Goal: Task Accomplishment & Management: Manage account settings

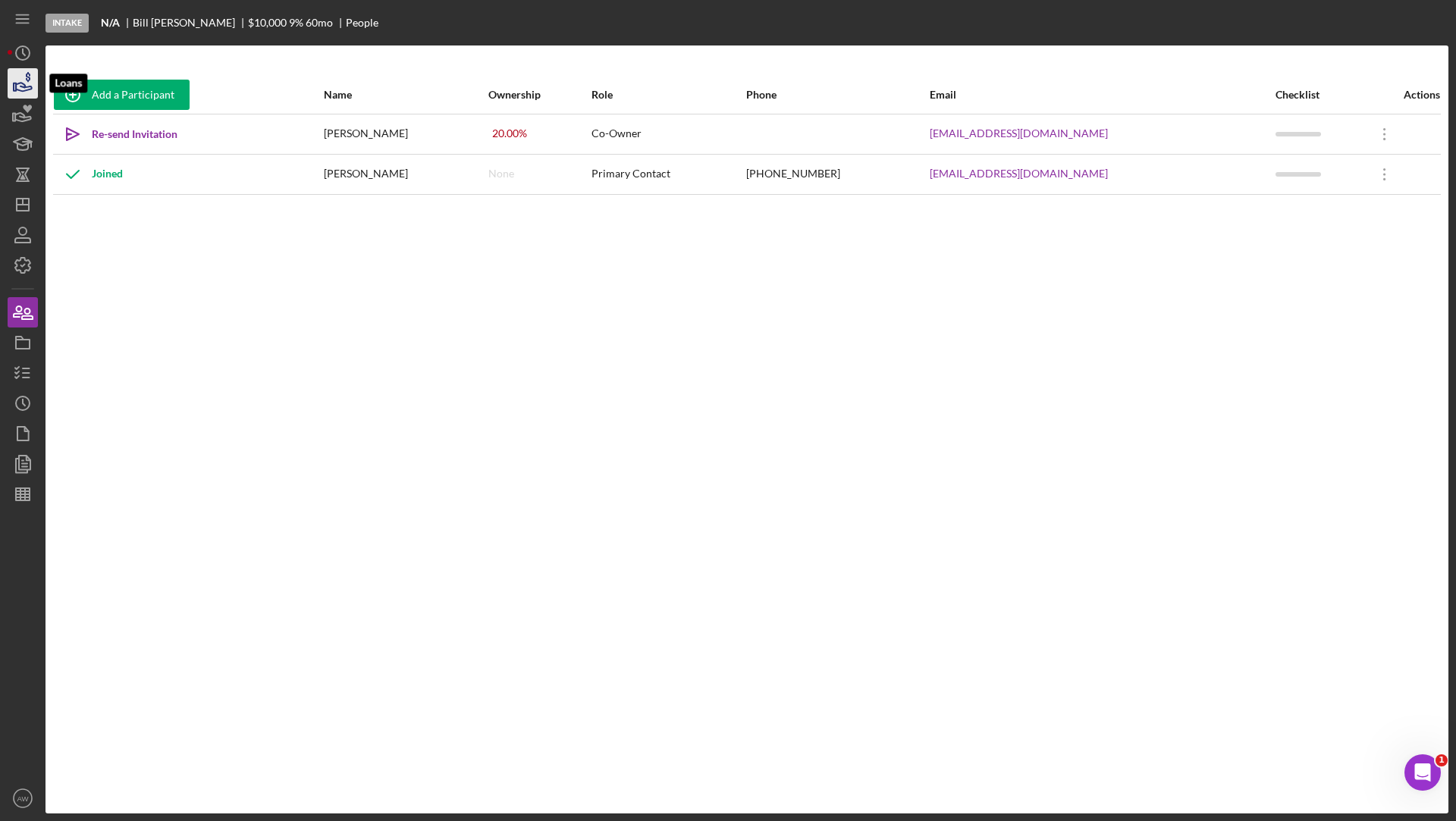
click at [22, 80] on icon "button" at bounding box center [23, 83] width 38 height 38
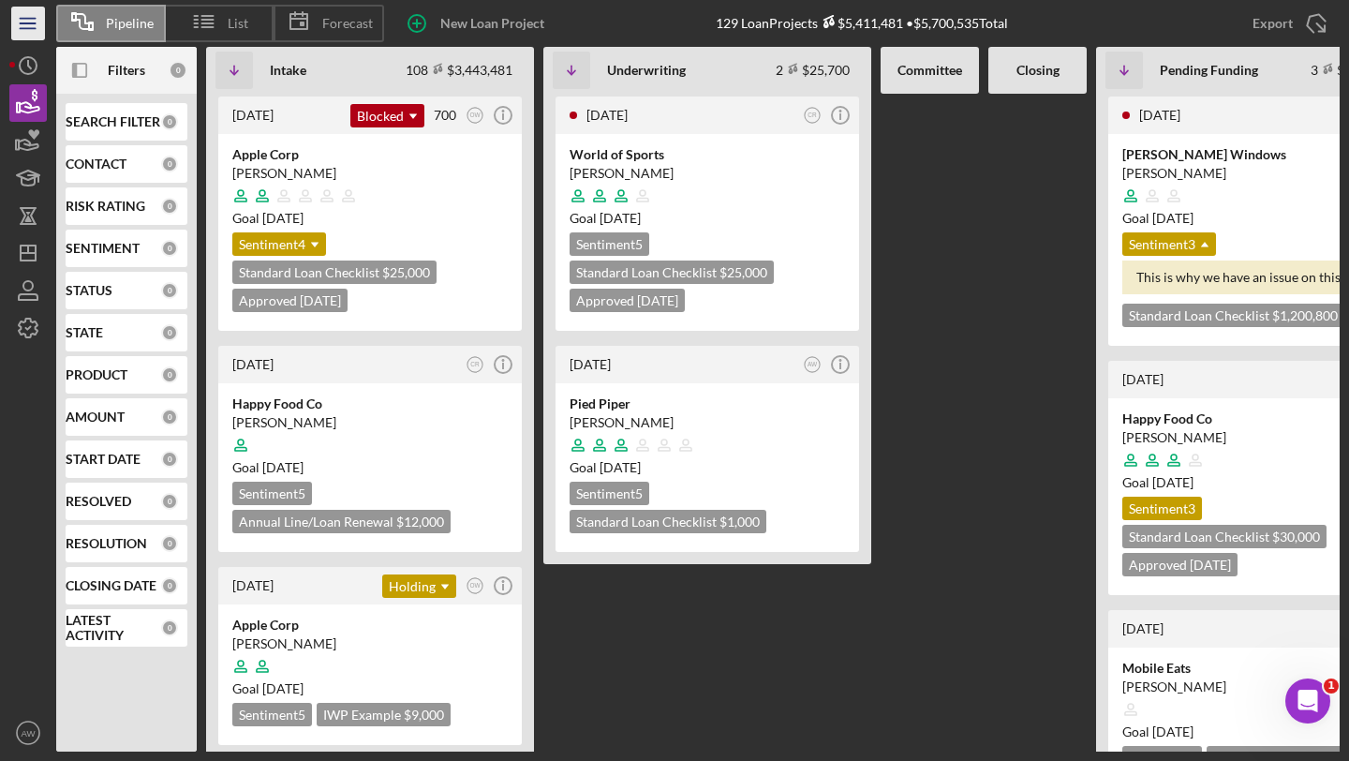
click at [25, 23] on line "button" at bounding box center [27, 23] width 15 height 0
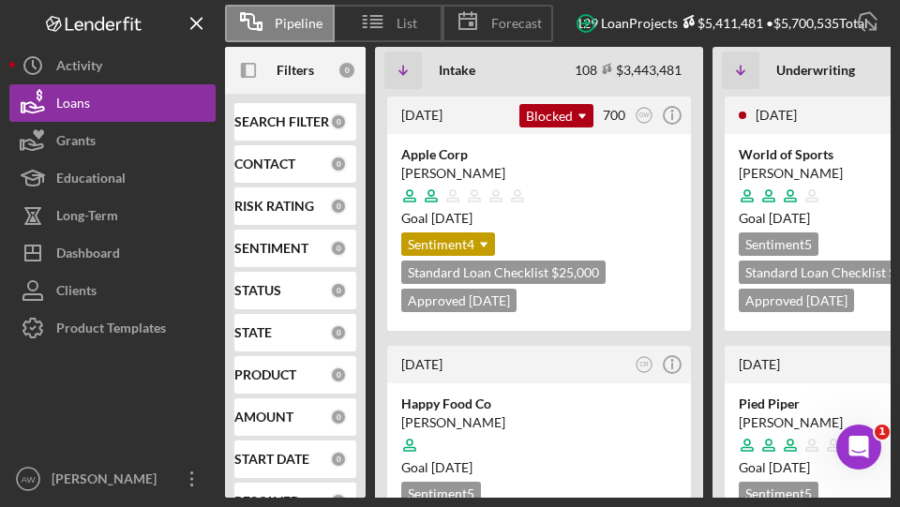
click at [198, 19] on icon "Icon/Menu Close" at bounding box center [197, 24] width 42 height 42
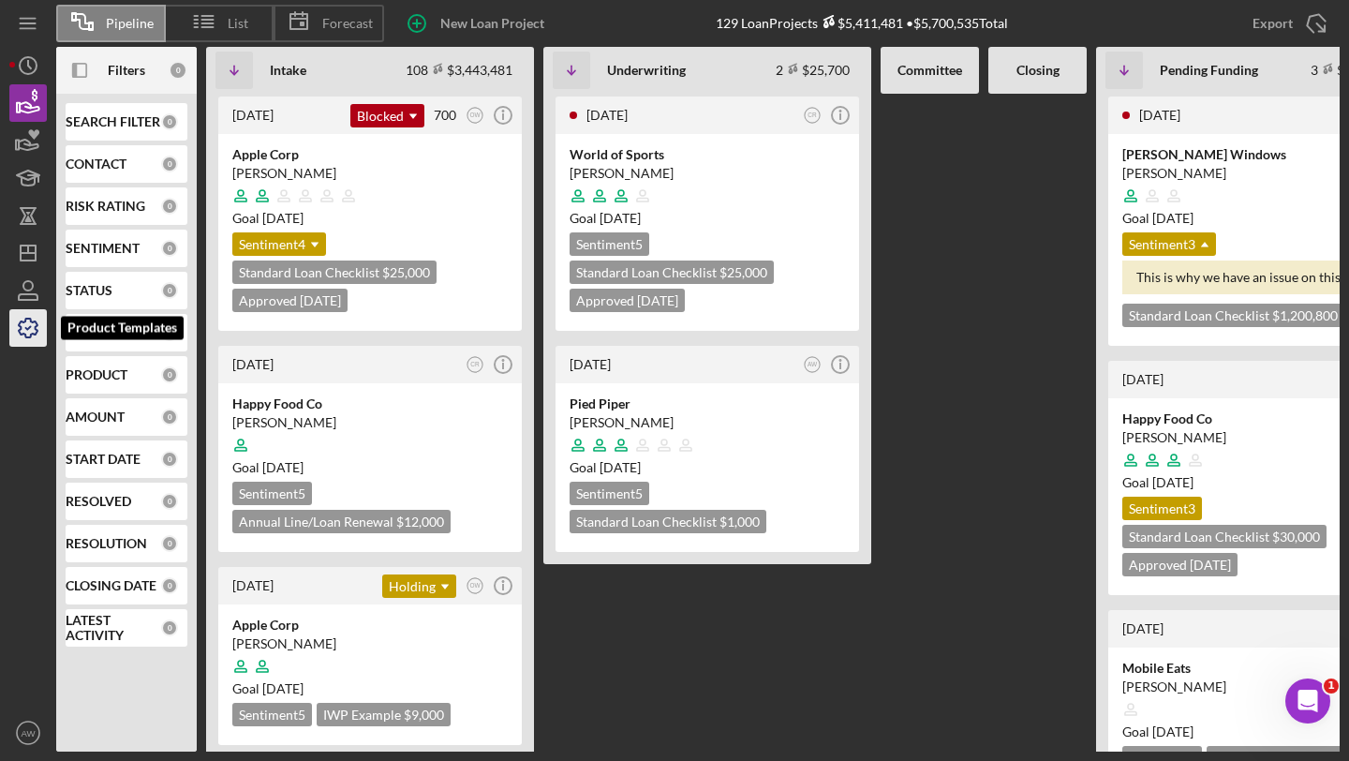
click at [26, 334] on icon "button" at bounding box center [28, 328] width 47 height 47
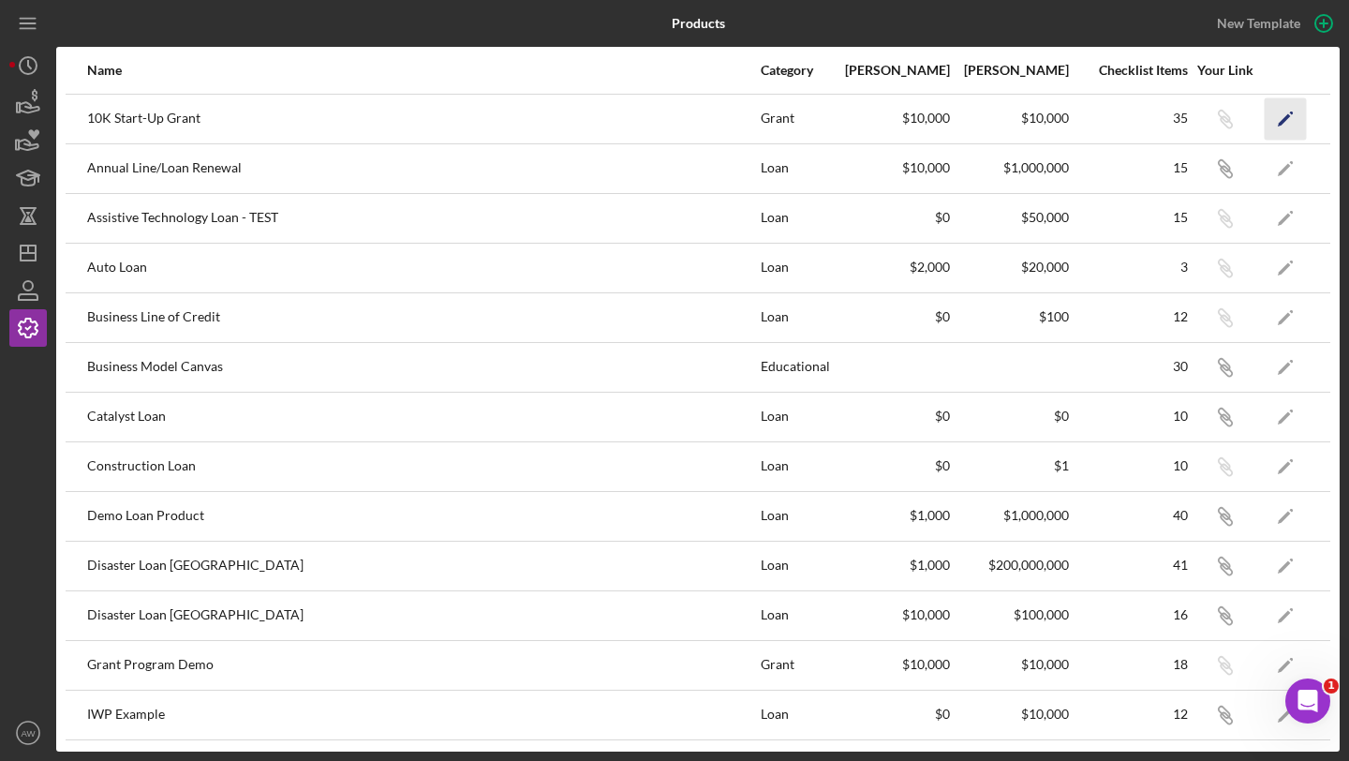
click at [1275, 116] on icon "Icon/Edit" at bounding box center [1286, 118] width 42 height 42
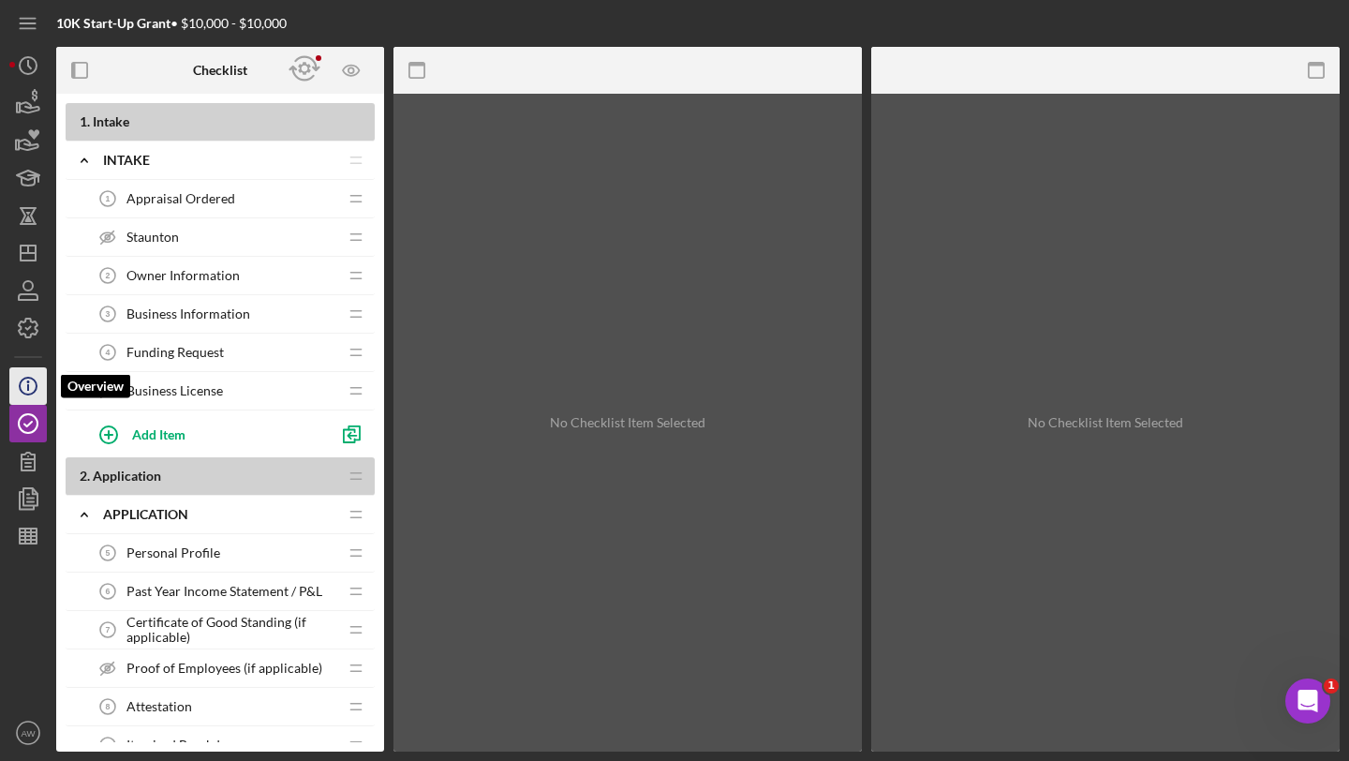
click at [22, 385] on icon "Icon/Info" at bounding box center [28, 386] width 47 height 47
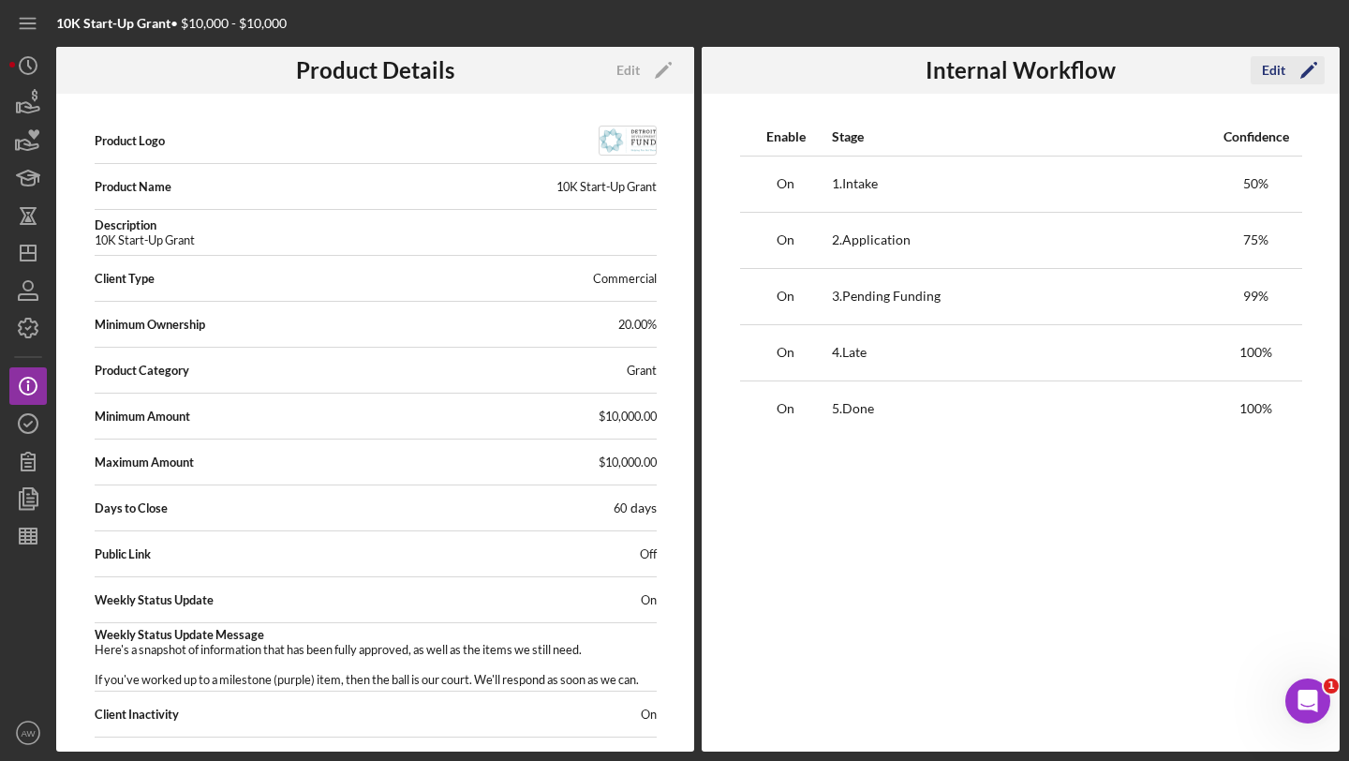
click at [1276, 69] on div "Edit" at bounding box center [1273, 70] width 23 height 28
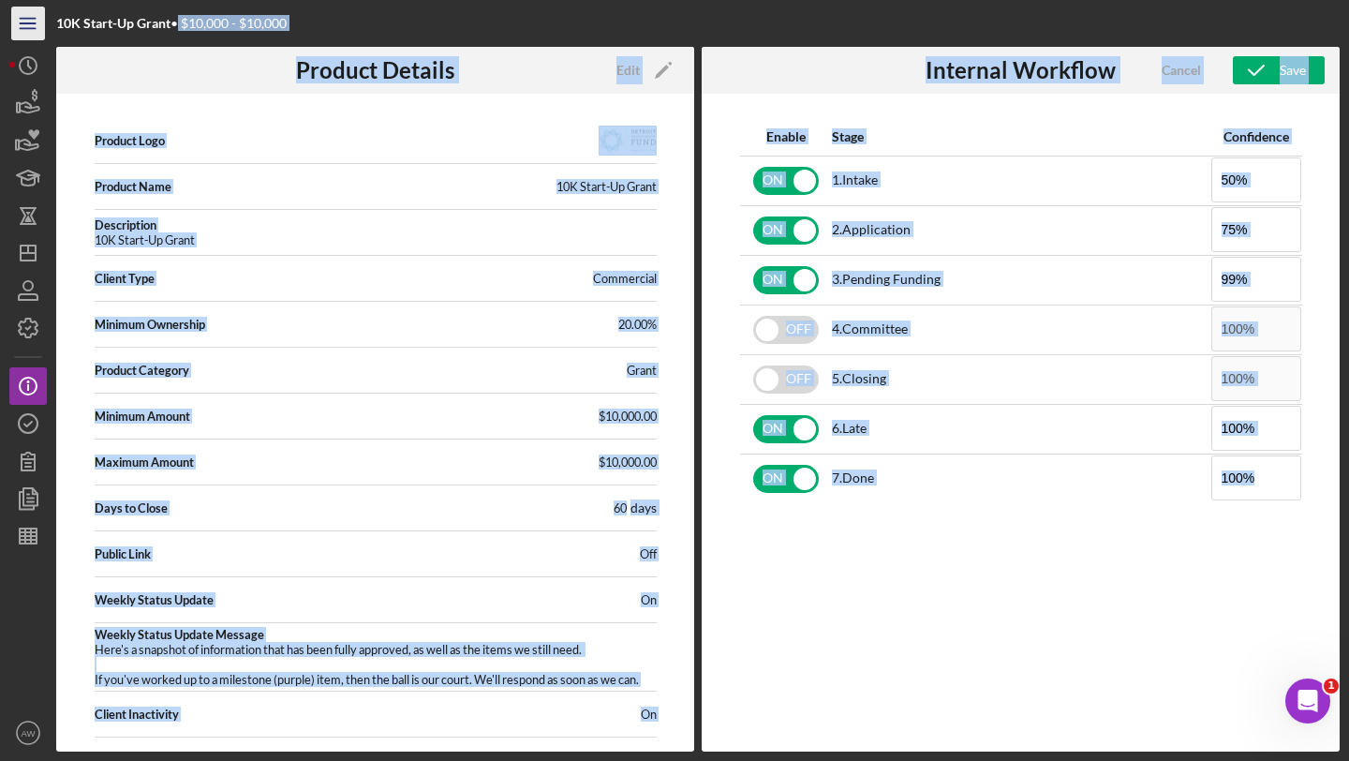
drag, startPoint x: 172, startPoint y: 26, endPoint x: 17, endPoint y: 36, distance: 155.8
click at [17, 36] on div "10K Start-Up Grant • $10,000 - $10,000 Product Details Edit Icon/Edit Product L…" at bounding box center [674, 375] width 1331 height 751
click at [1047, 543] on div "Enable Stage Confidence ON 1 . Intake 50% ON 2 . Application 75% ON 3 . Pending…" at bounding box center [1021, 423] width 638 height 658
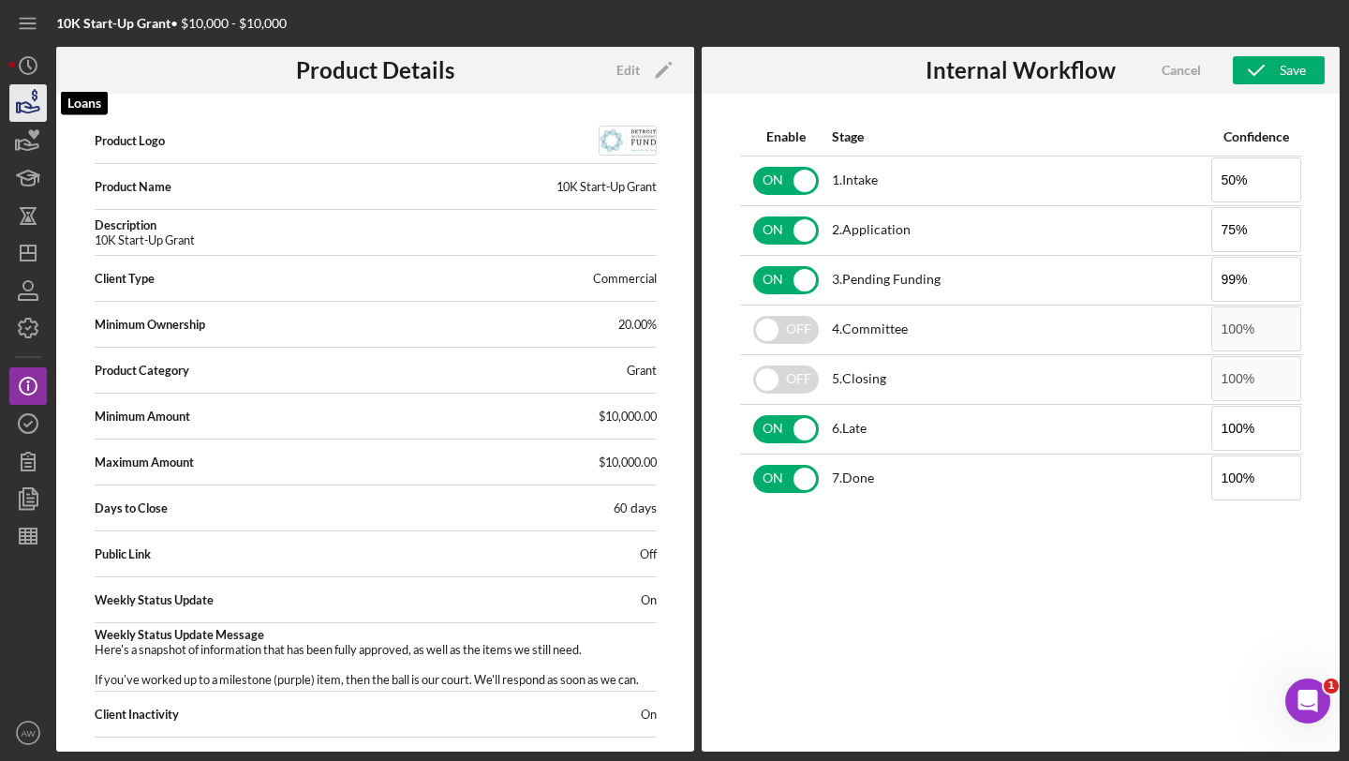
click at [21, 97] on icon "button" at bounding box center [28, 103] width 47 height 47
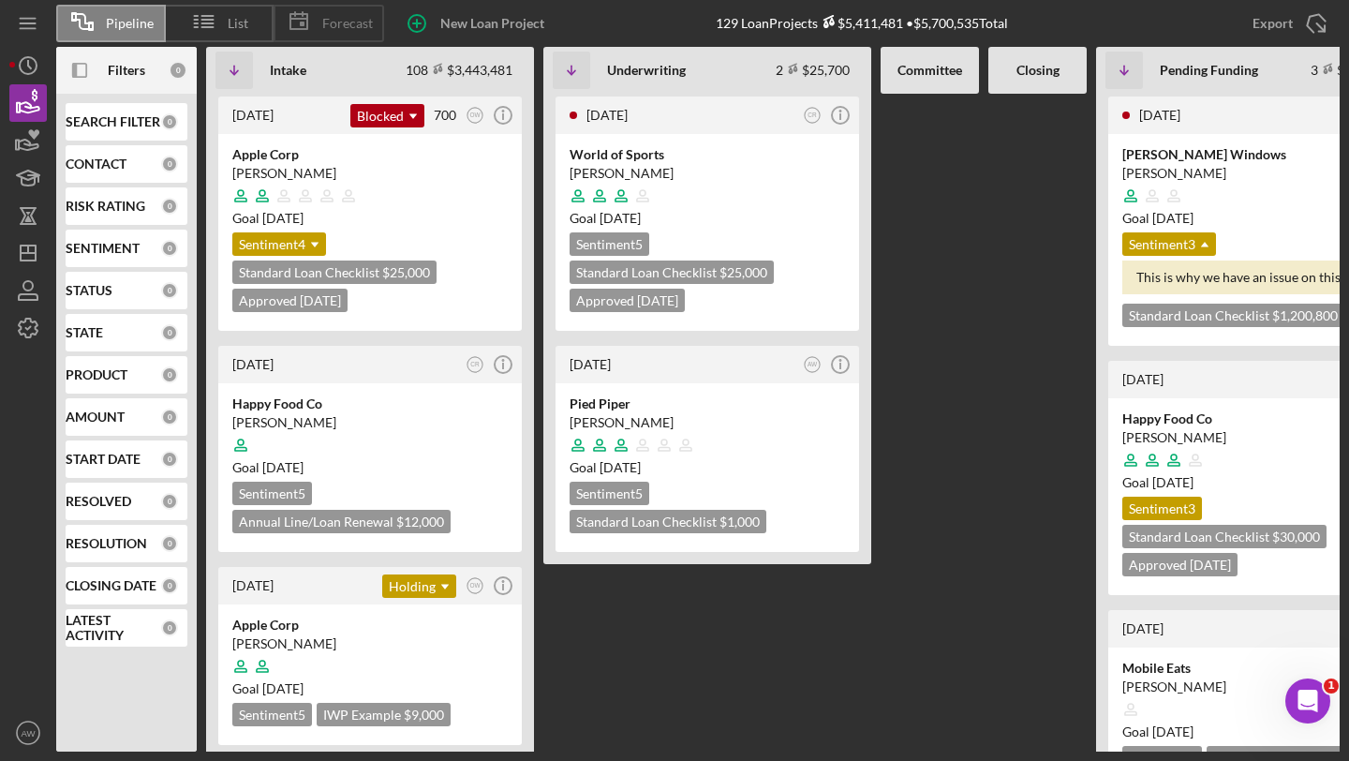
click at [314, 22] on icon at bounding box center [298, 21] width 47 height 47
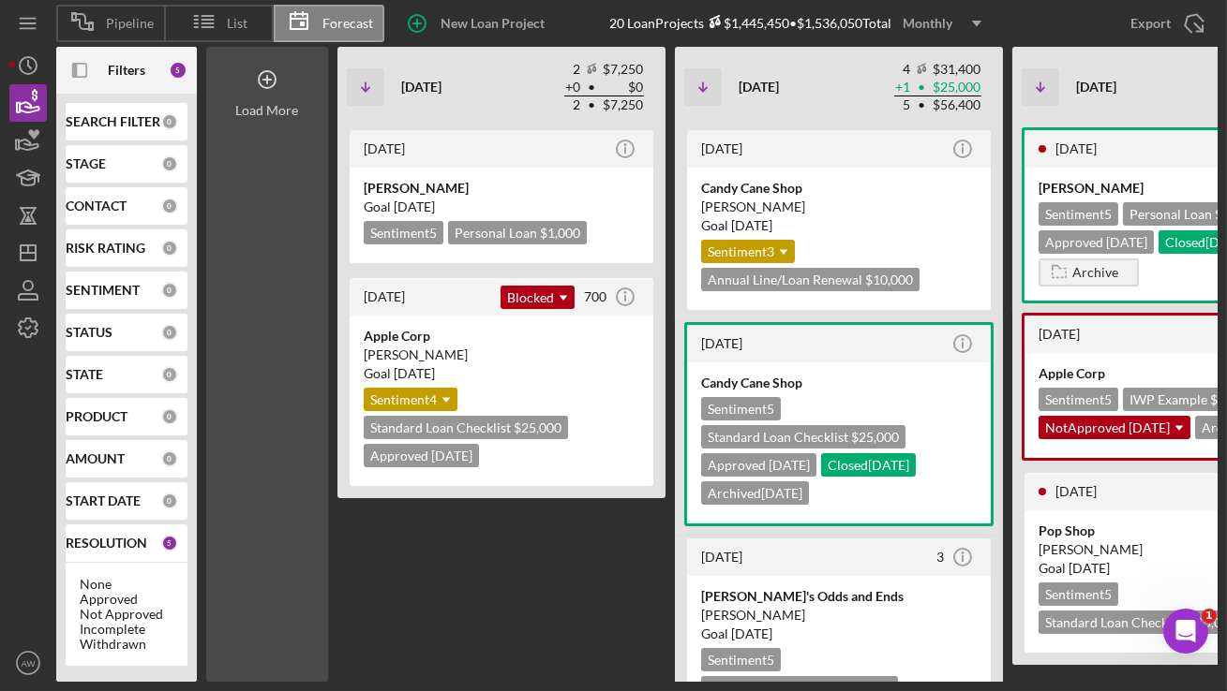
click at [289, 108] on div "Load More" at bounding box center [267, 110] width 63 height 15
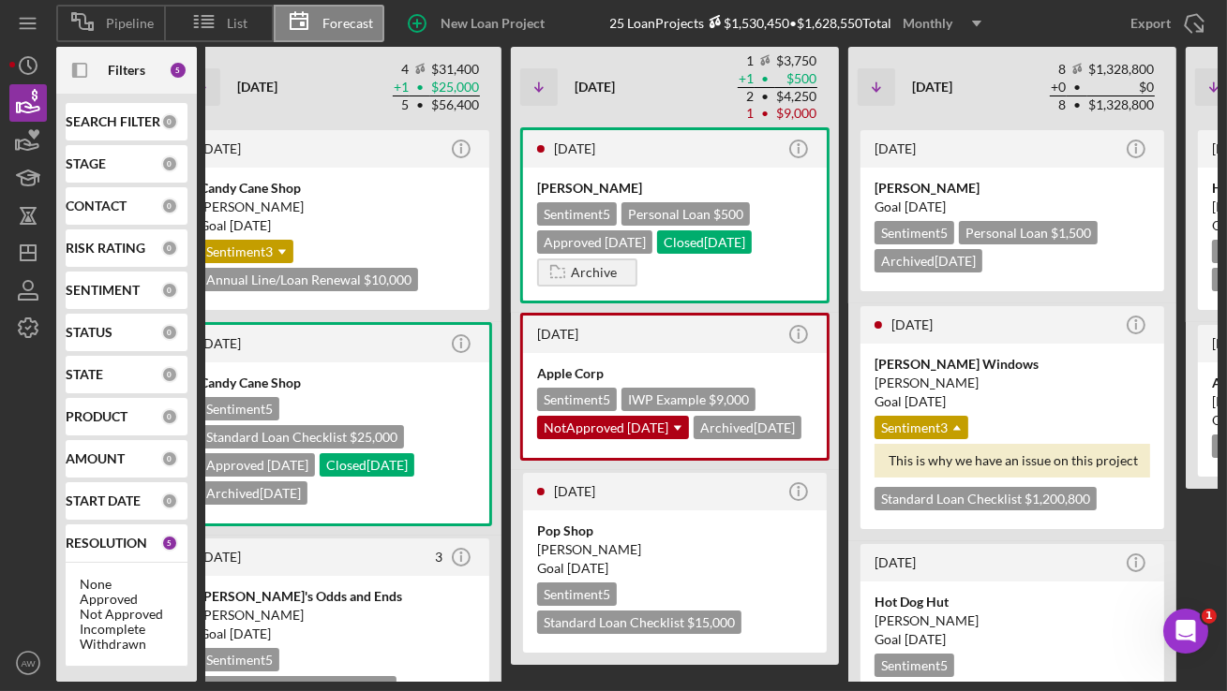
scroll to position [0, 1518]
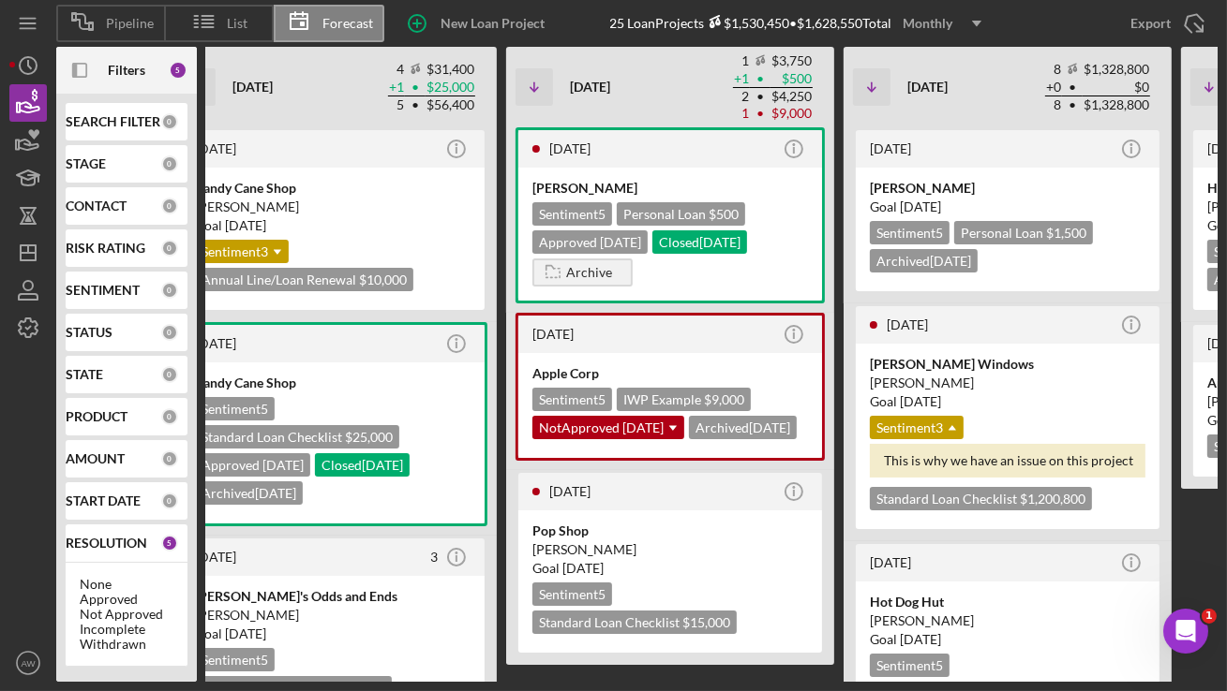
click at [968, 30] on icon "Icon/Dropdown Arrow" at bounding box center [976, 23] width 47 height 47
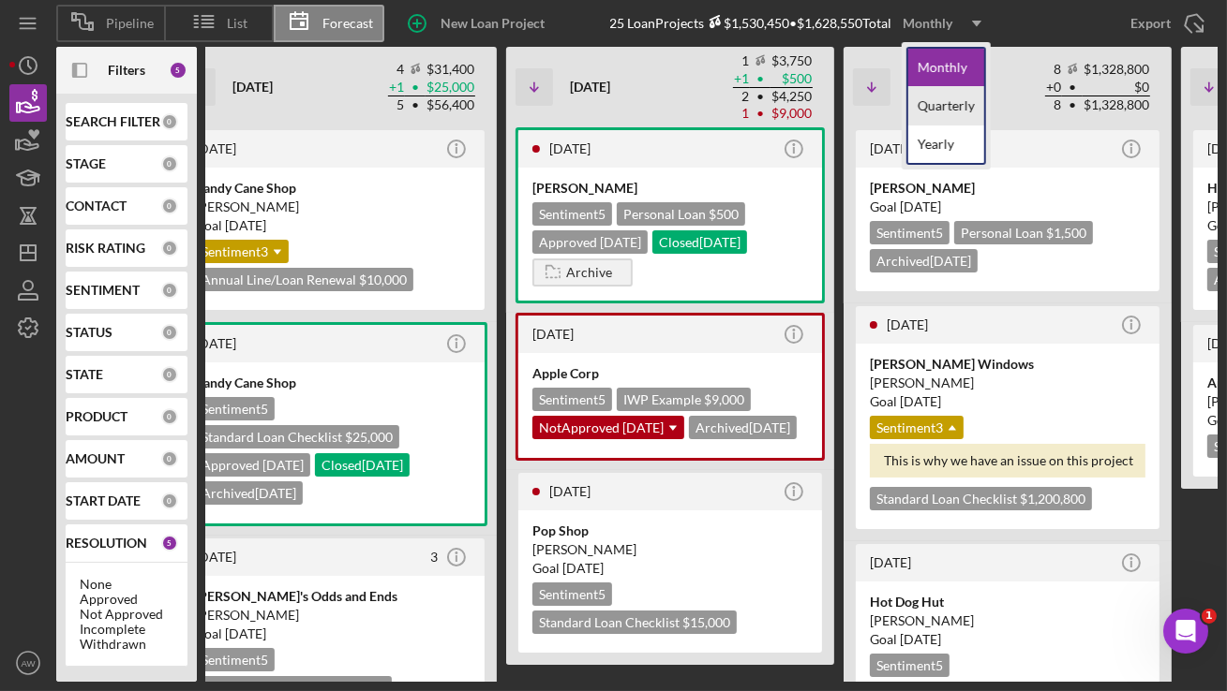
click at [938, 104] on div "Quarterly" at bounding box center [946, 106] width 76 height 38
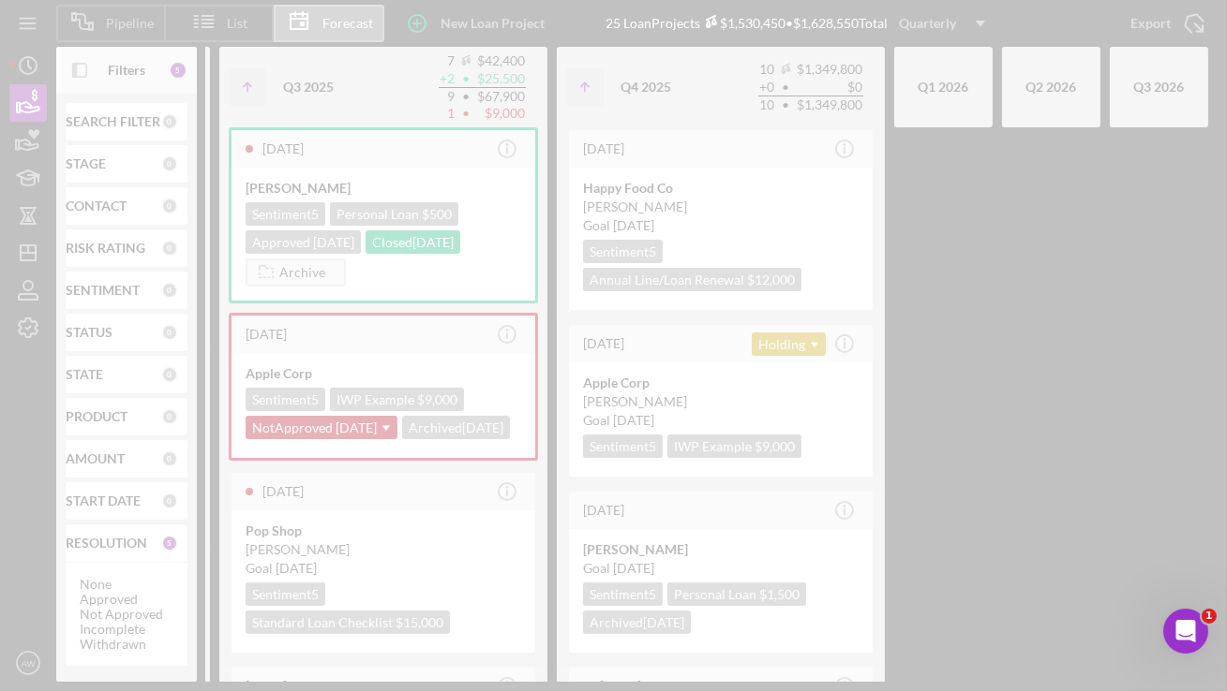
scroll to position [0, 562]
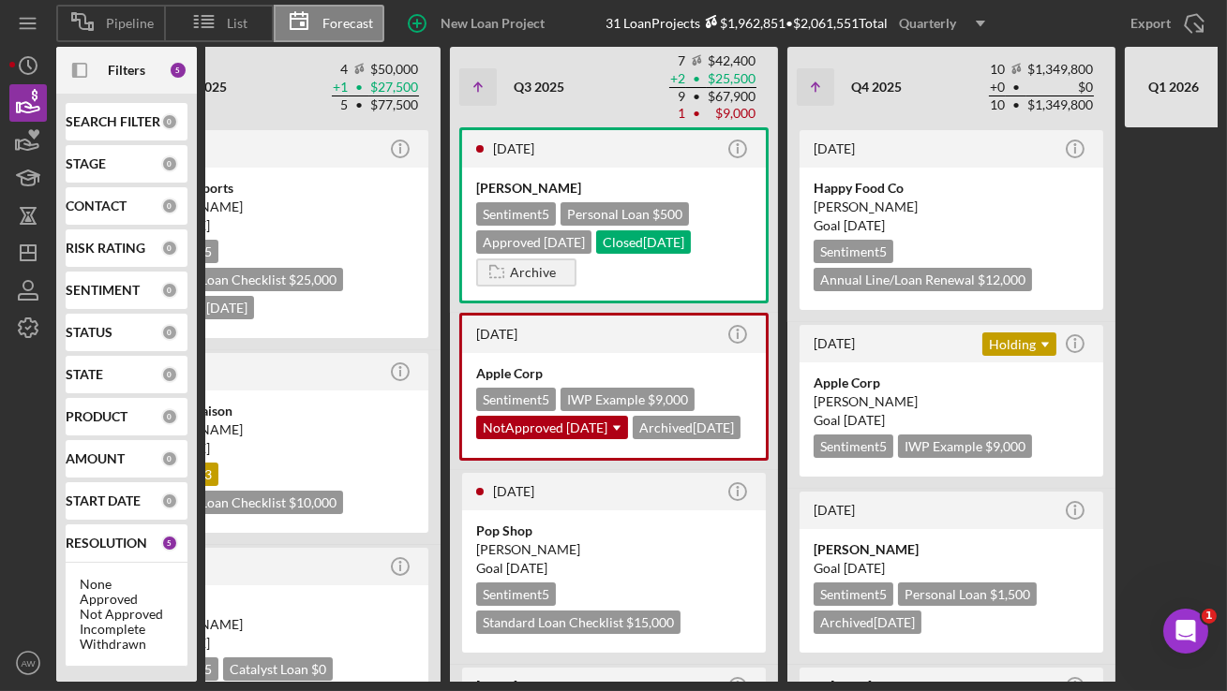
click at [977, 15] on icon "Icon/Dropdown Arrow" at bounding box center [980, 23] width 47 height 47
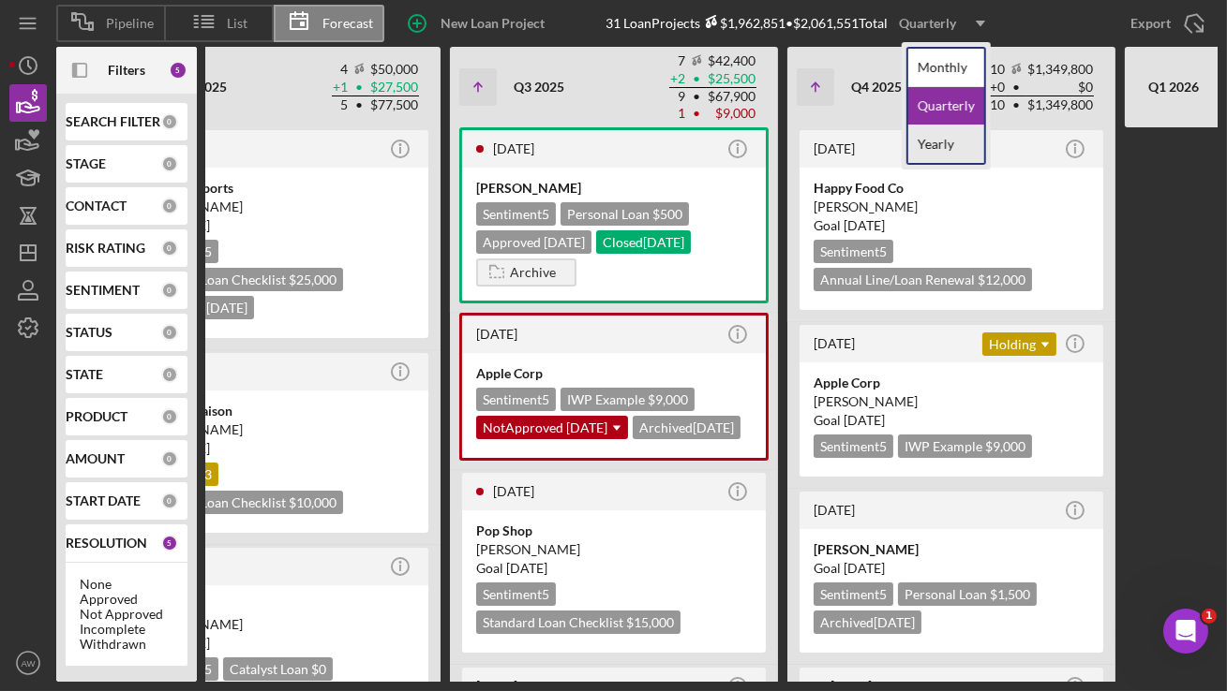
click at [928, 134] on div "Yearly" at bounding box center [946, 144] width 76 height 37
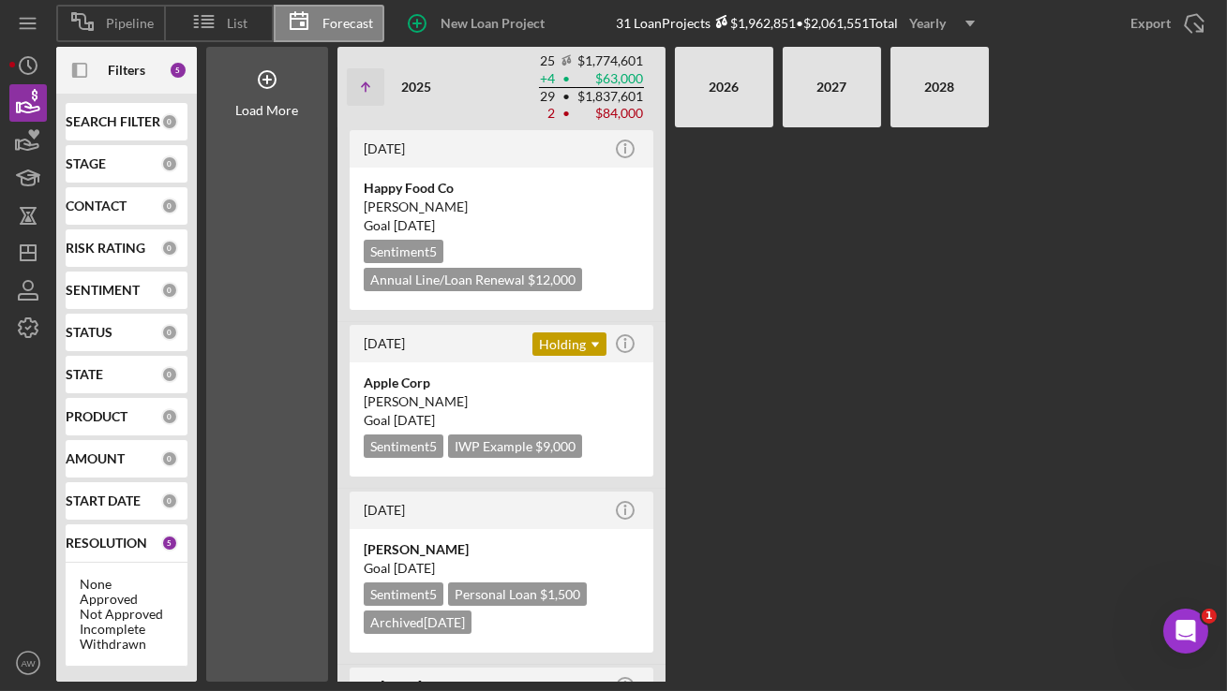
scroll to position [0, 0]
click at [299, 91] on div "Load More" at bounding box center [267, 82] width 122 height 71
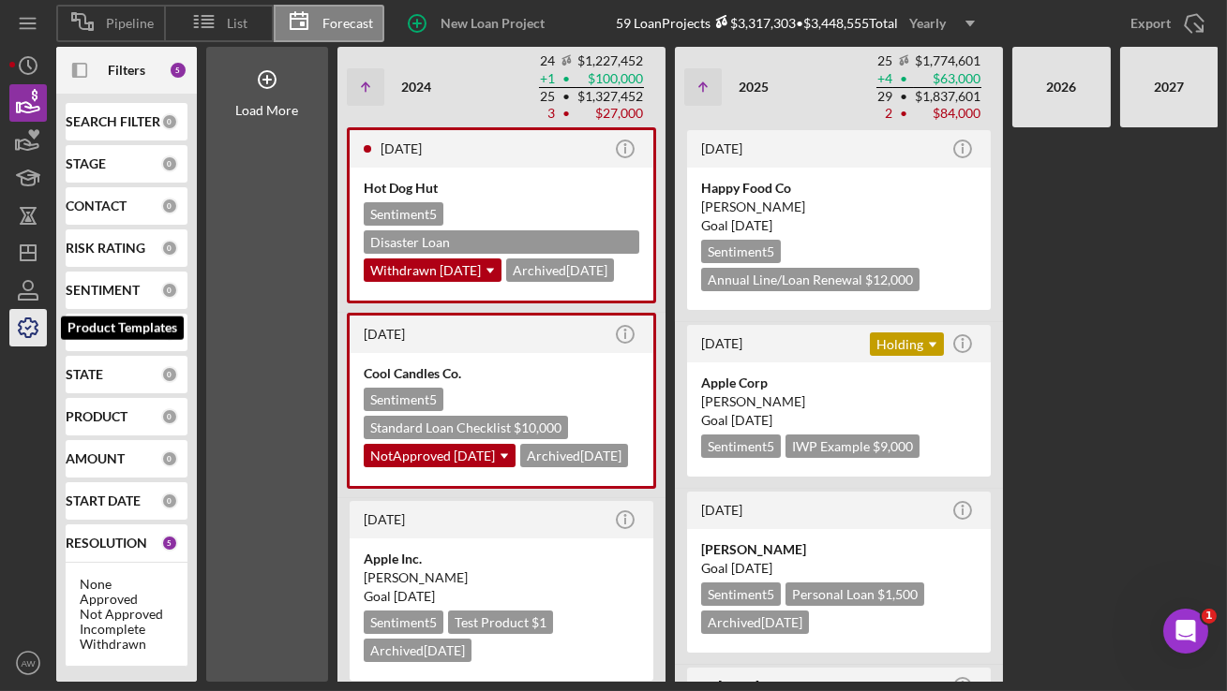
click at [14, 333] on icon "button" at bounding box center [28, 328] width 47 height 47
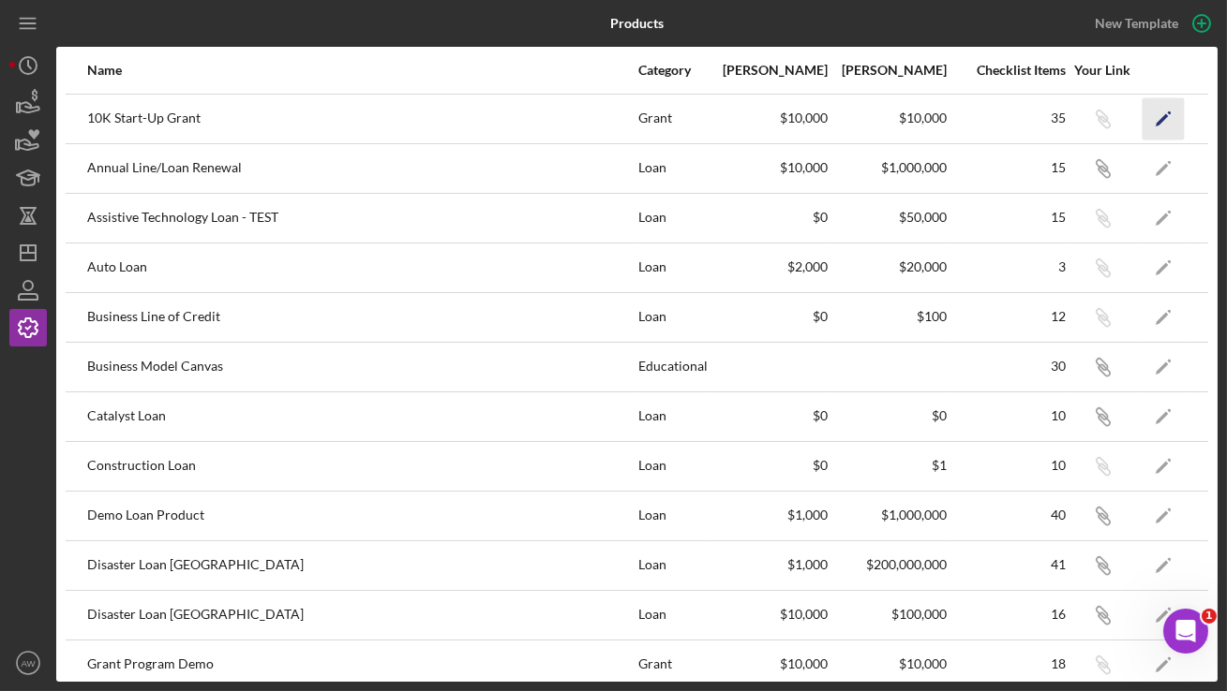
click at [1163, 116] on polygon "button" at bounding box center [1161, 119] width 13 height 13
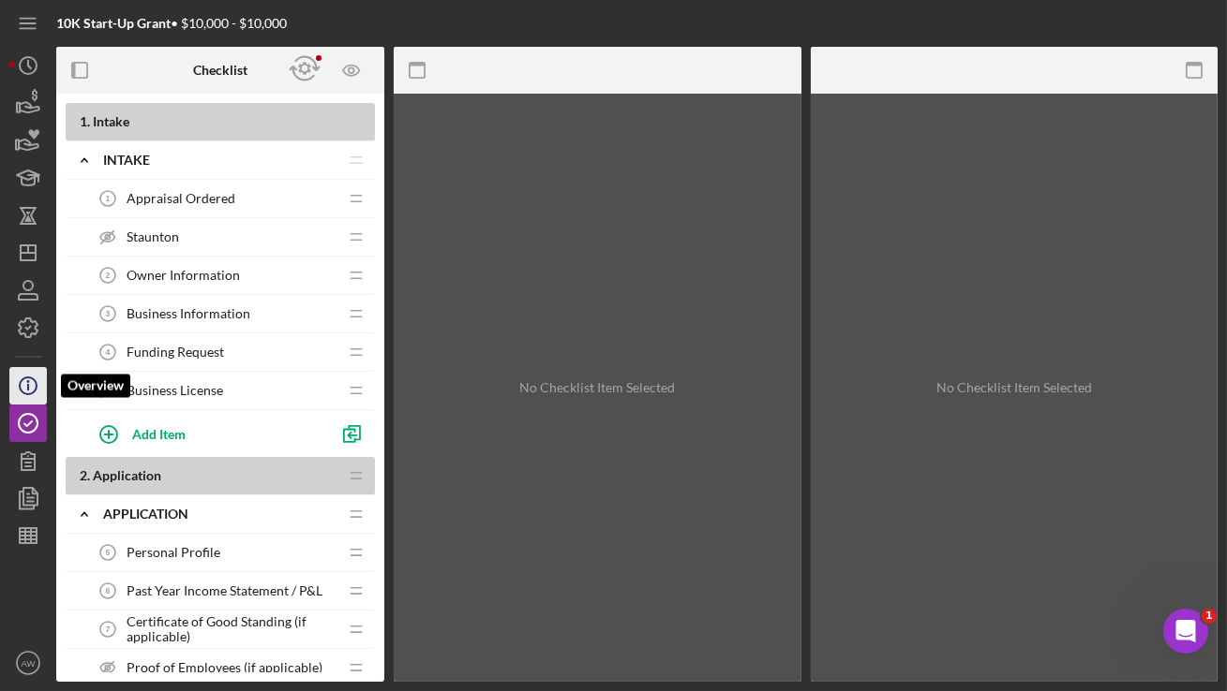
click at [21, 390] on circle "button" at bounding box center [28, 386] width 17 height 17
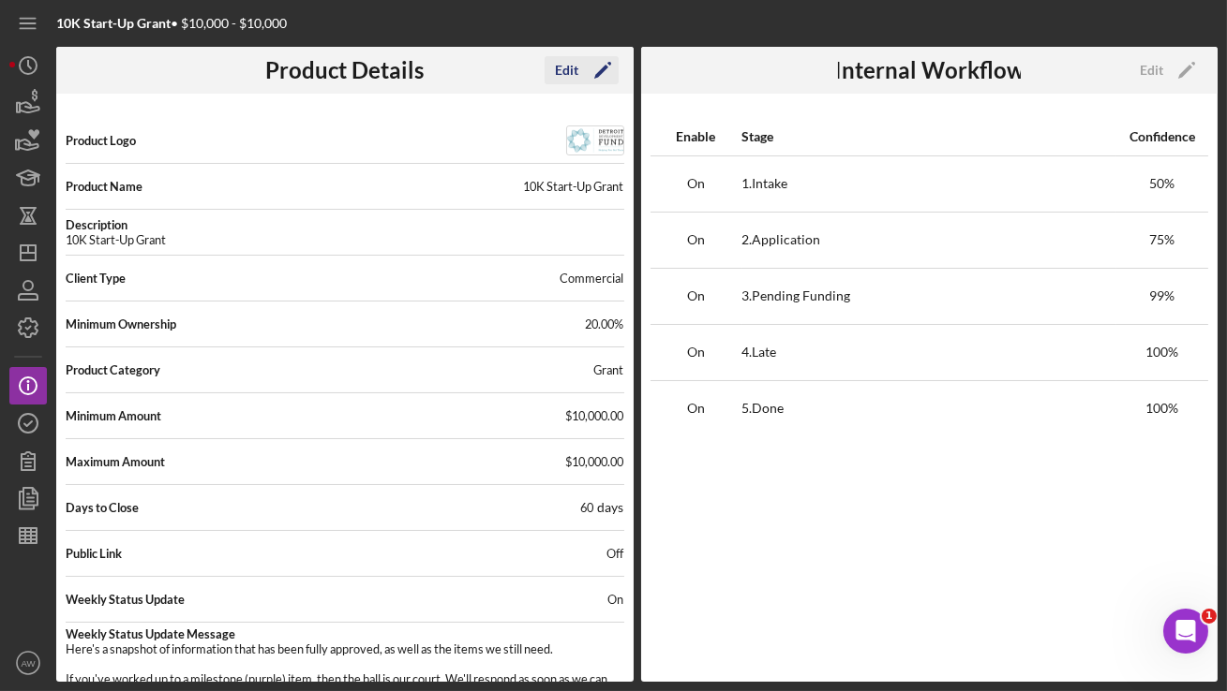
click at [567, 63] on div "Edit" at bounding box center [567, 70] width 23 height 28
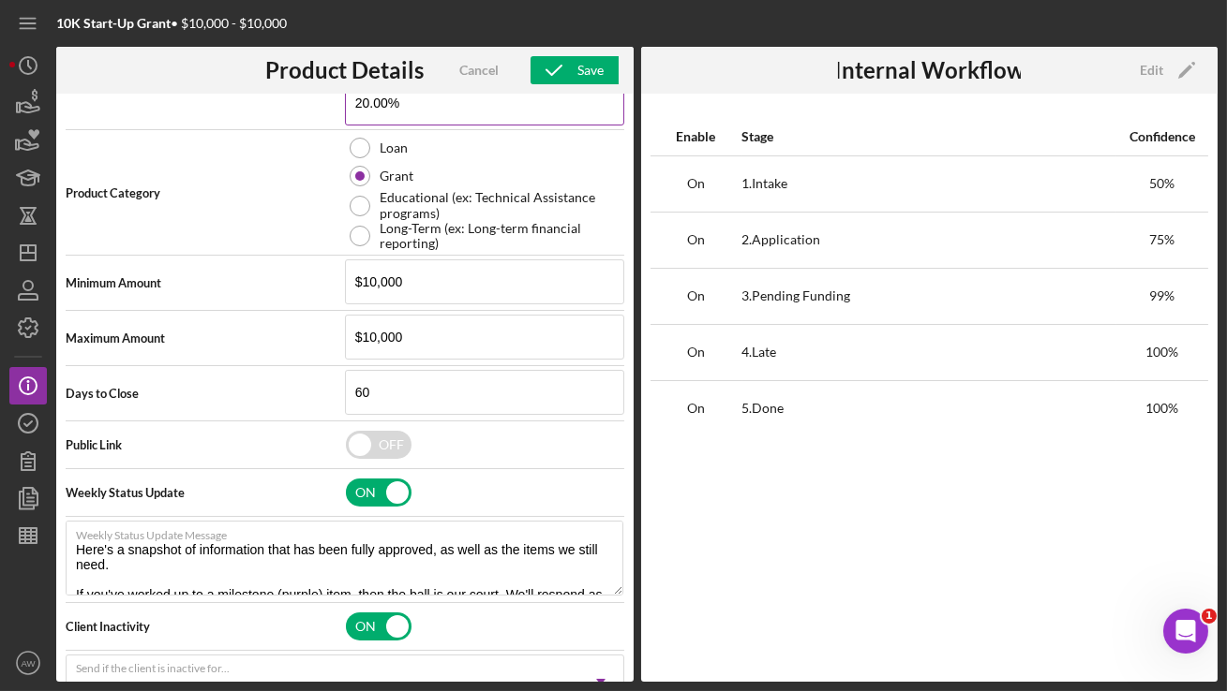
scroll to position [513, 0]
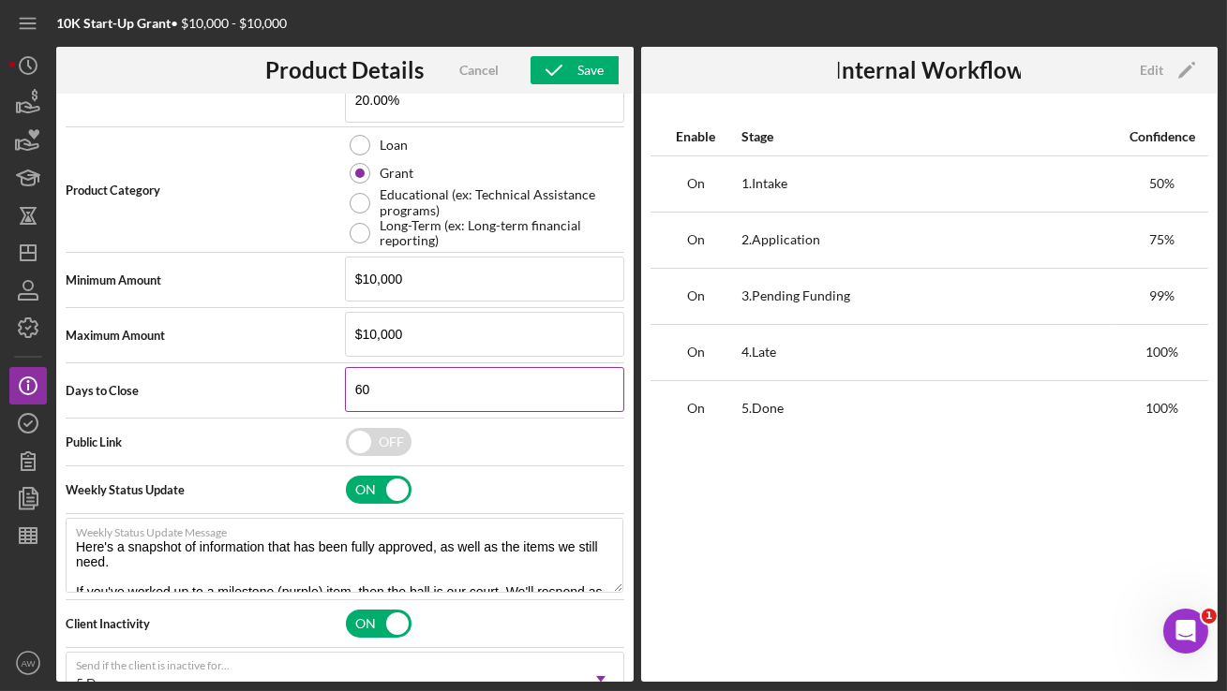
click at [372, 394] on input "60" at bounding box center [484, 389] width 279 height 45
drag, startPoint x: 380, startPoint y: 390, endPoint x: 327, endPoint y: 389, distance: 53.4
click at [327, 389] on div "Days to Close 60" at bounding box center [345, 390] width 558 height 47
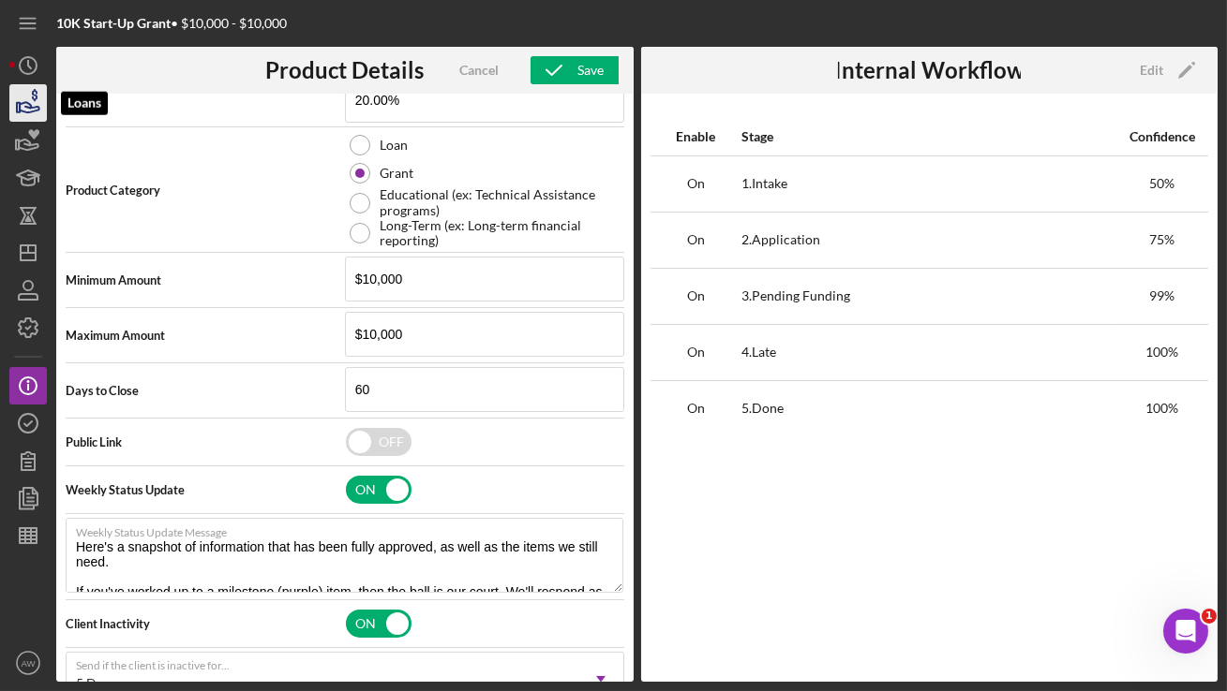
type textarea "Here's a snapshot of information that has been fully approved, as well as the i…"
click at [27, 112] on icon "button" at bounding box center [30, 107] width 20 height 10
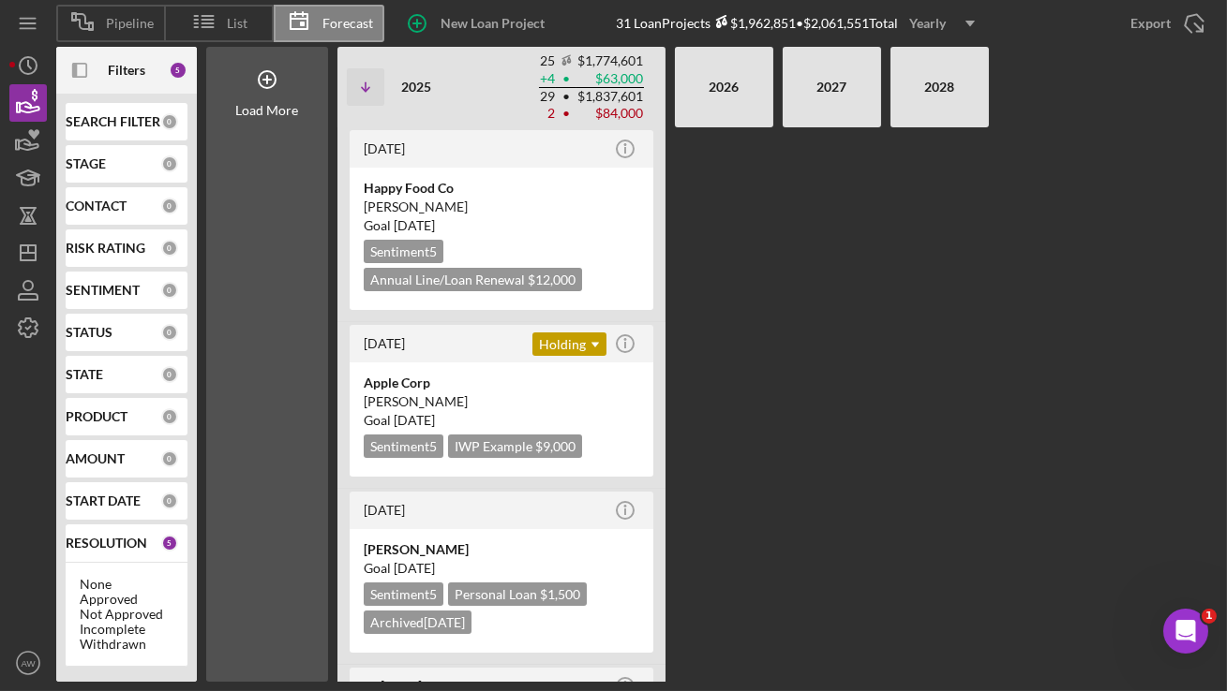
click at [937, 29] on div "Yearly" at bounding box center [928, 23] width 37 height 28
click at [934, 56] on div "Monthly" at bounding box center [946, 68] width 76 height 38
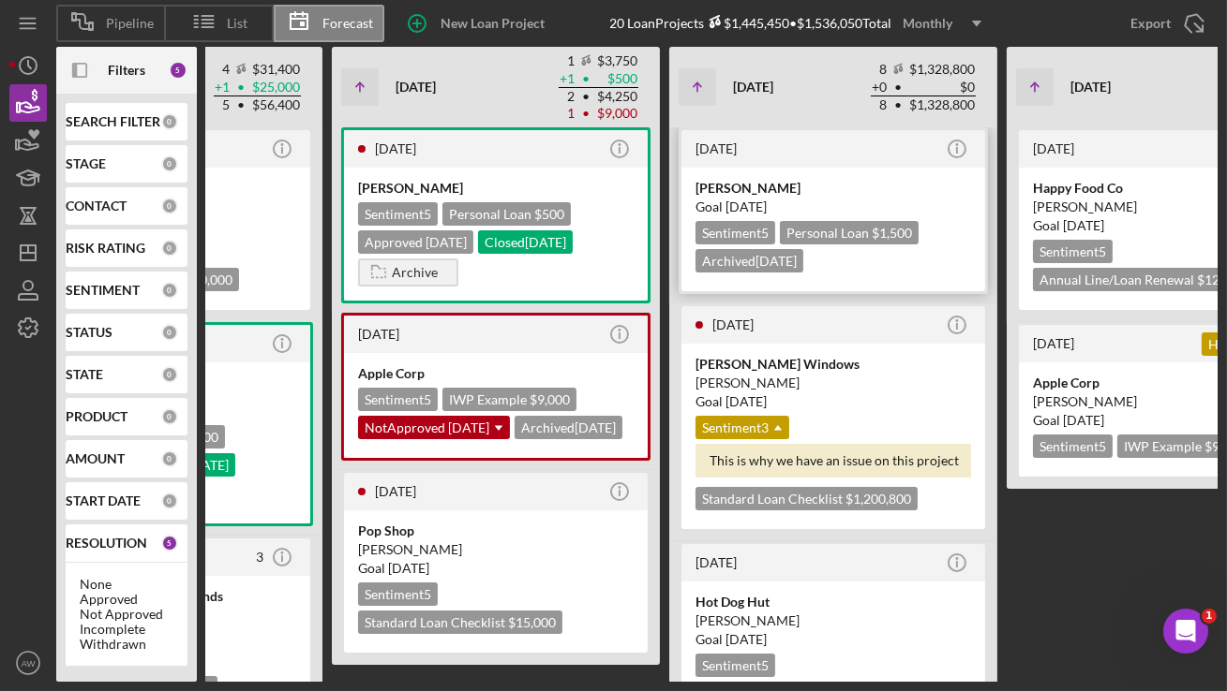
scroll to position [0, 654]
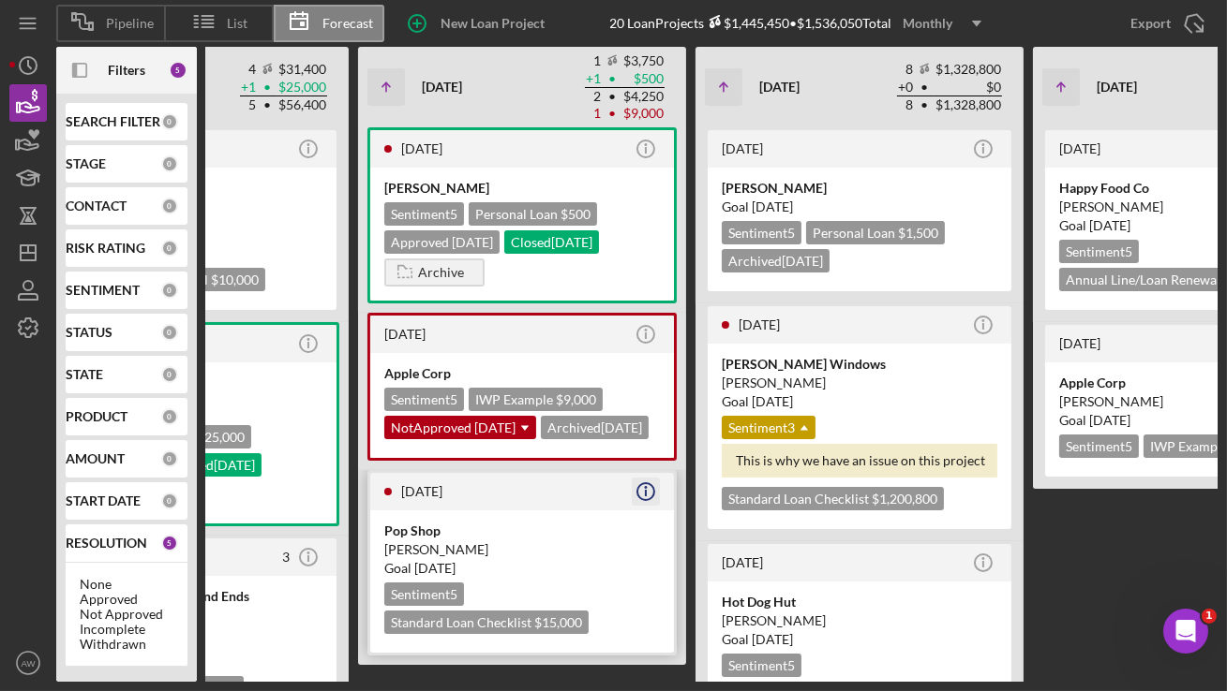
click at [642, 513] on icon "Icon/Info" at bounding box center [645, 491] width 47 height 47
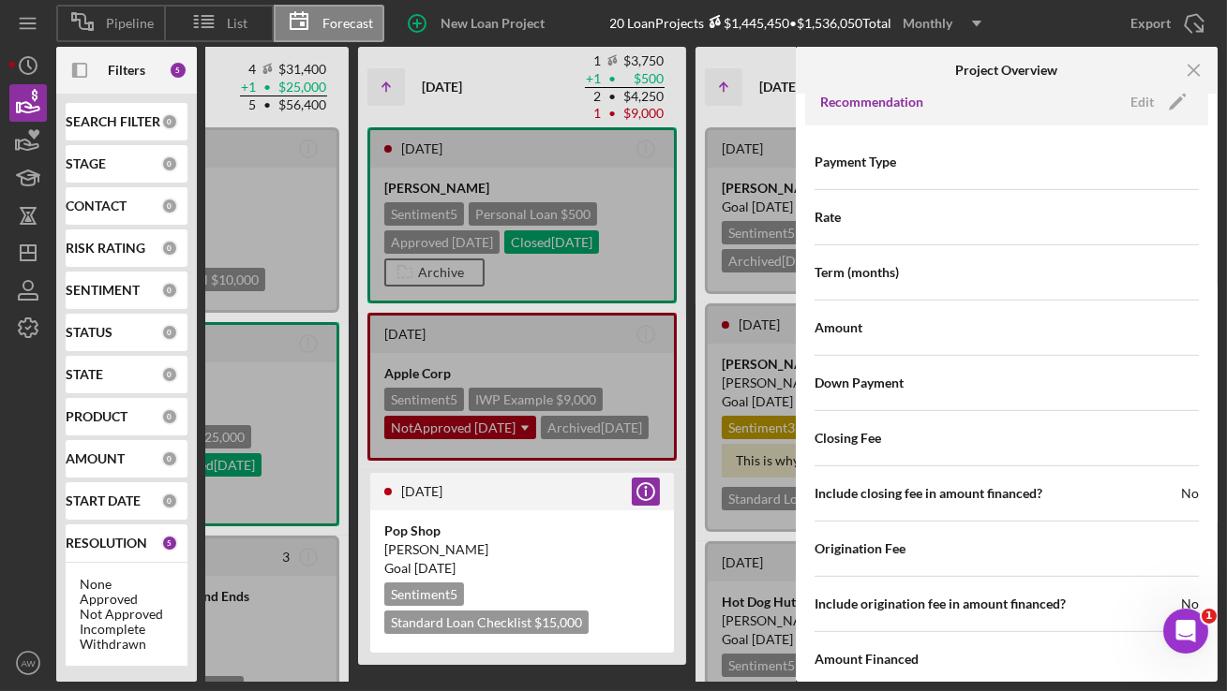
scroll to position [1823, 0]
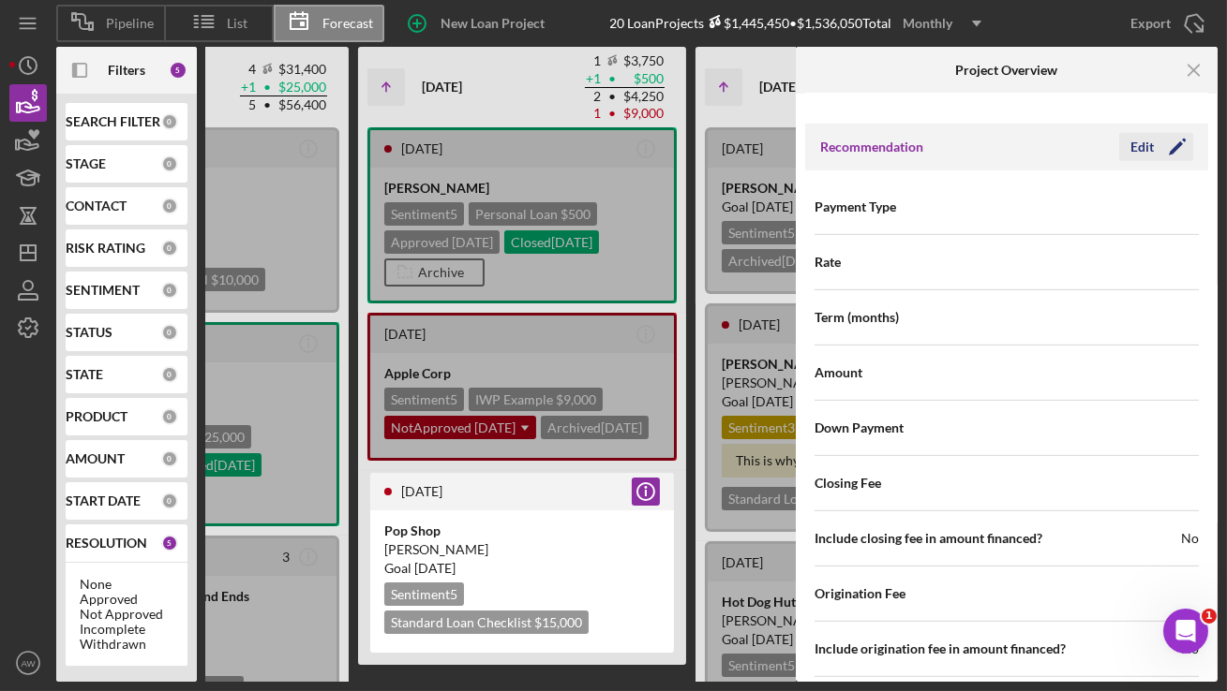
click at [1137, 134] on div "Edit" at bounding box center [1141, 147] width 23 height 28
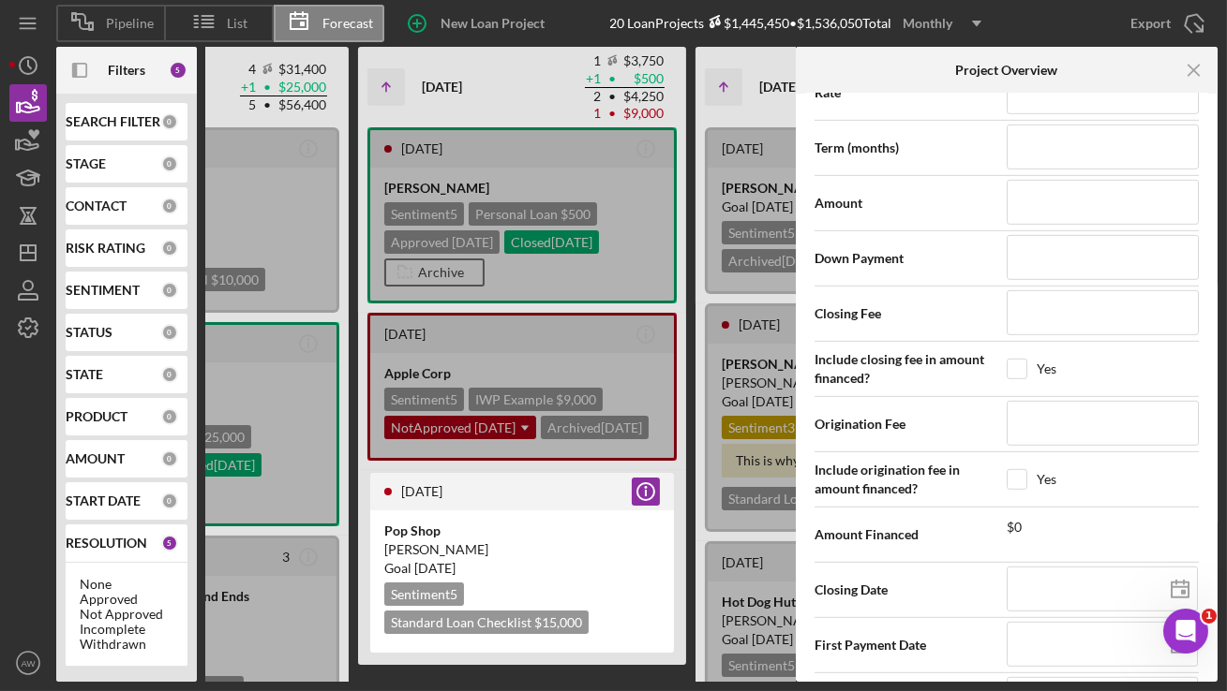
scroll to position [2229, 0]
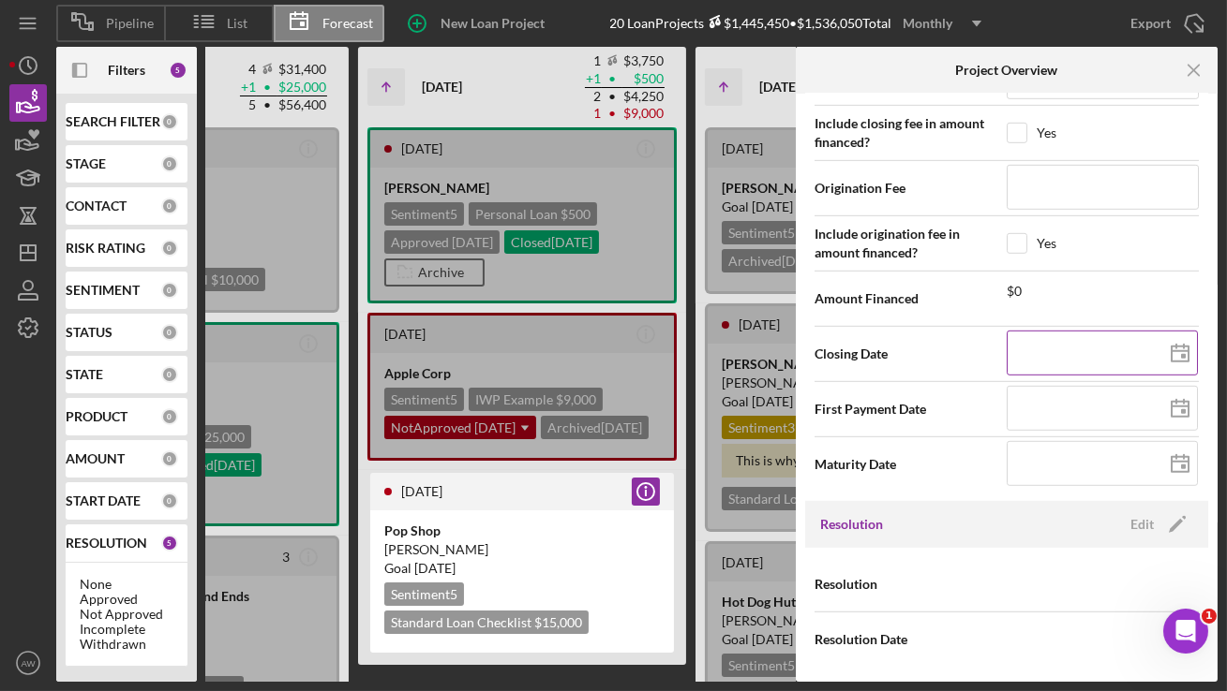
click at [1175, 347] on polygon at bounding box center [1179, 354] width 17 height 15
type input "[DATE]"
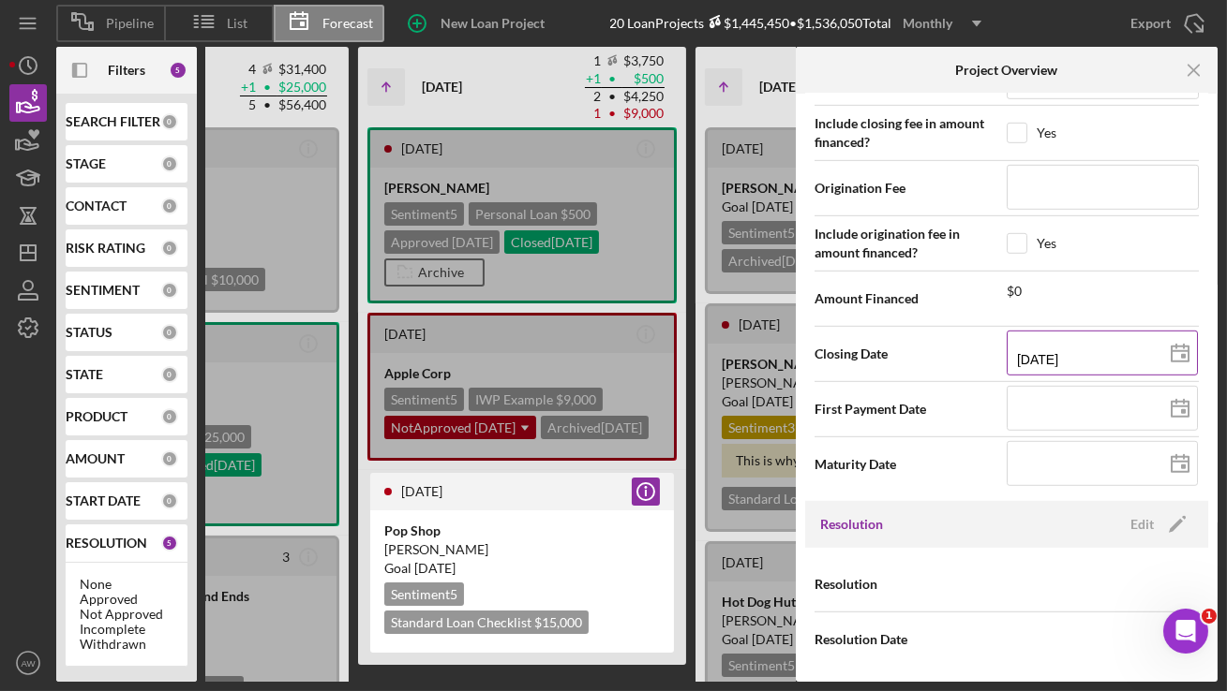
type input "[DATE]"
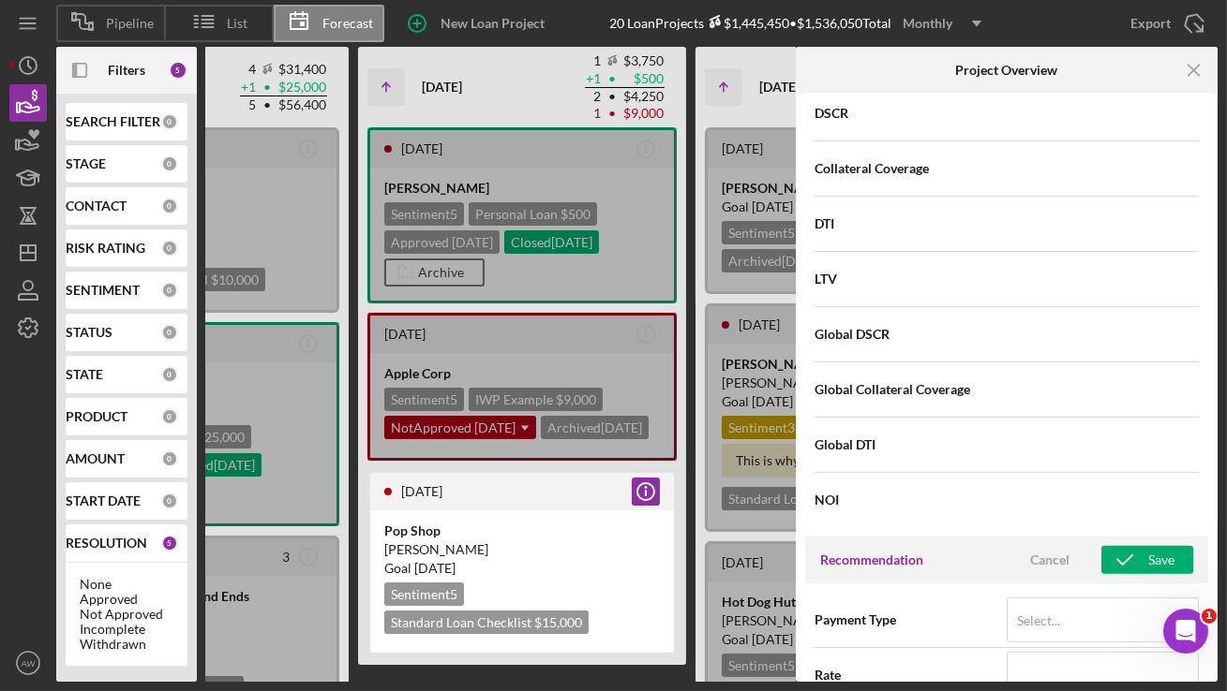
scroll to position [1728, 0]
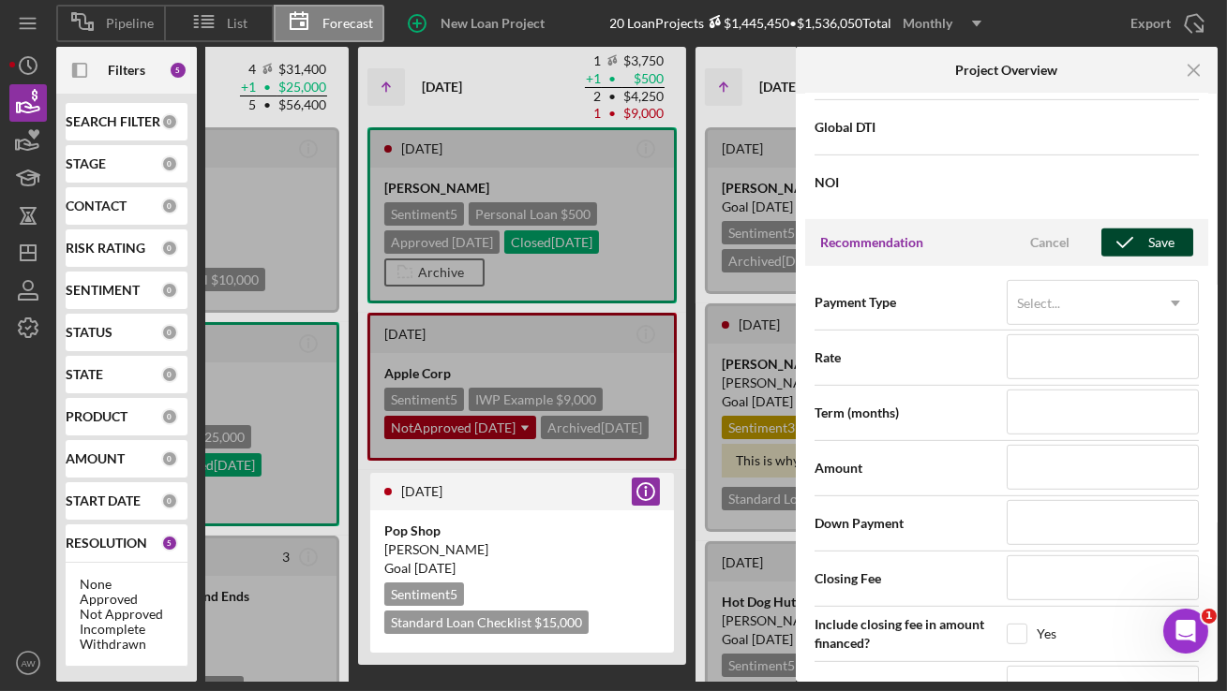
click at [1136, 240] on icon "button" at bounding box center [1124, 242] width 47 height 47
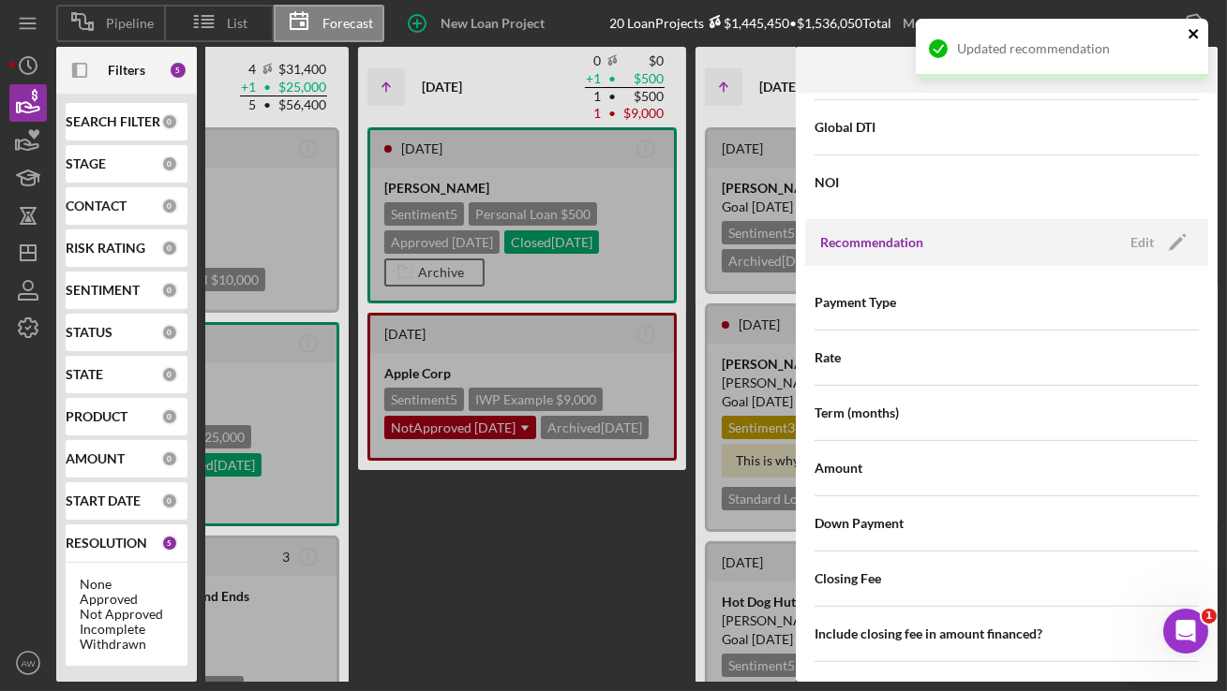
click at [1194, 39] on icon "close" at bounding box center [1193, 33] width 13 height 15
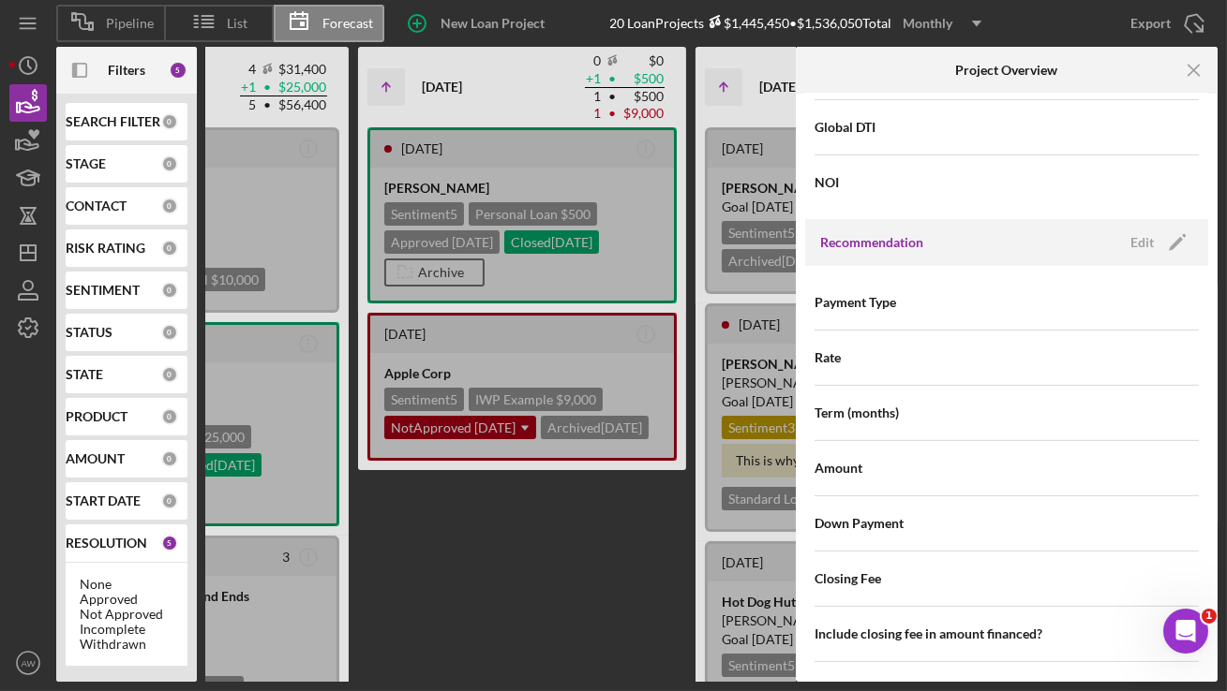
click at [1194, 57] on div "Updated recommendation" at bounding box center [1062, 56] width 300 height 82
click at [1193, 67] on icon "Icon/Menu Close" at bounding box center [1194, 71] width 42 height 42
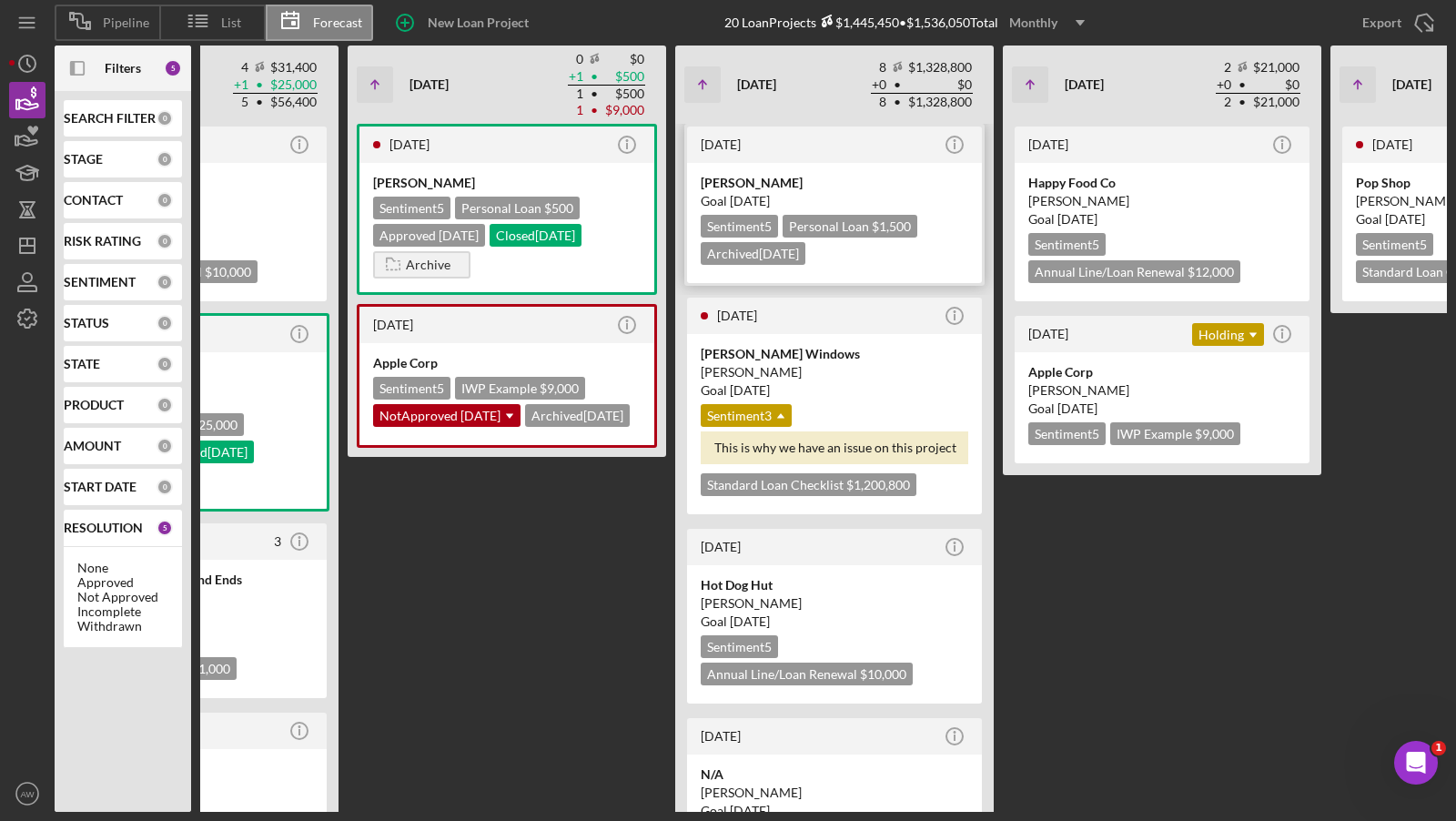
scroll to position [0, 634]
click at [958, 144] on icon "Icon/Info" at bounding box center [955, 145] width 46 height 46
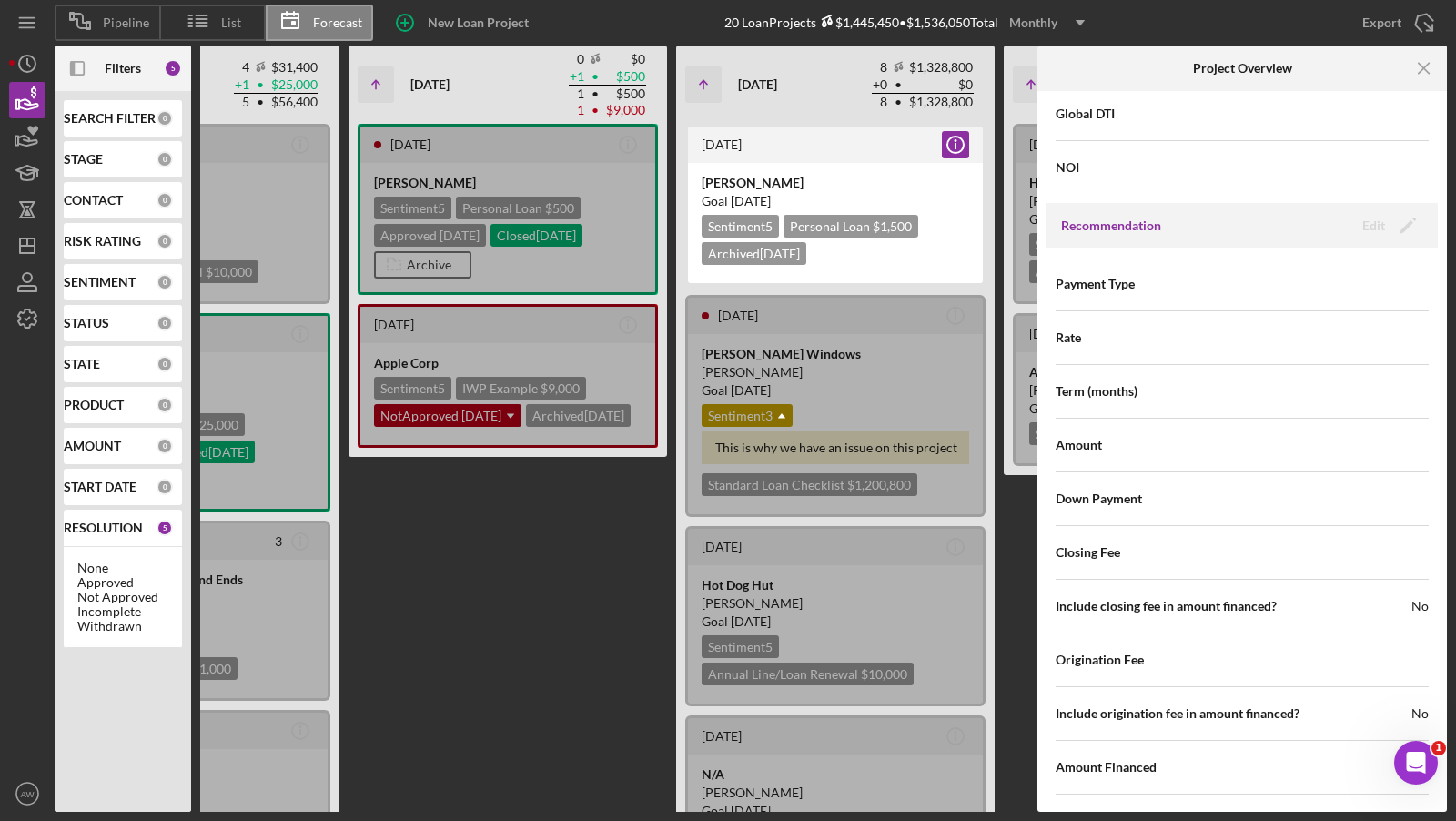
scroll to position [1709, 0]
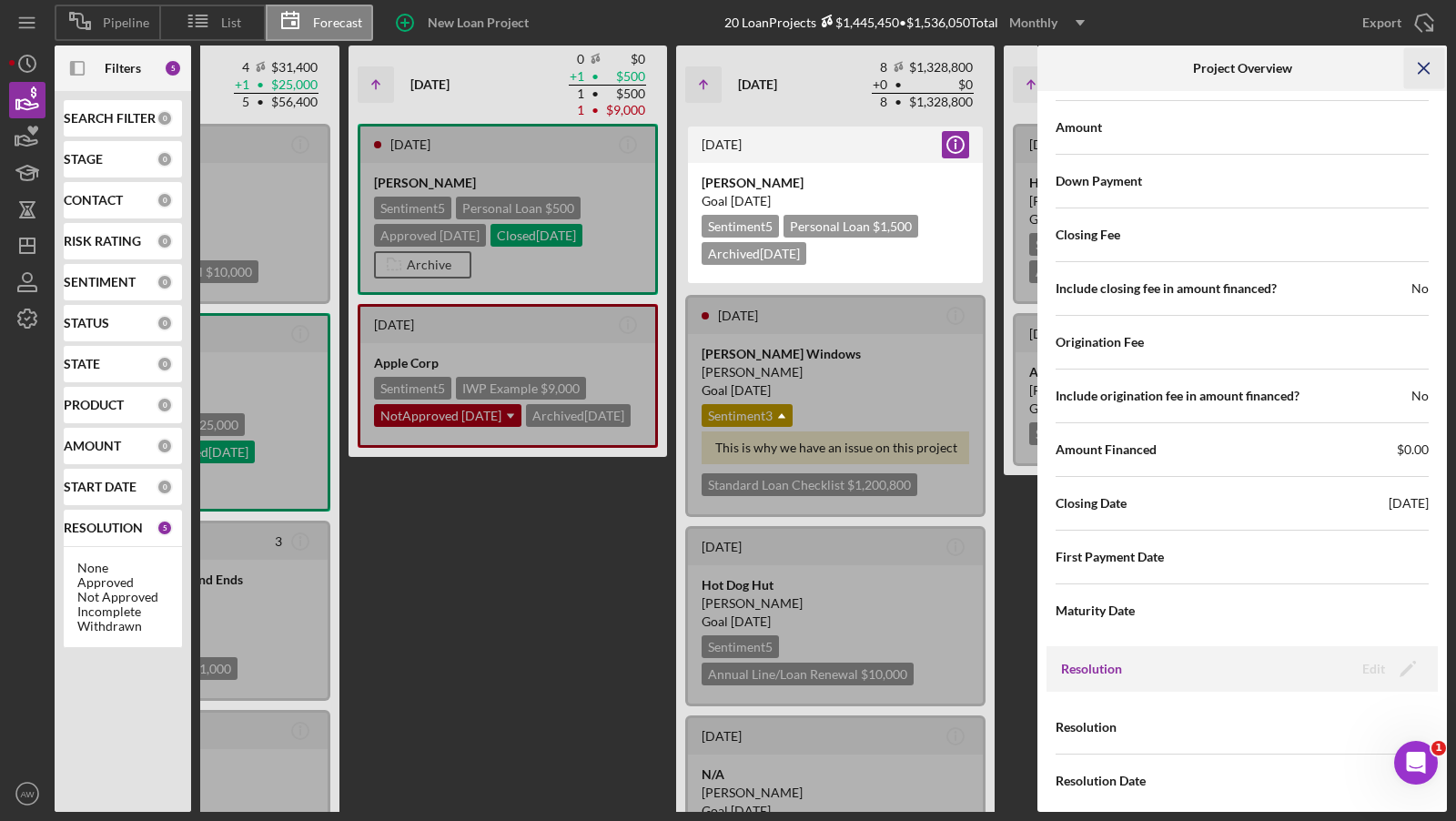
click at [1410, 57] on icon "Icon/Menu Close" at bounding box center [1425, 69] width 41 height 41
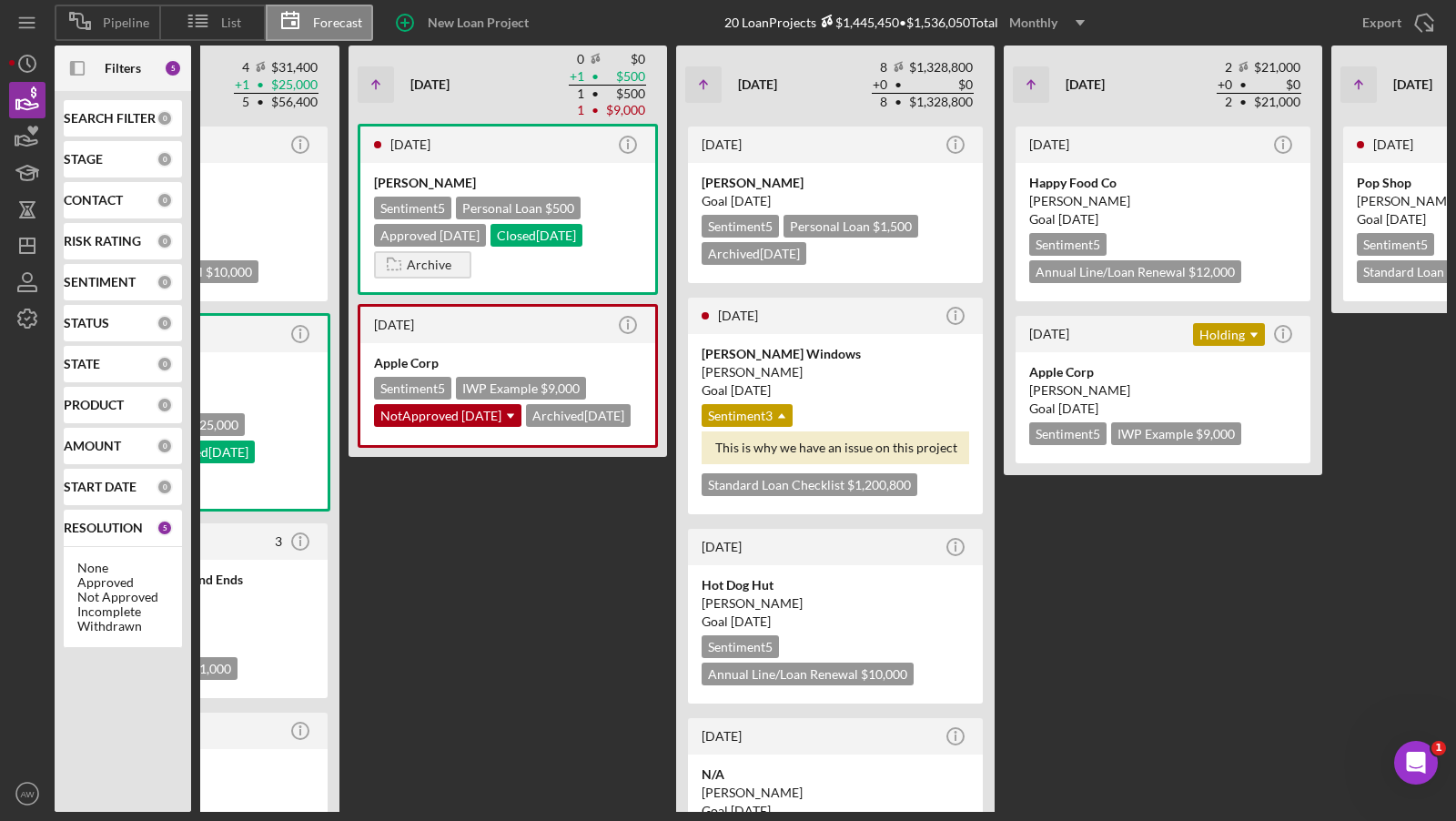
scroll to position [0, 0]
click at [947, 315] on circle "button" at bounding box center [955, 316] width 17 height 17
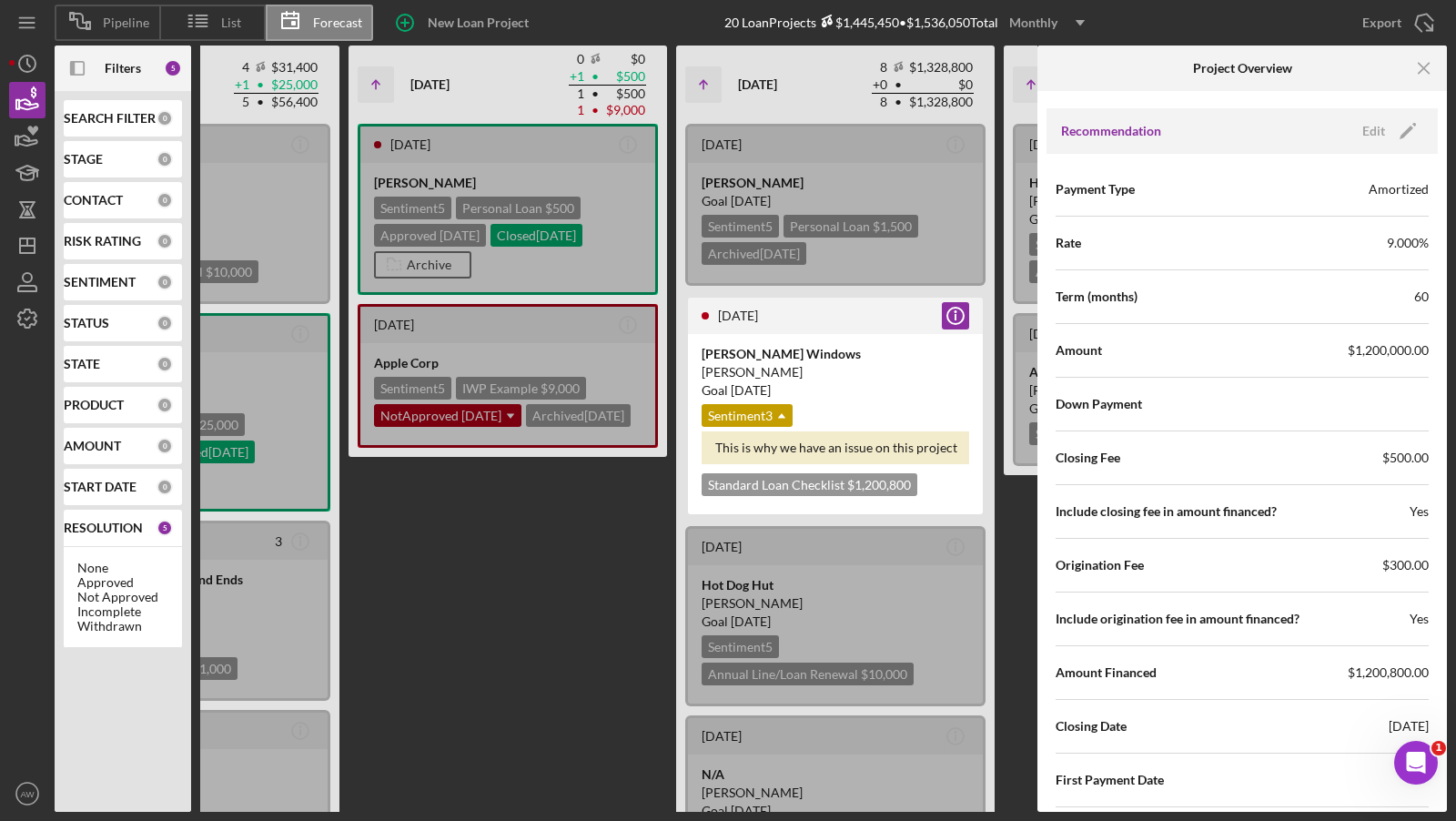
scroll to position [2082, 0]
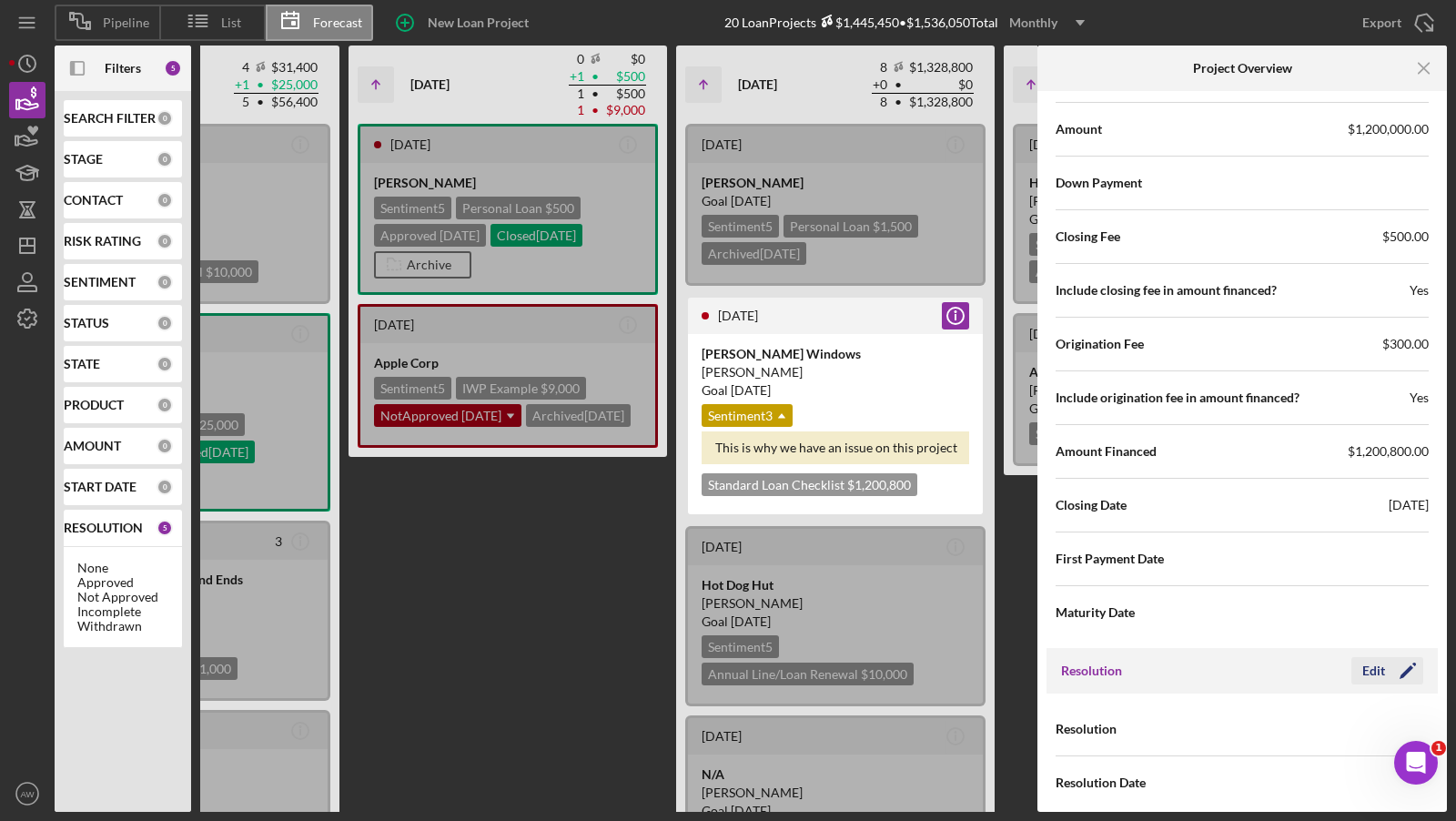
click at [1372, 658] on div "Edit" at bounding box center [1373, 671] width 22 height 27
click at [1297, 711] on div "Select..." at bounding box center [1313, 730] width 141 height 42
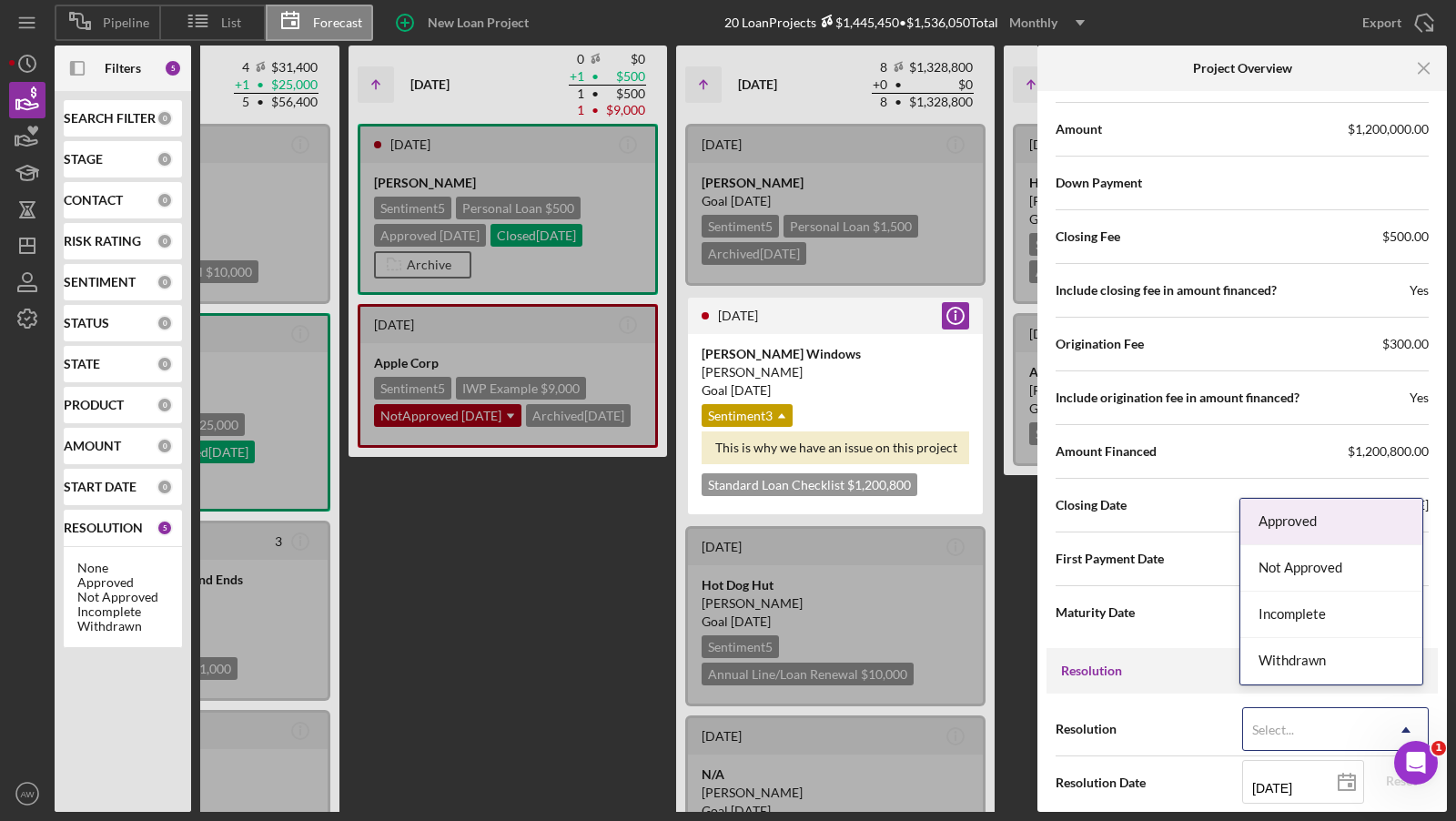
click at [1292, 539] on div "Approved" at bounding box center [1331, 522] width 182 height 47
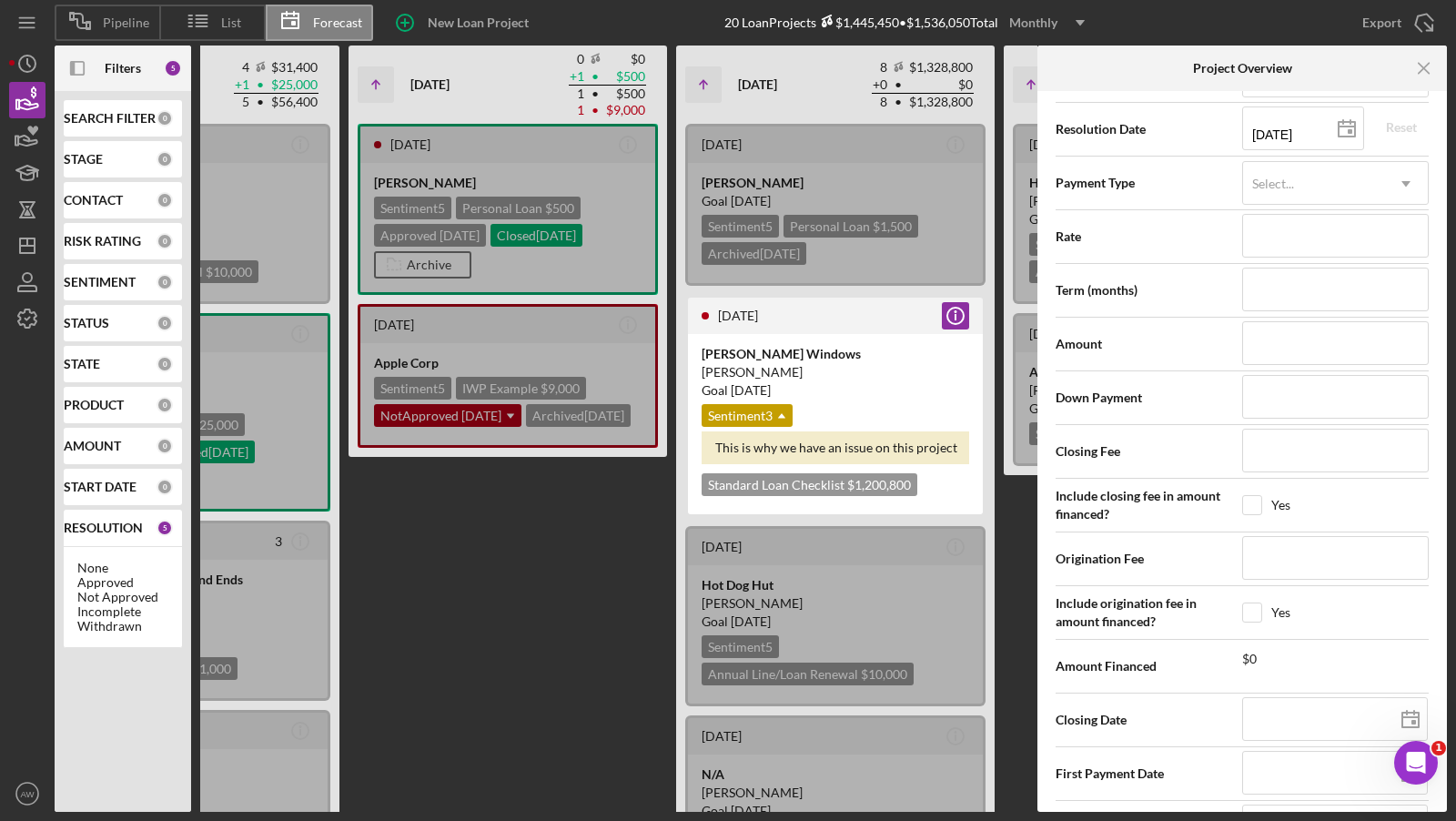
scroll to position [2775, 0]
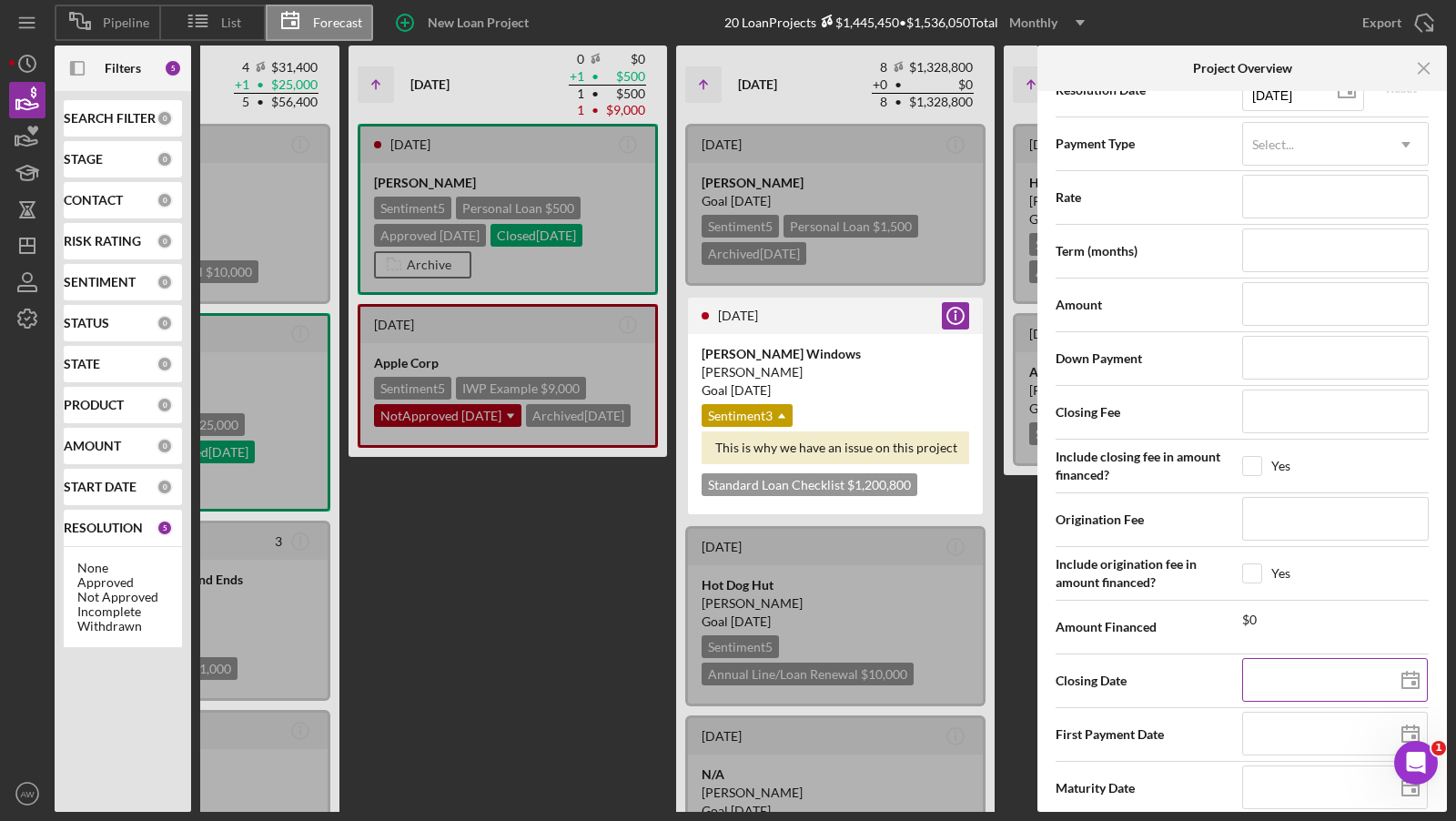
click at [1302, 658] on input at bounding box center [1335, 679] width 186 height 44
click at [1433, 65] on icon "Icon/Menu Close" at bounding box center [1425, 69] width 41 height 41
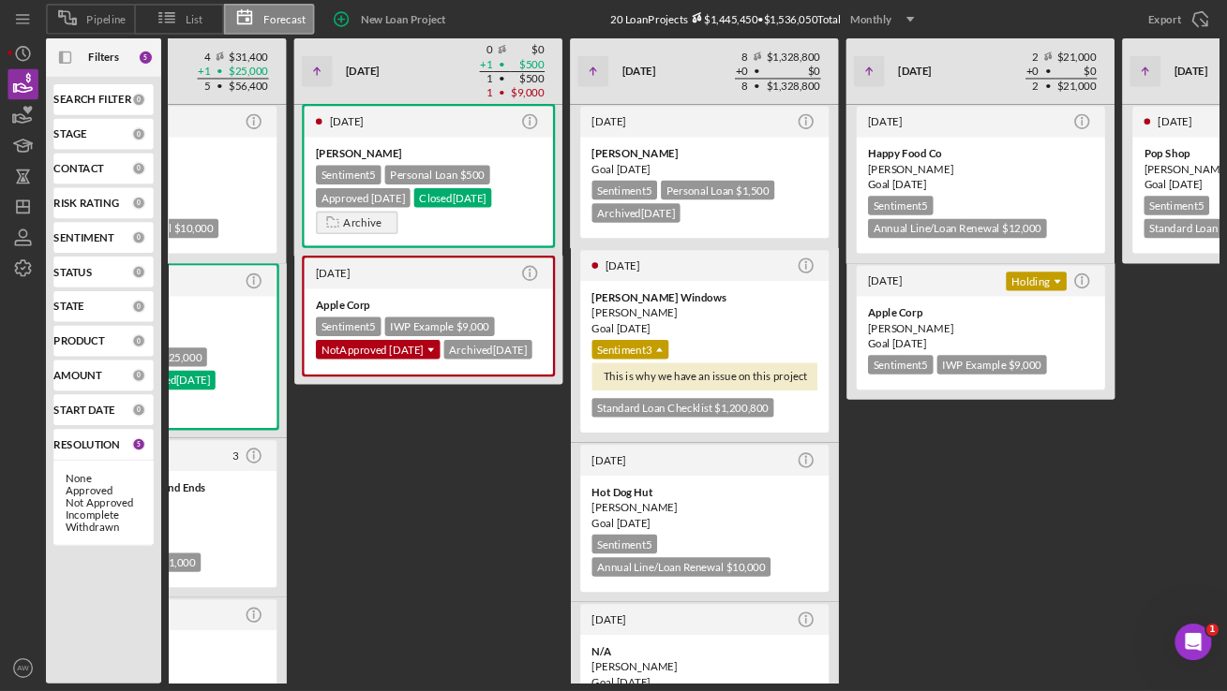
scroll to position [0, 0]
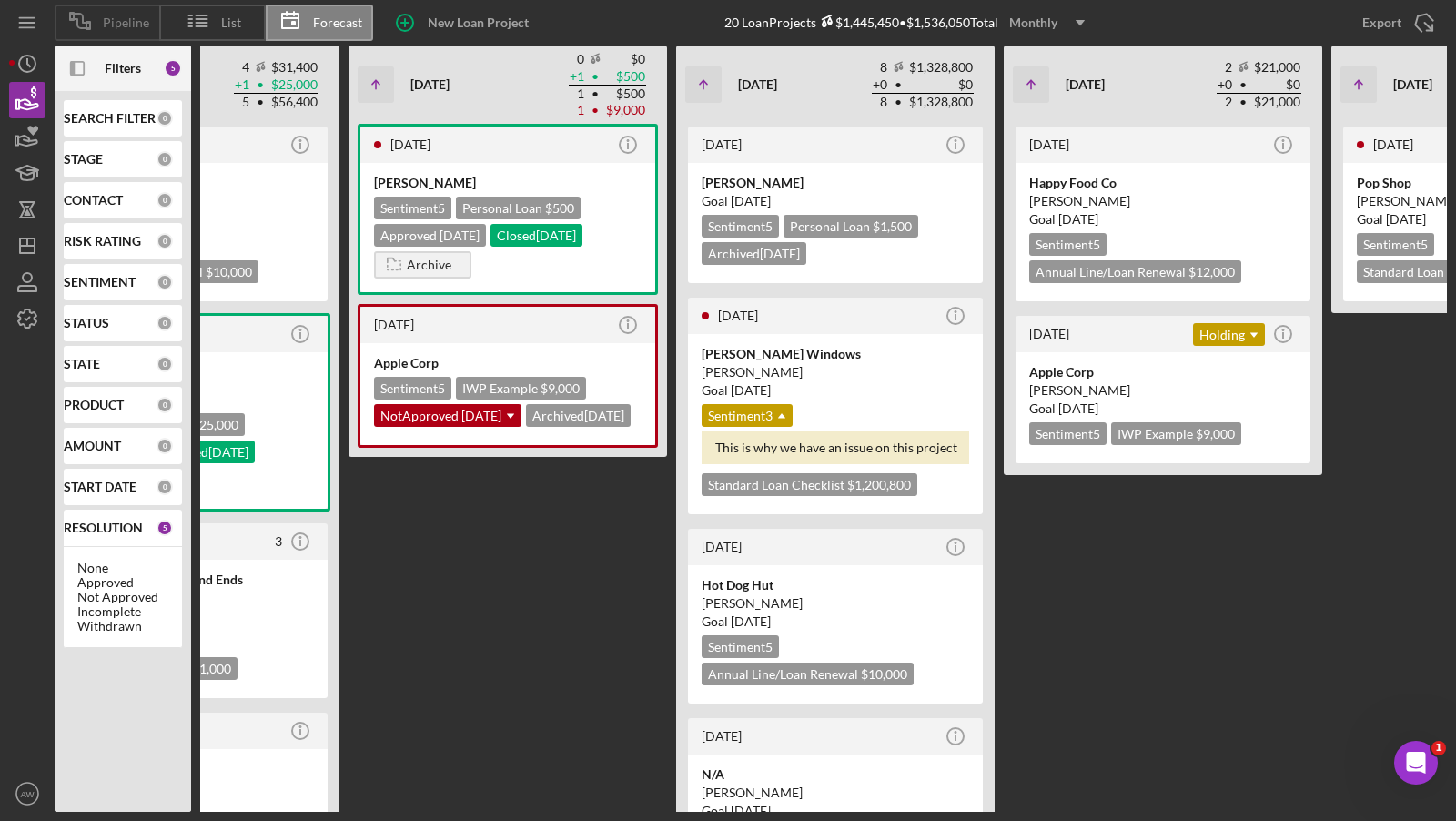
click at [110, 19] on span "Pipeline" at bounding box center [126, 22] width 47 height 15
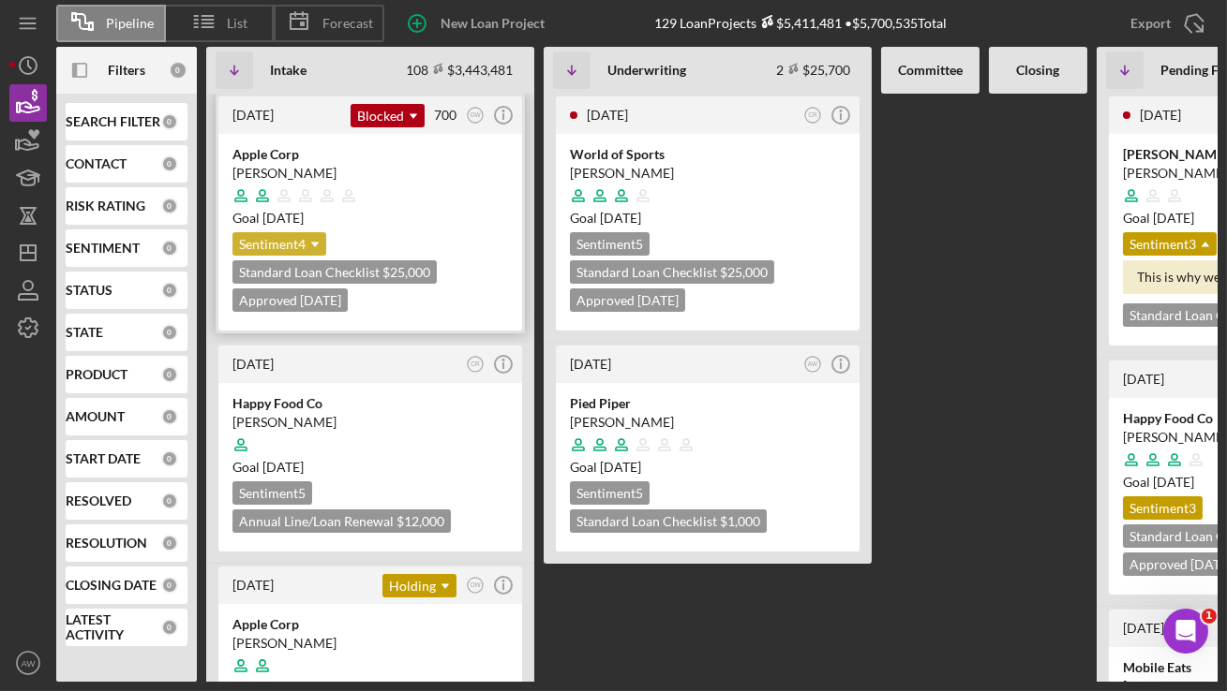
click at [297, 242] on div "Sentiment 4 Icon/Dropdown Arrow" at bounding box center [279, 243] width 94 height 23
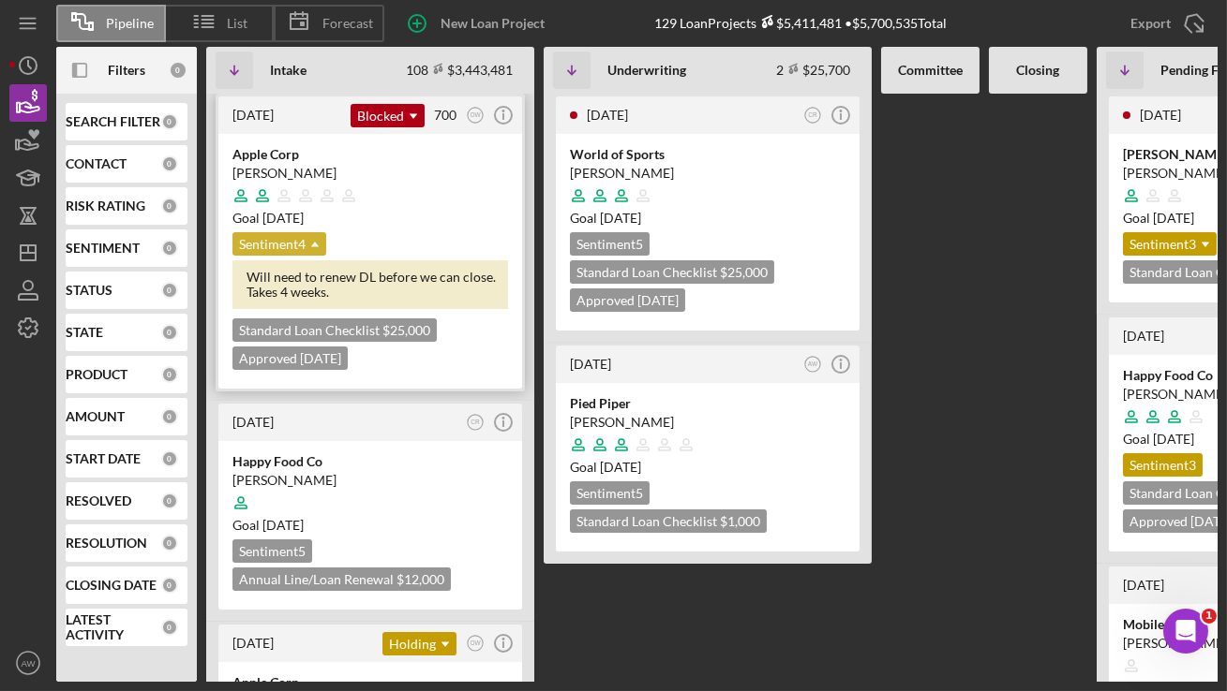
click at [302, 254] on icon "Icon/Dropdown Arrow" at bounding box center [314, 244] width 37 height 37
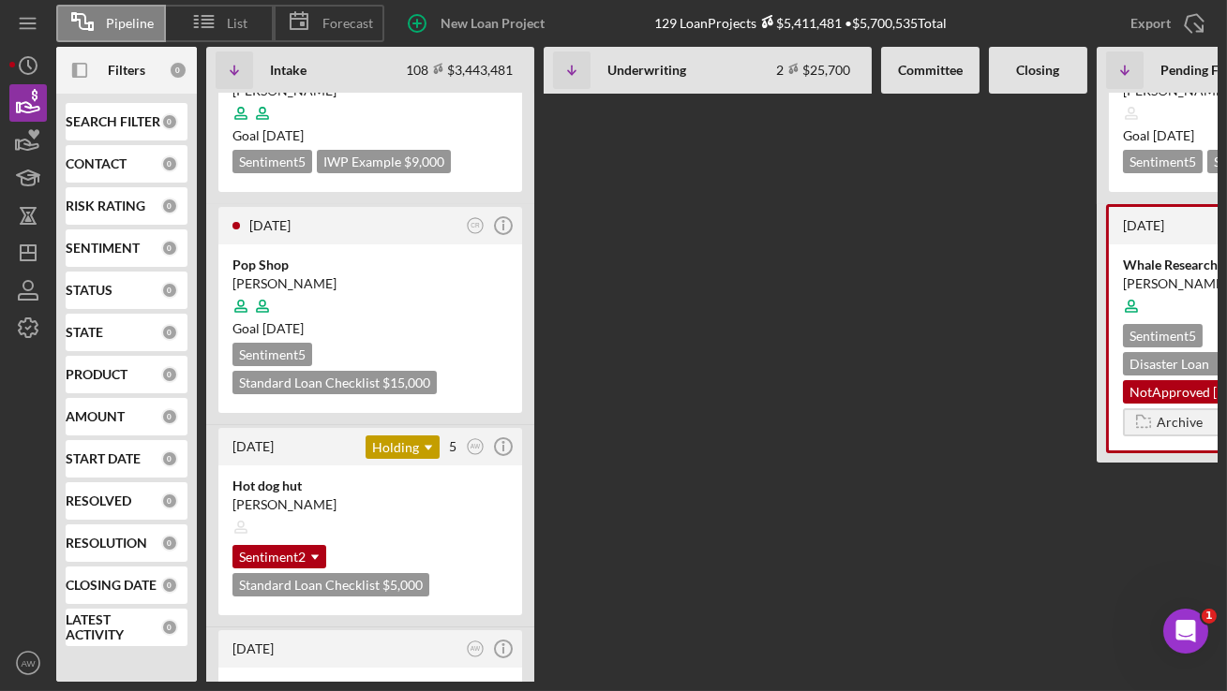
scroll to position [667, 0]
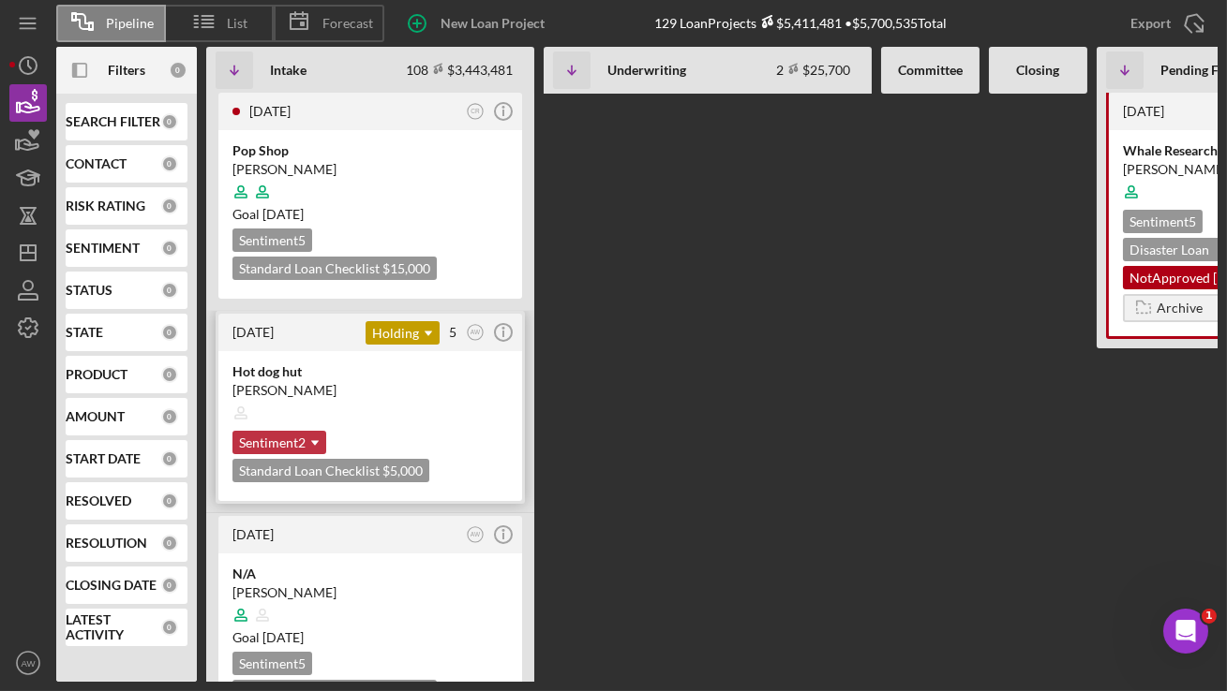
click at [317, 441] on use at bounding box center [314, 443] width 7 height 5
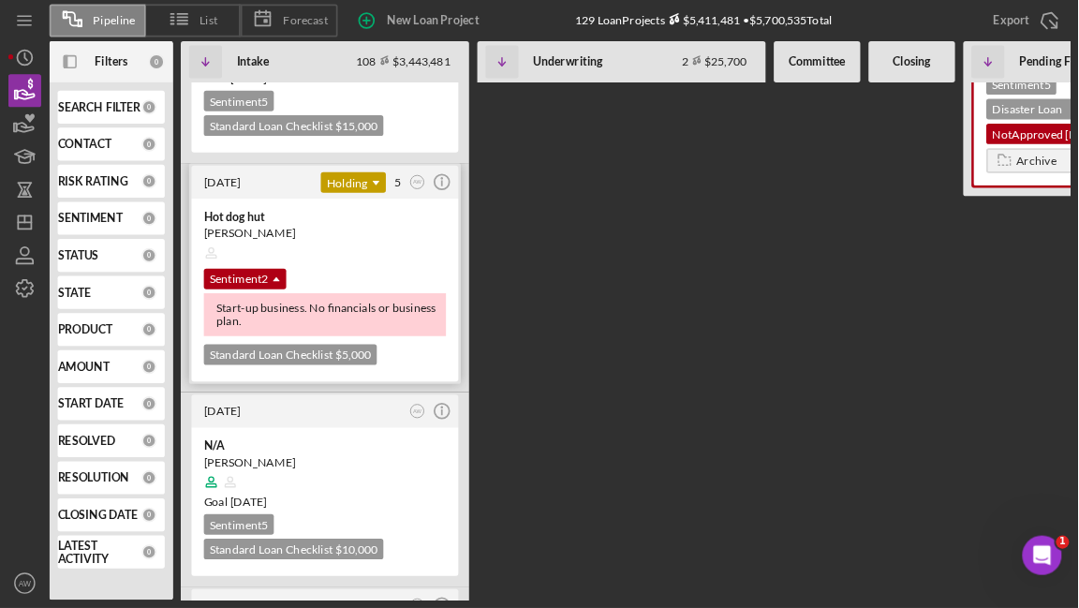
scroll to position [793, 0]
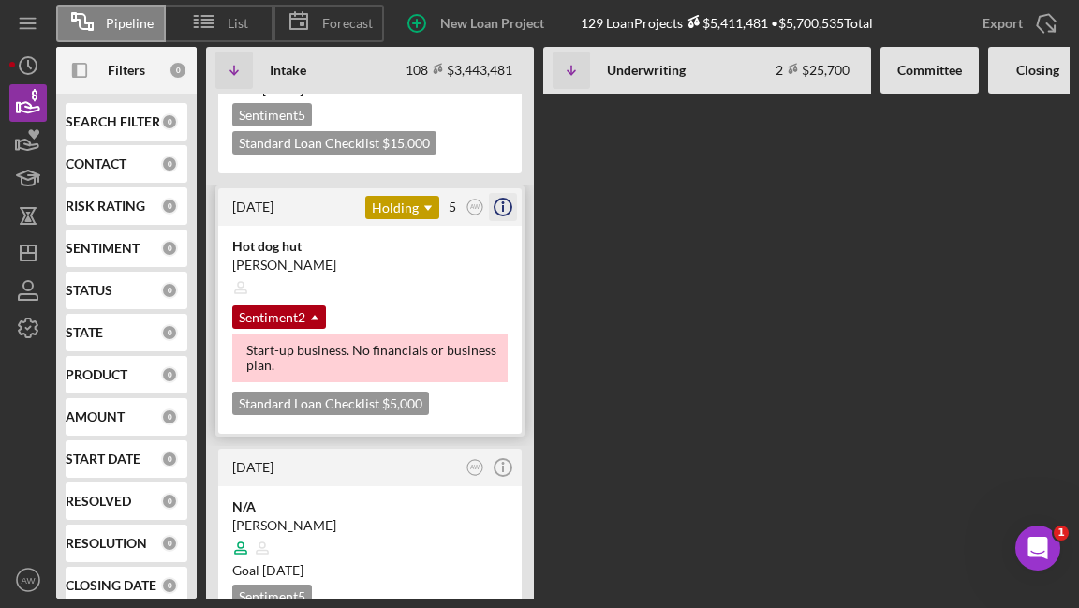
click at [494, 210] on icon "Icon/Info" at bounding box center [503, 207] width 47 height 47
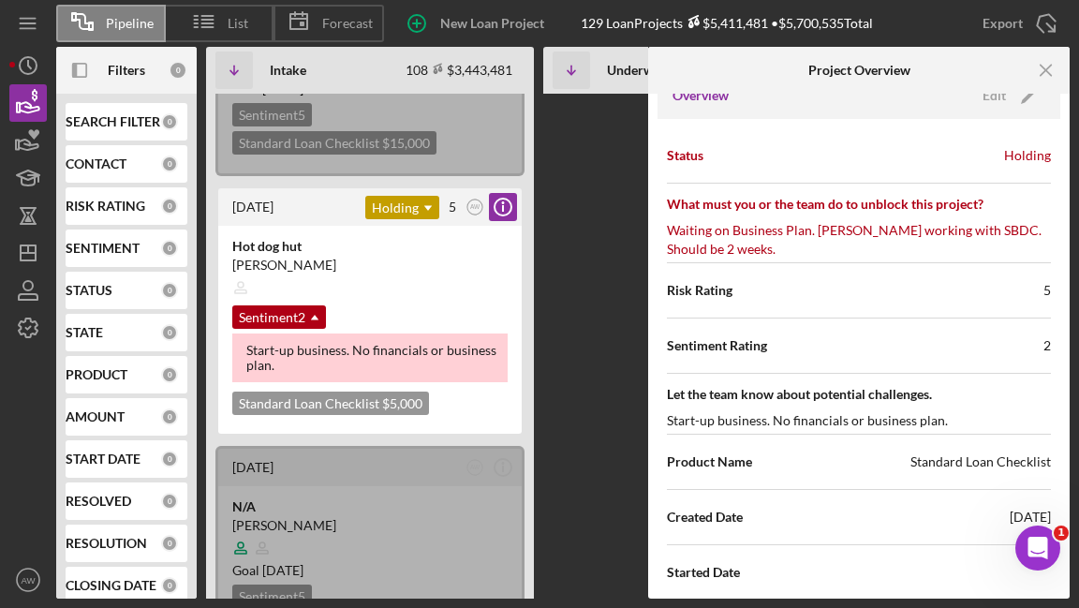
scroll to position [218, 0]
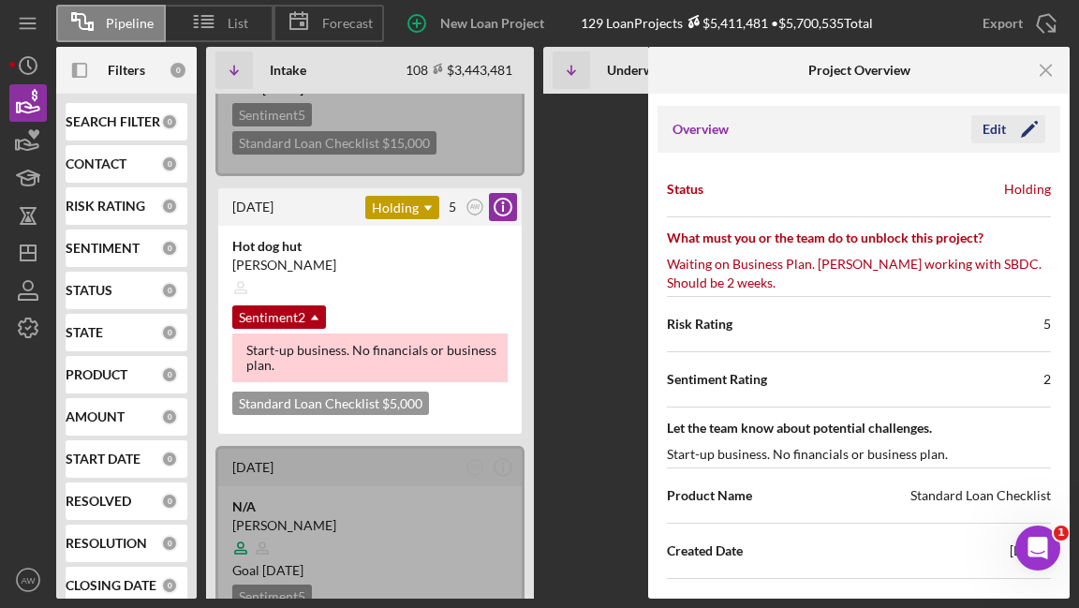
click at [994, 125] on div "Edit" at bounding box center [994, 129] width 23 height 28
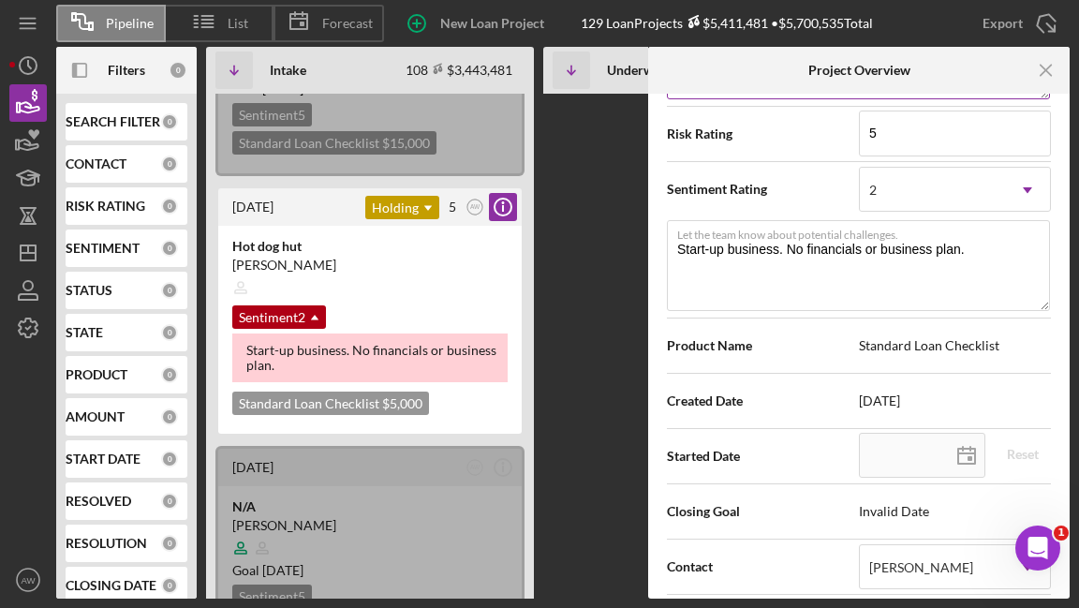
scroll to position [406, 0]
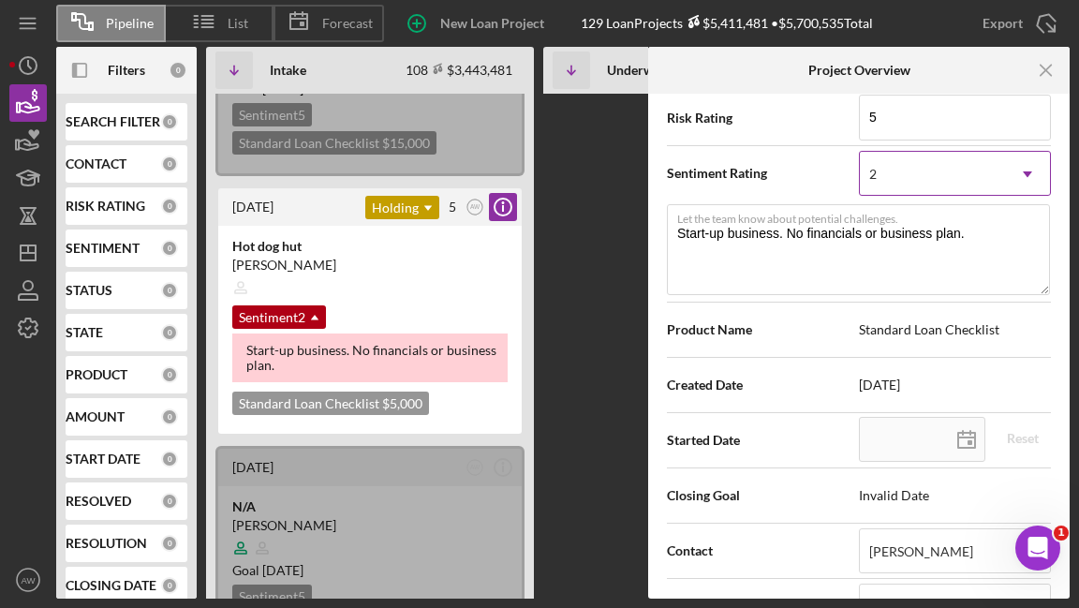
click at [908, 170] on div "2" at bounding box center [932, 174] width 145 height 43
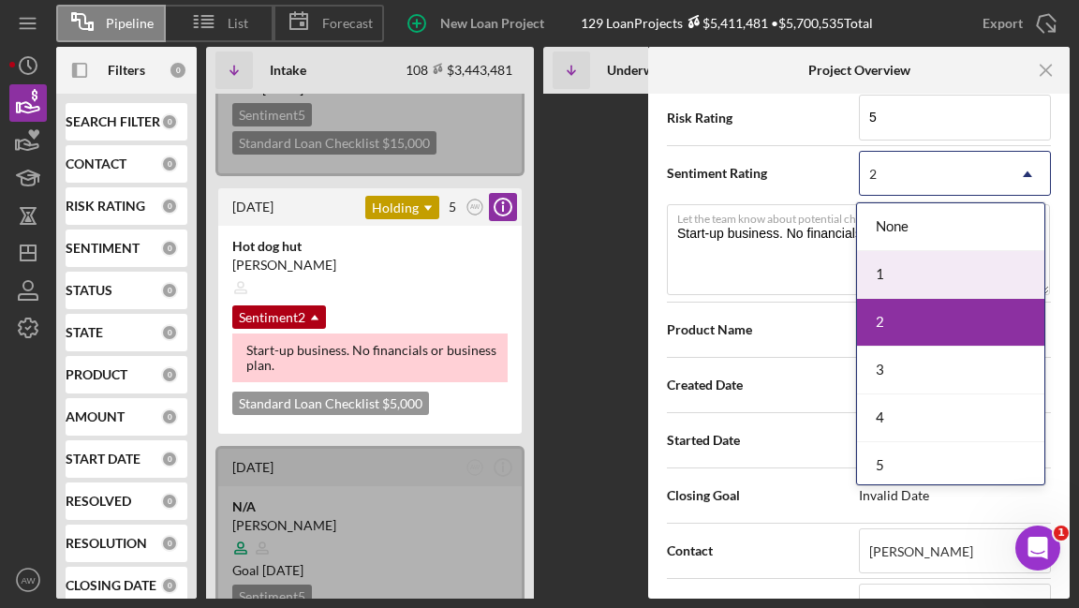
scroll to position [4, 0]
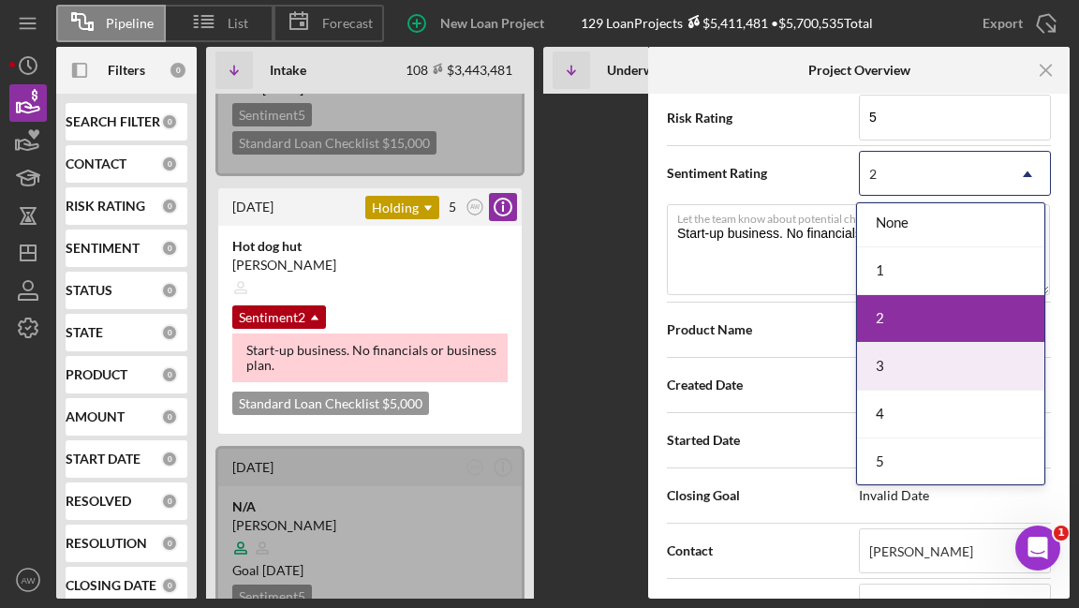
click at [799, 180] on span "Sentiment Rating" at bounding box center [763, 173] width 192 height 19
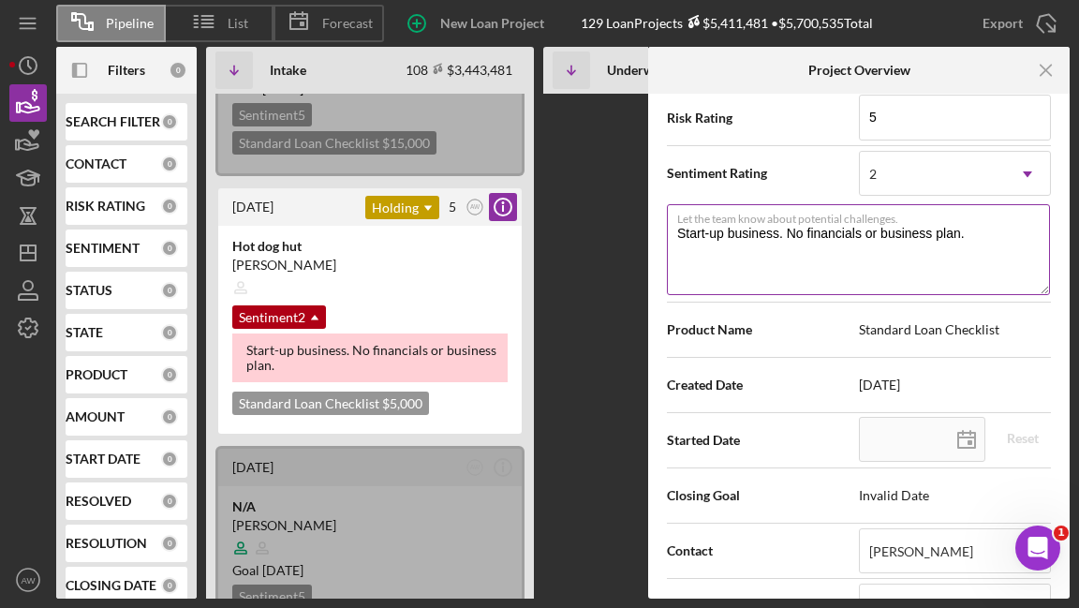
click at [787, 243] on textarea "Start-up business. No financials or business plan." at bounding box center [858, 249] width 383 height 90
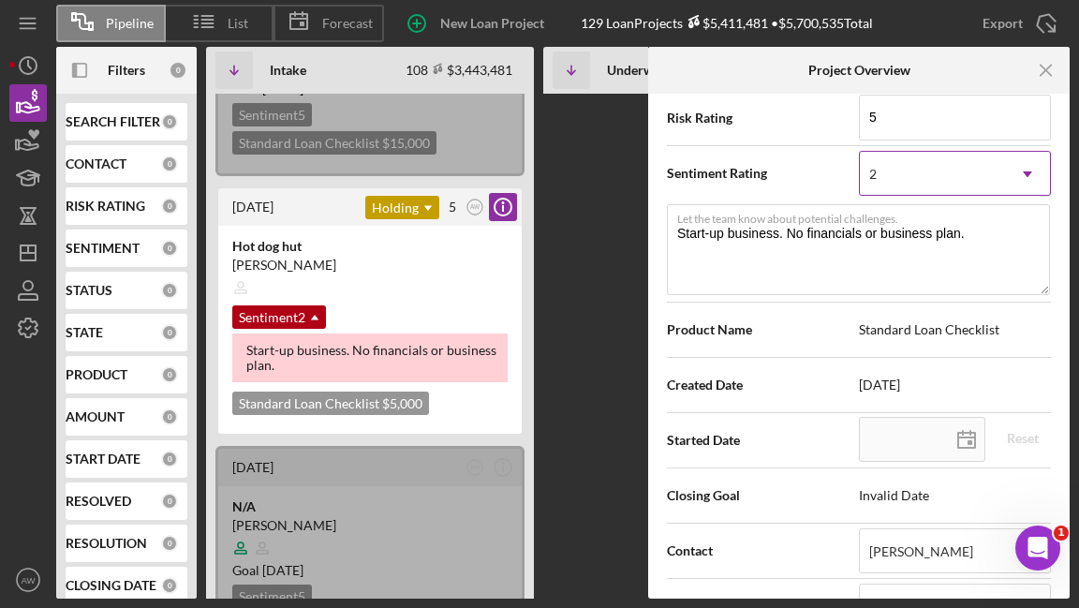
click at [917, 186] on div "2" at bounding box center [932, 174] width 145 height 43
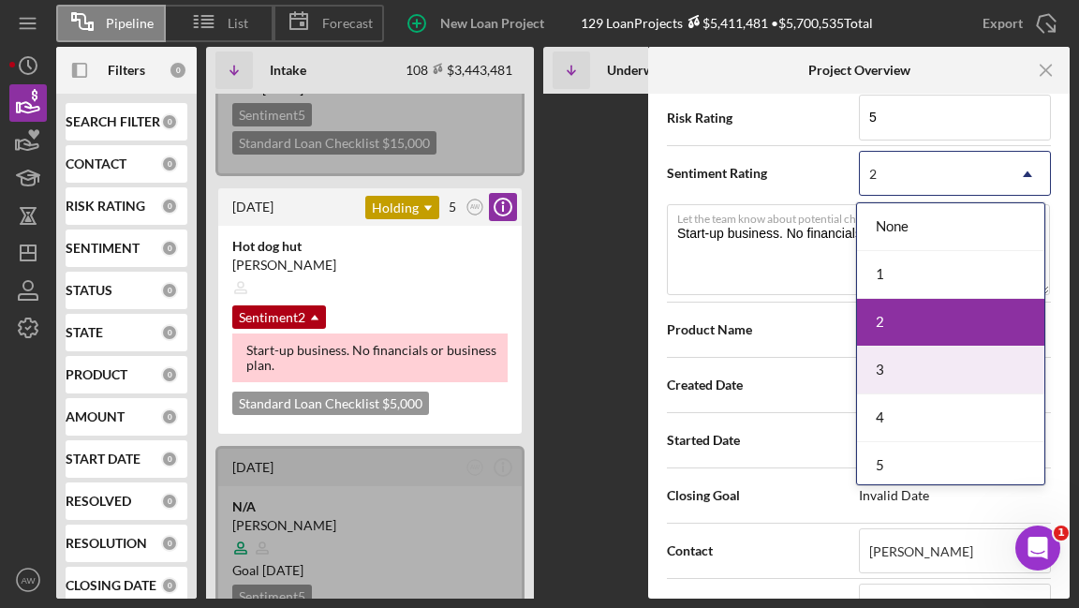
click at [918, 362] on div "3" at bounding box center [950, 371] width 187 height 48
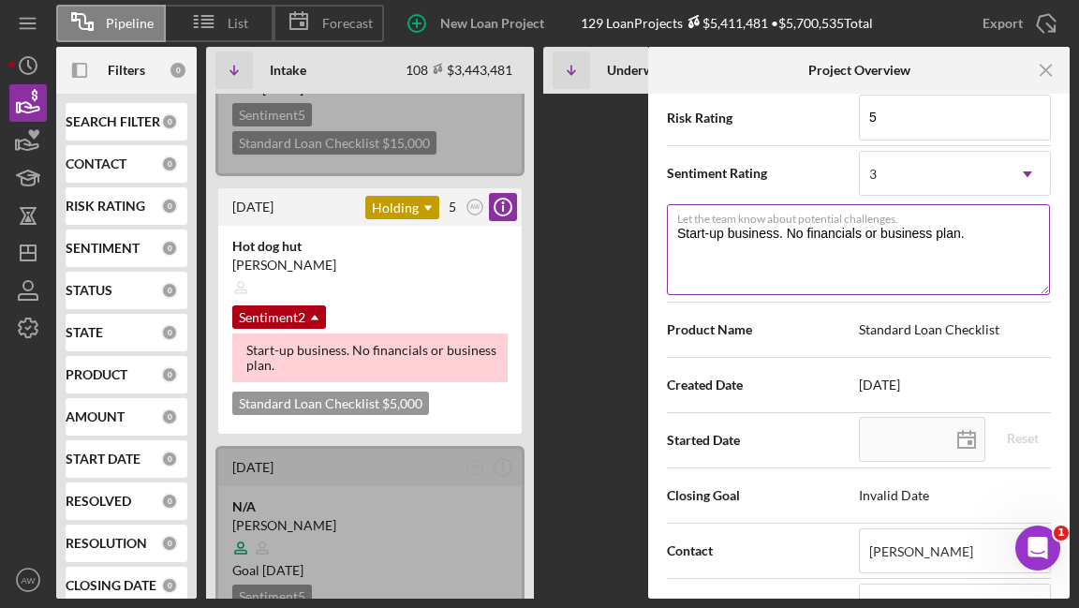
click at [749, 232] on textarea "Start-up business. No financials or business plan." at bounding box center [858, 249] width 383 height 90
type textarea "XC"
type textarea "XCr"
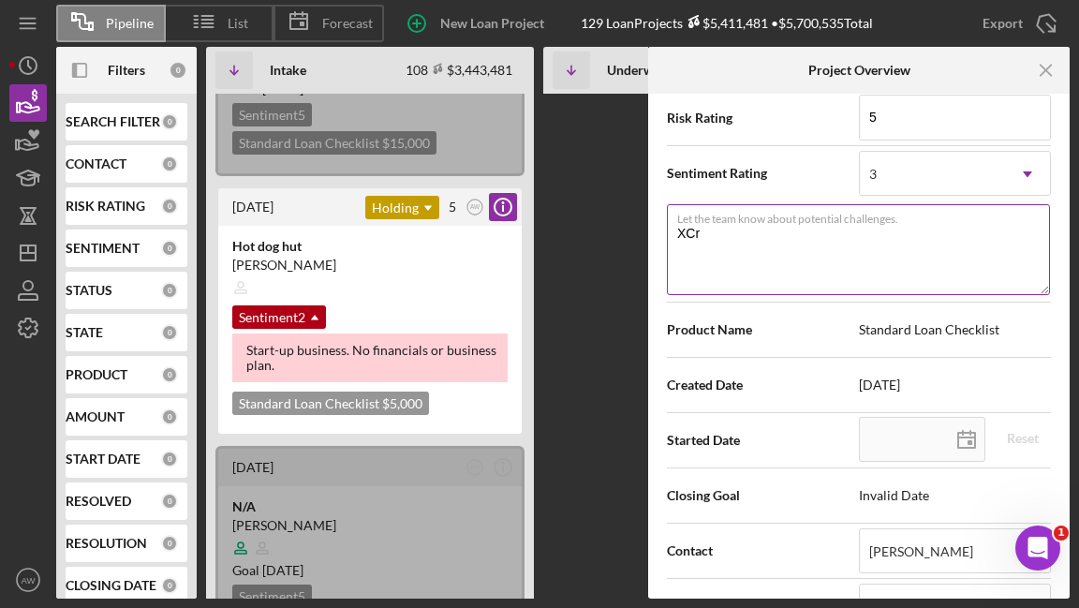
type textarea "XC"
type textarea "X"
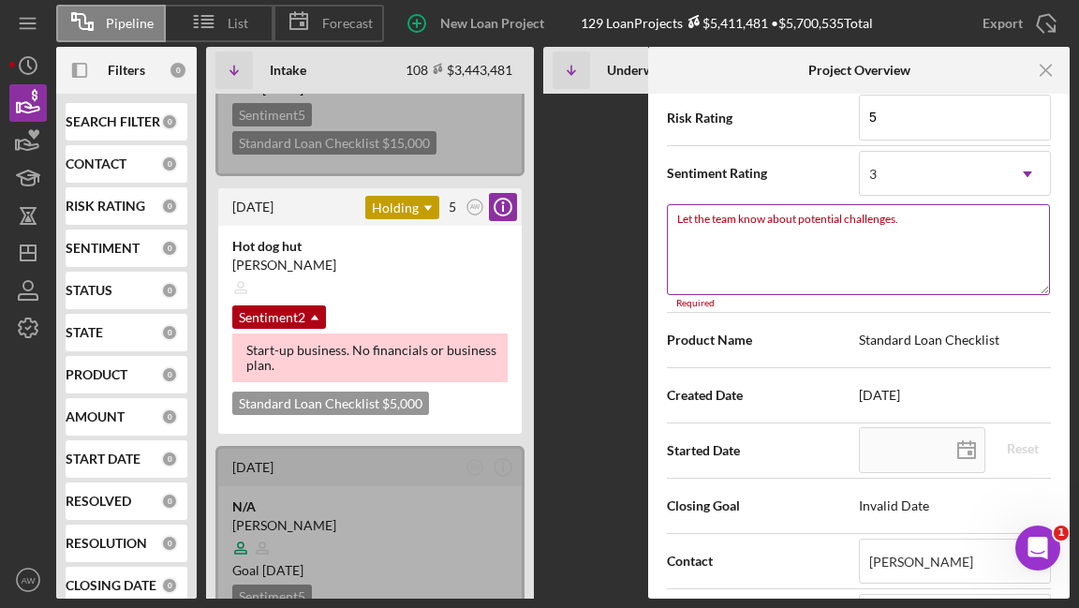
type textarea "C"
type textarea "Cr"
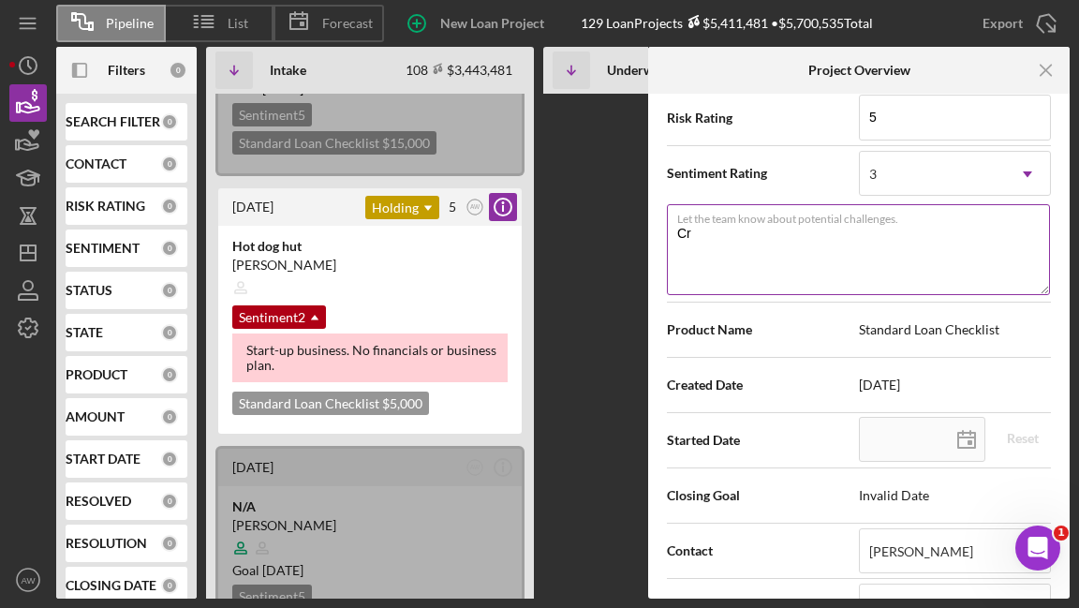
type textarea "Cre"
type textarea "Cred"
type textarea "Credi"
type textarea "Credit"
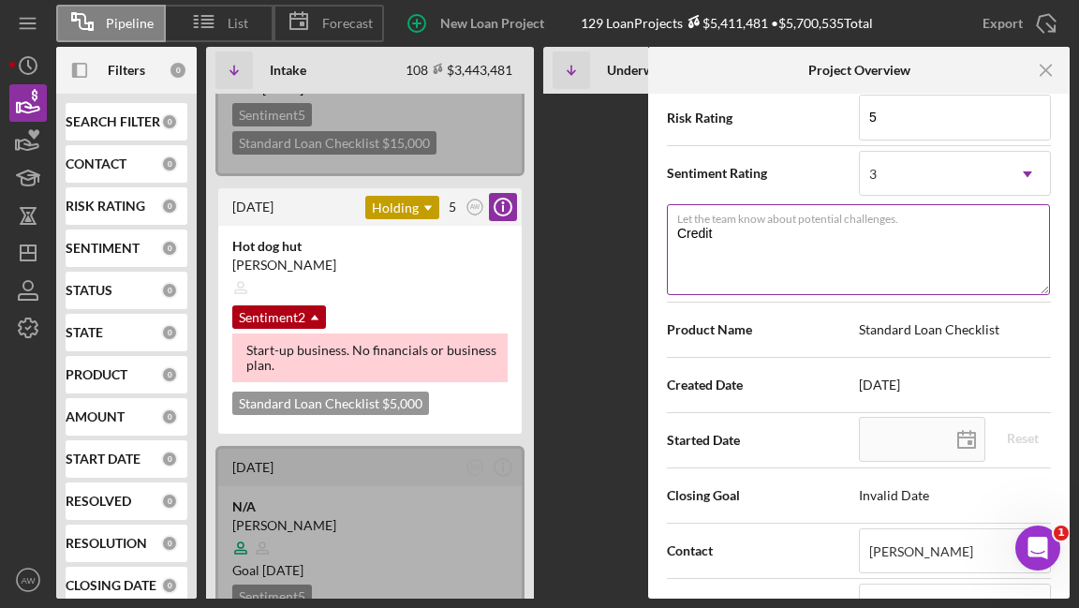
type textarea "Credit S"
type textarea "Credit Sc"
type textarea "Credit Sco"
type textarea "Credit Scor"
type textarea "Credit Score"
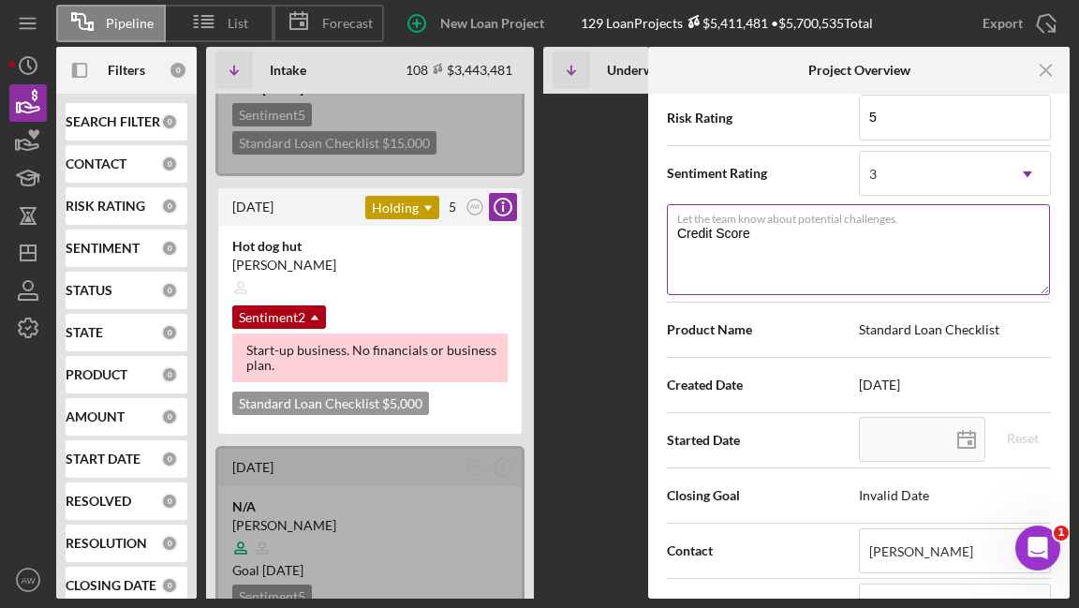
type textarea "Credit Score"
type textarea "Credit Score 6"
type textarea "Credit Score 60"
type textarea "Credit Score 600"
type textarea "Credit Score 600."
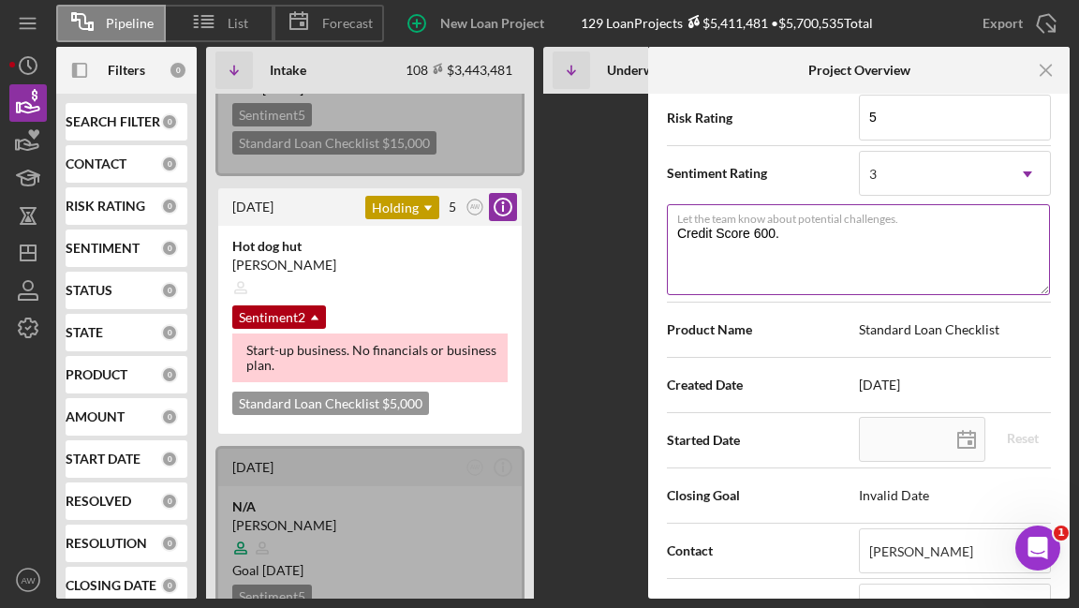
type textarea "Credit Score 600."
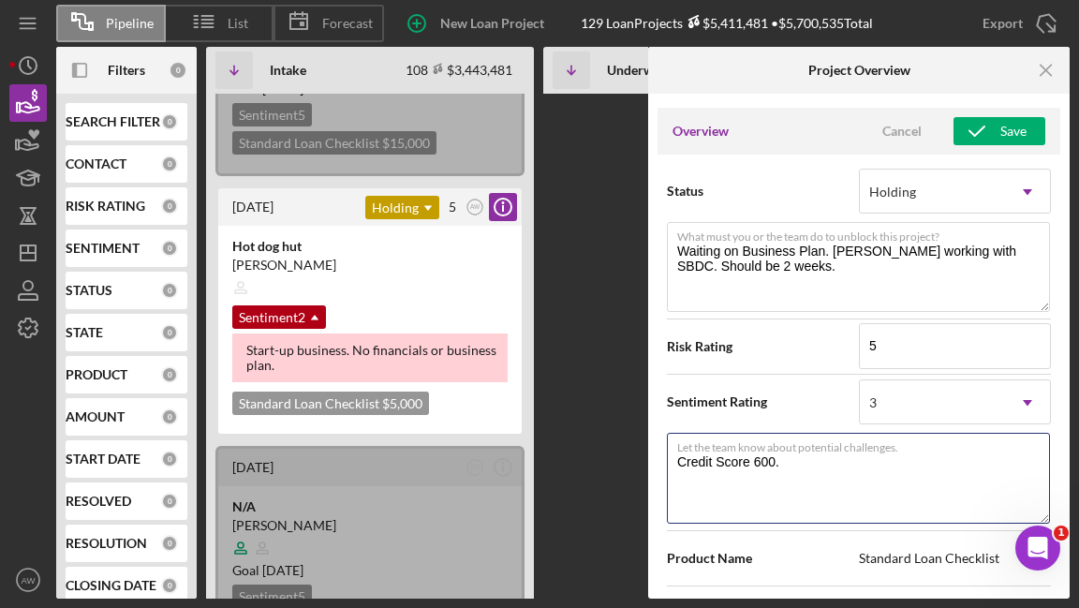
scroll to position [194, 0]
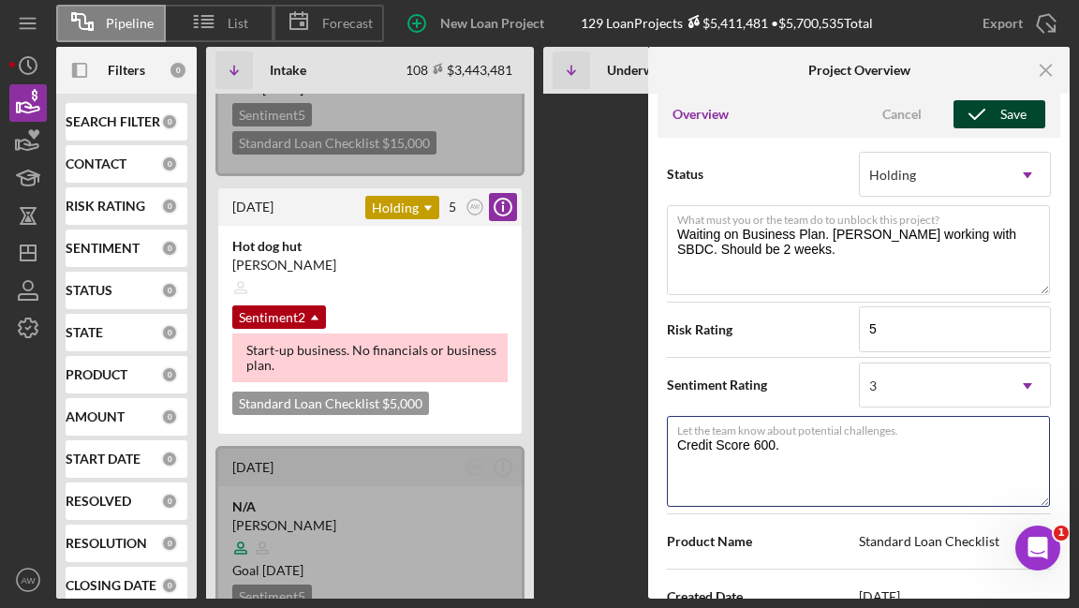
type textarea "Credit Score 600."
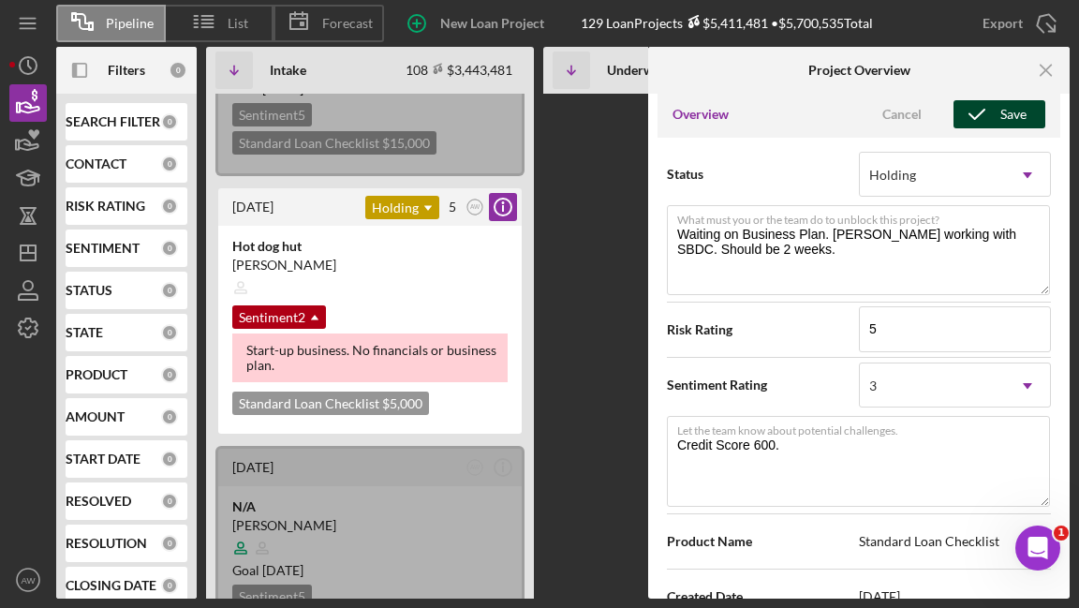
click at [991, 120] on icon "button" at bounding box center [977, 114] width 47 height 47
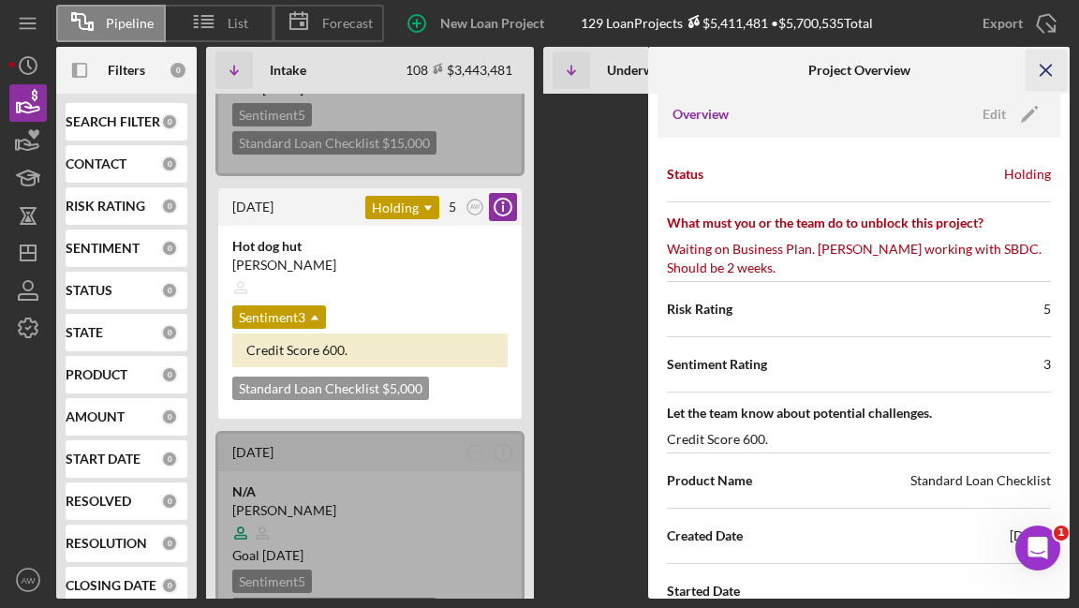
click at [1050, 61] on icon "Icon/Menu Close" at bounding box center [1047, 71] width 42 height 42
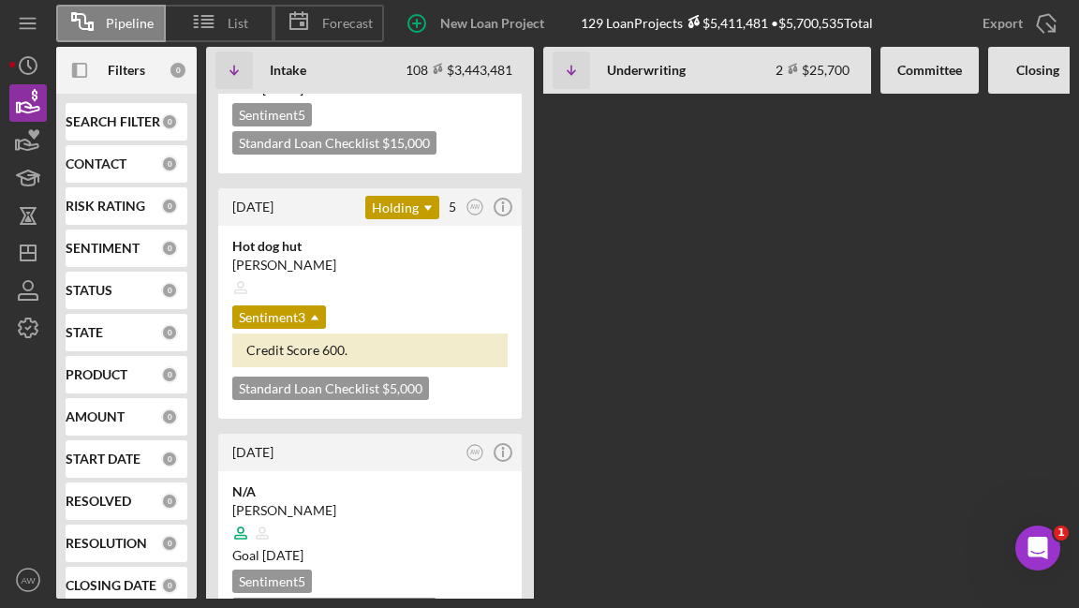
scroll to position [0, 0]
click at [82, 72] on icon "Icon/Panel Side Expand" at bounding box center [80, 71] width 42 height 42
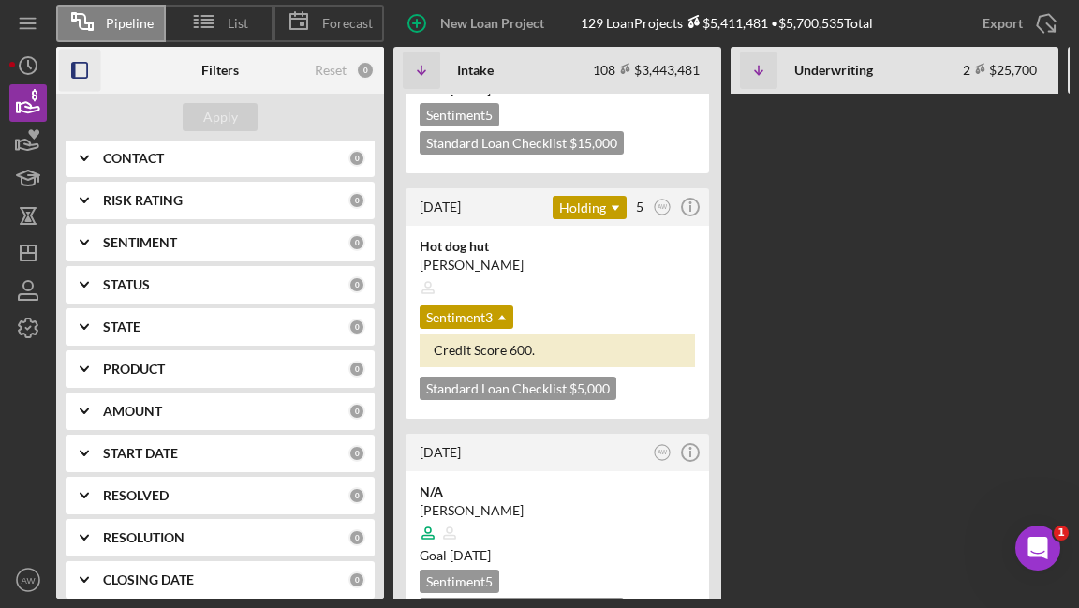
scroll to position [191, 0]
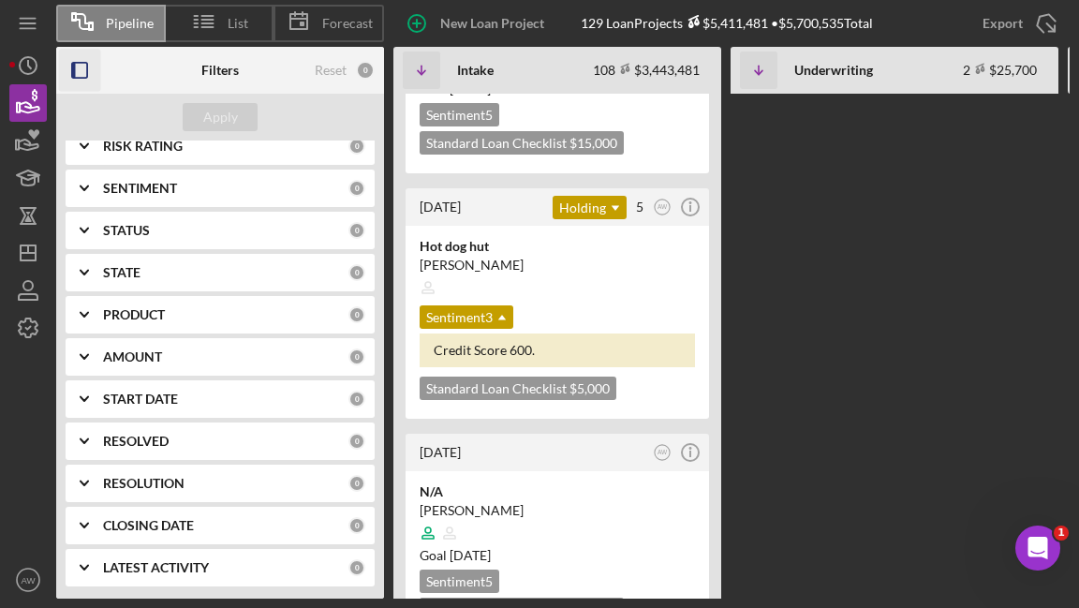
click at [82, 182] on icon "Icon/Expander" at bounding box center [84, 188] width 47 height 47
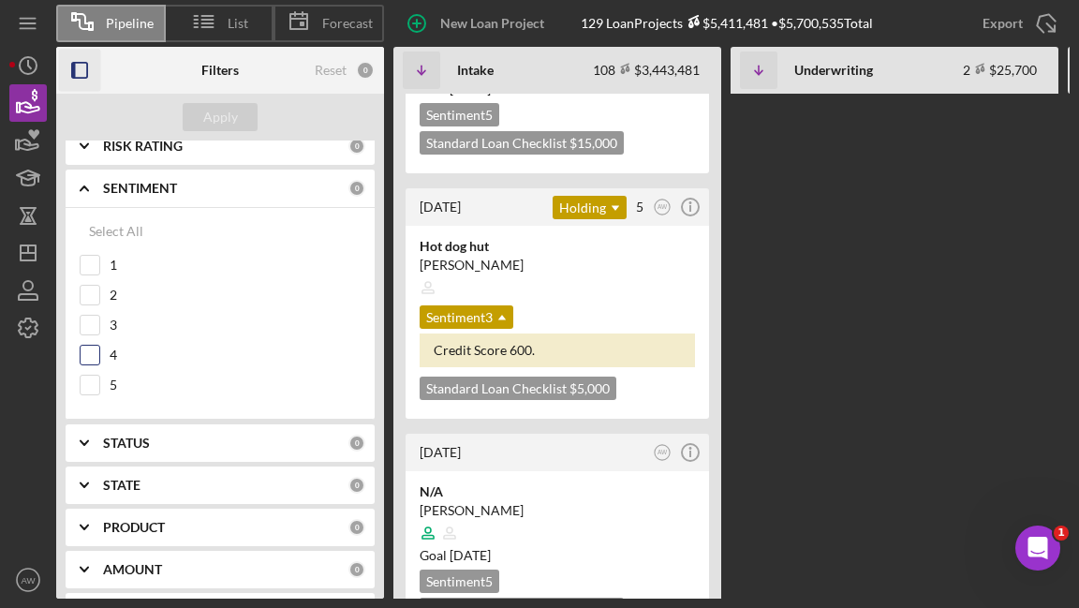
click at [94, 354] on input "4" at bounding box center [90, 355] width 19 height 19
checkbox input "true"
click at [91, 376] on input "5" at bounding box center [90, 385] width 19 height 19
checkbox input "true"
click at [72, 69] on rect "button" at bounding box center [74, 70] width 4 height 15
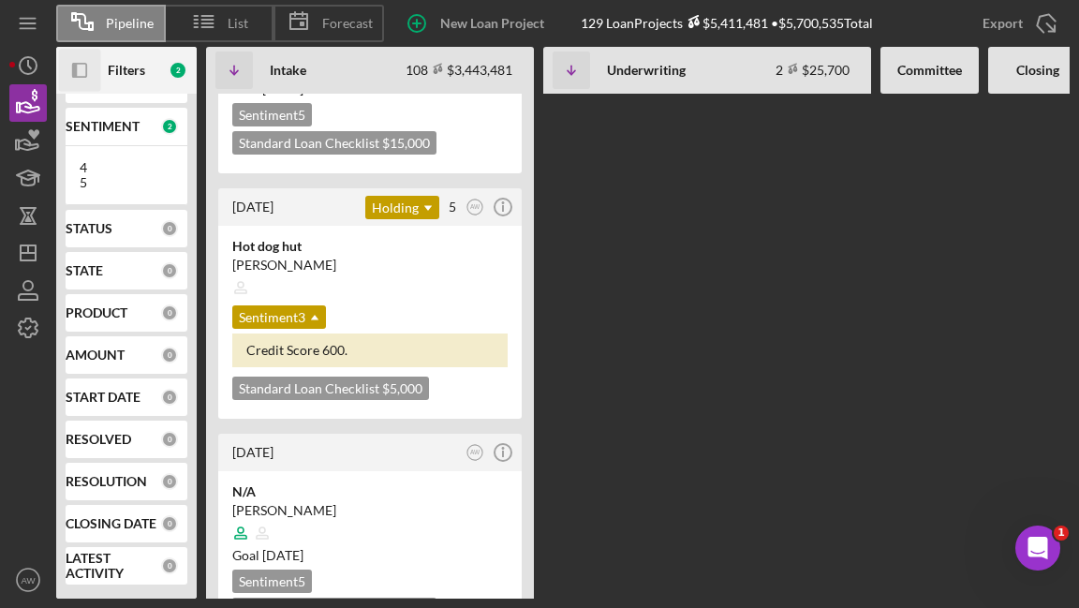
scroll to position [121, 0]
click at [511, 203] on circle "button" at bounding box center [503, 207] width 17 height 17
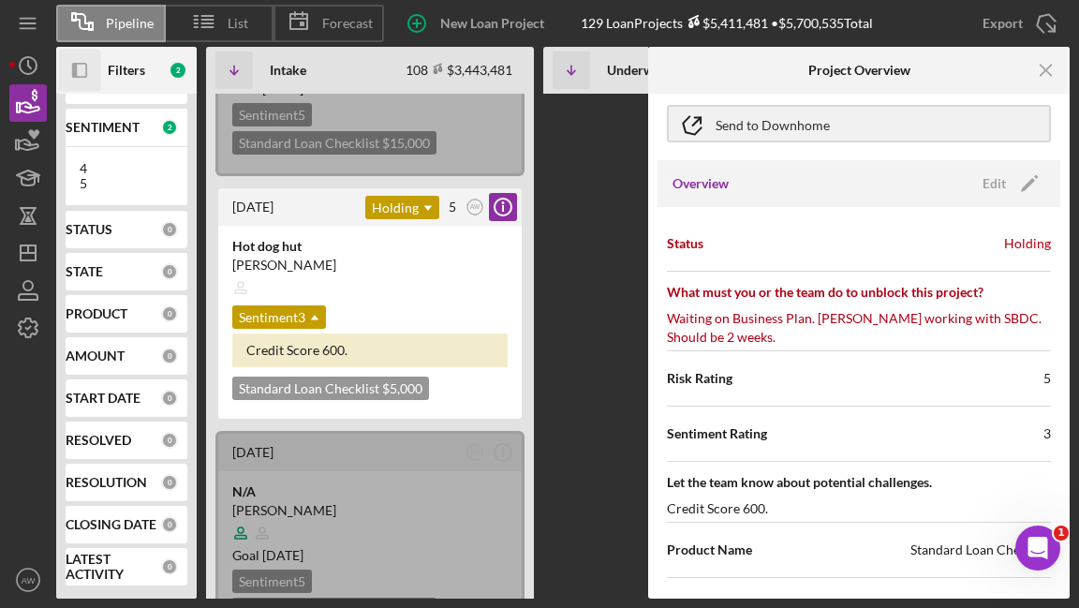
scroll to position [120, 0]
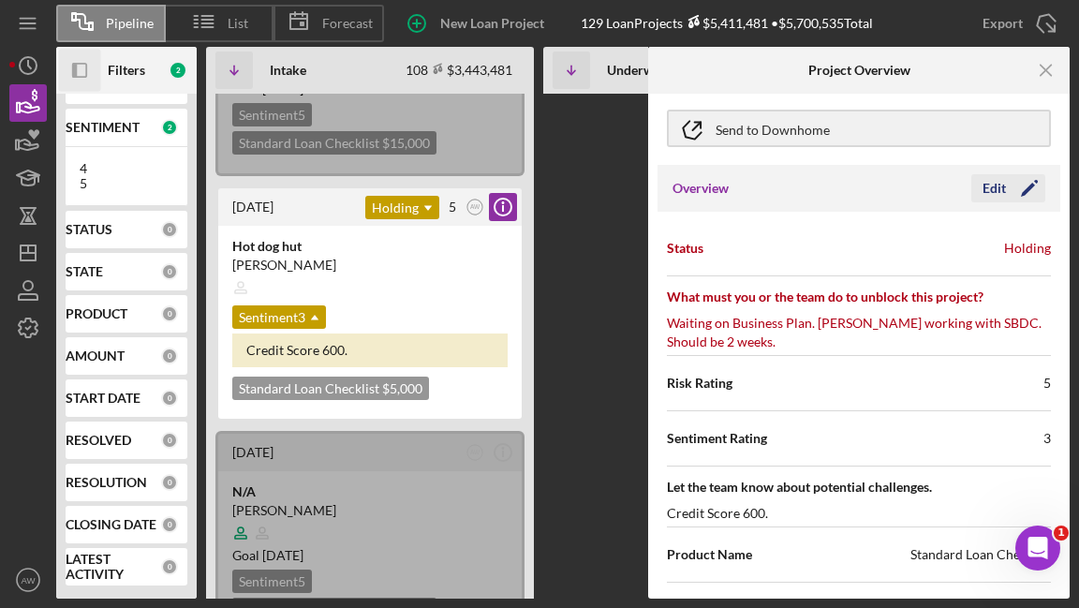
click at [989, 194] on div "Edit" at bounding box center [994, 188] width 23 height 28
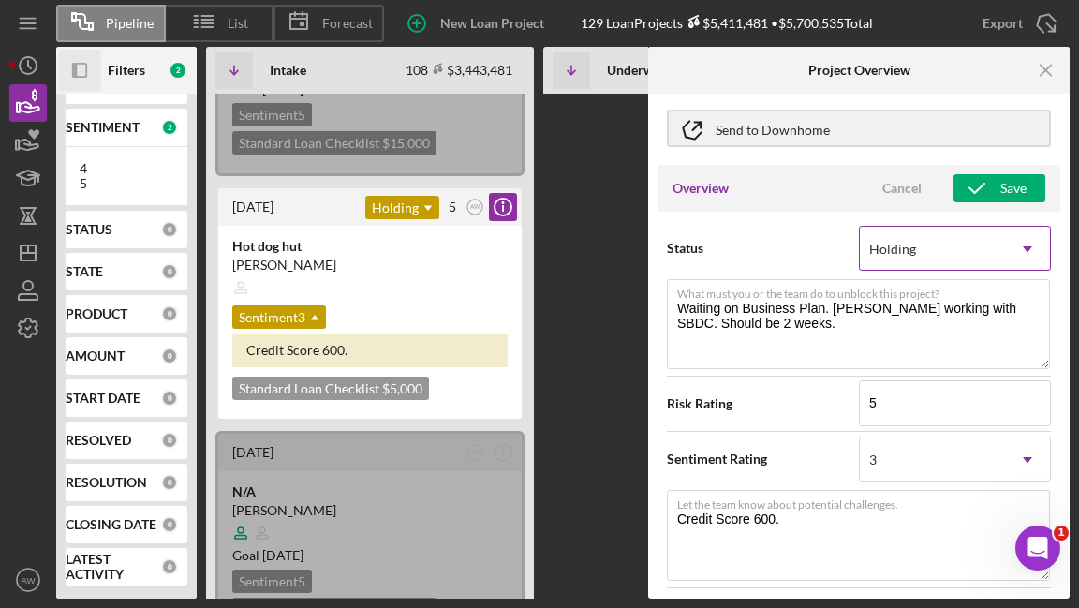
click at [930, 249] on div "Holding" at bounding box center [932, 249] width 145 height 43
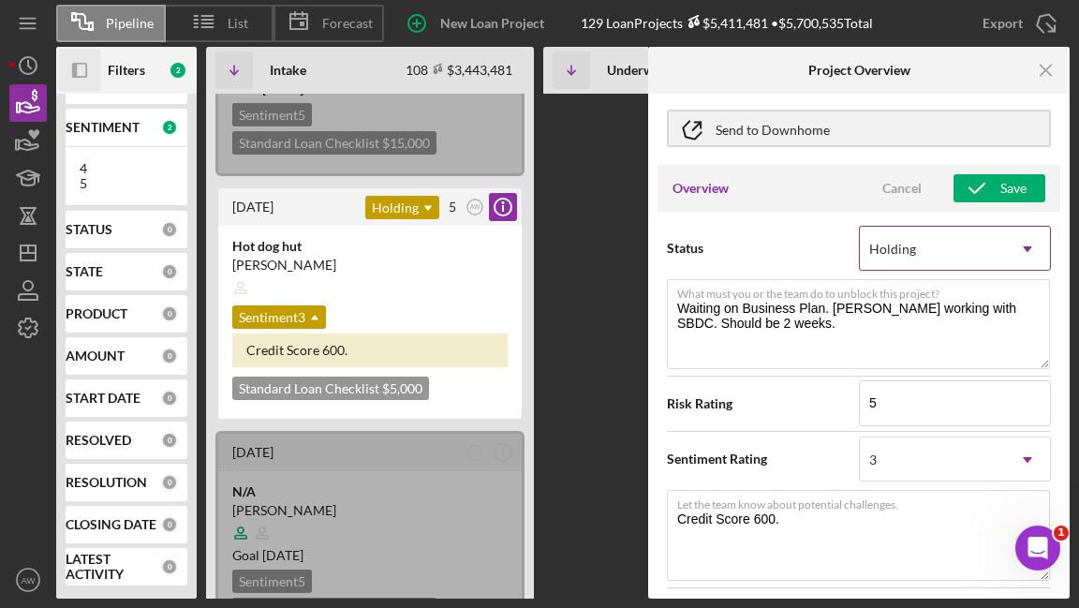
click at [932, 255] on div "Holding" at bounding box center [932, 249] width 145 height 43
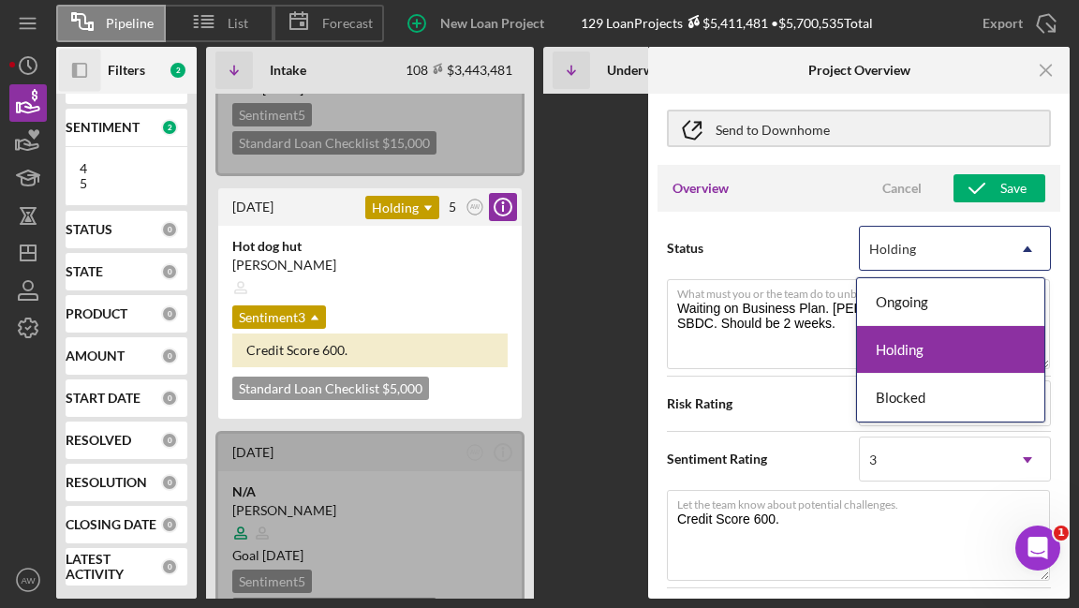
click at [764, 208] on div "Overview Cancel Save" at bounding box center [859, 188] width 403 height 47
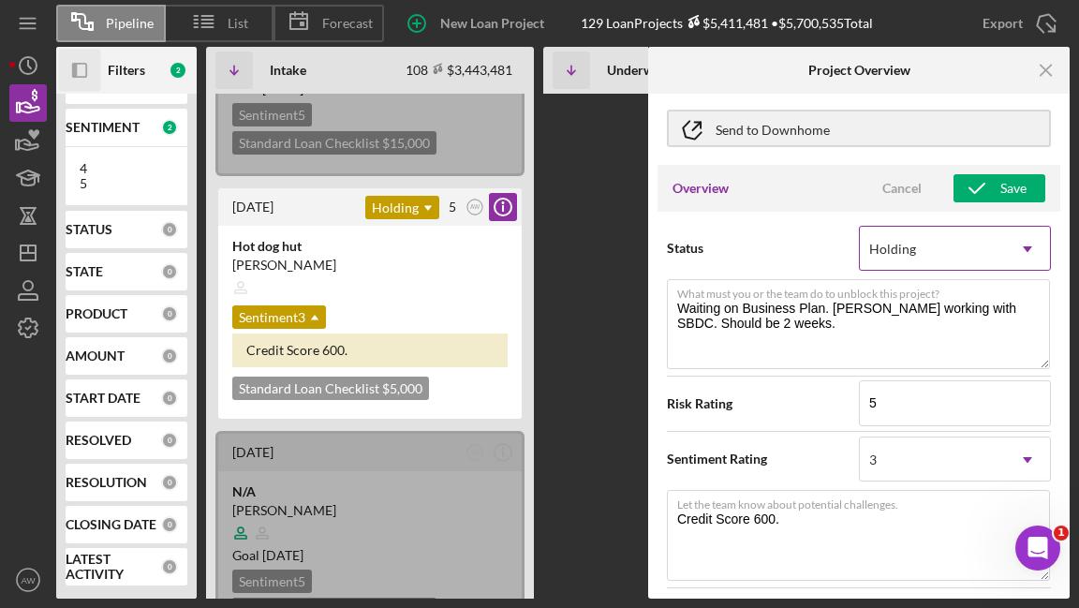
click at [971, 251] on div "Holding" at bounding box center [932, 249] width 145 height 43
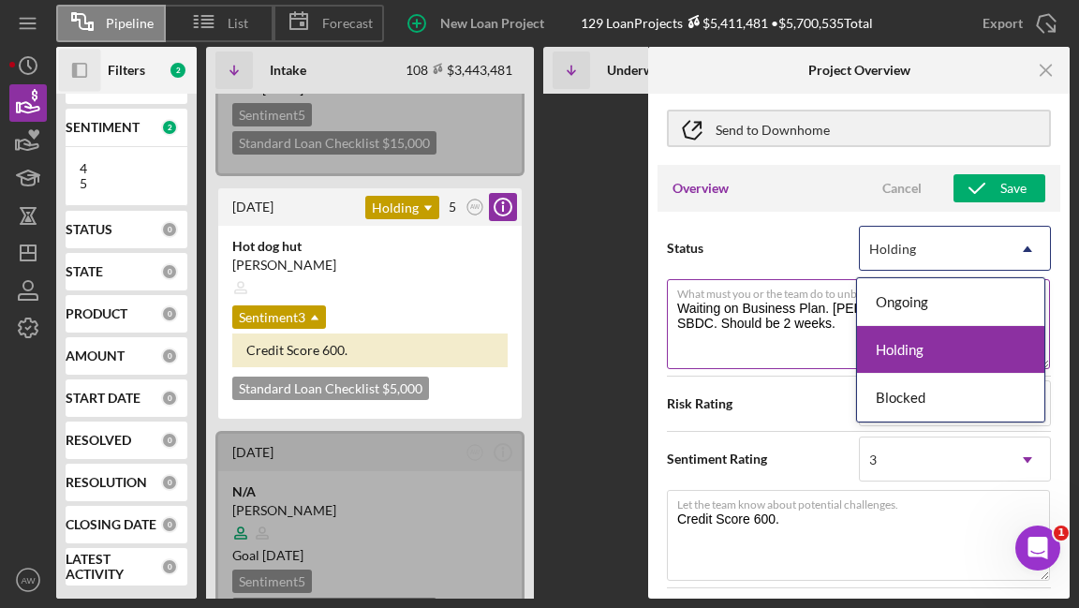
click at [789, 325] on textarea "Waiting on Business Plan. [PERSON_NAME] working with SBDC. Should be 2 weeks." at bounding box center [858, 324] width 383 height 90
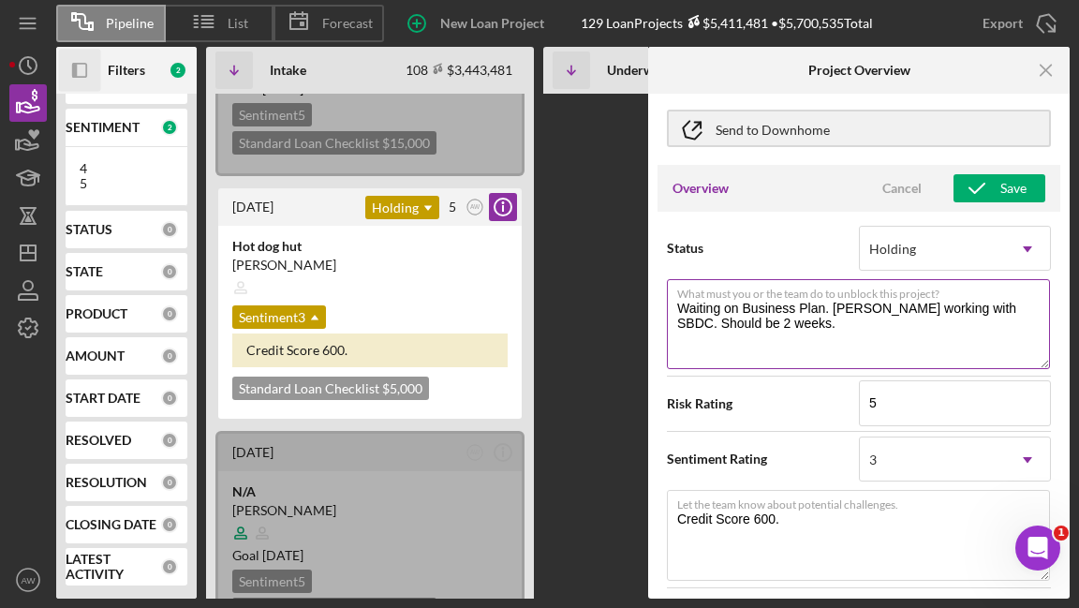
drag, startPoint x: 775, startPoint y: 325, endPoint x: 672, endPoint y: 295, distance: 107.3
click at [672, 295] on textarea "Waiting on Business Plan. [PERSON_NAME] working with SBDC. Should be 2 weeks." at bounding box center [858, 324] width 383 height 90
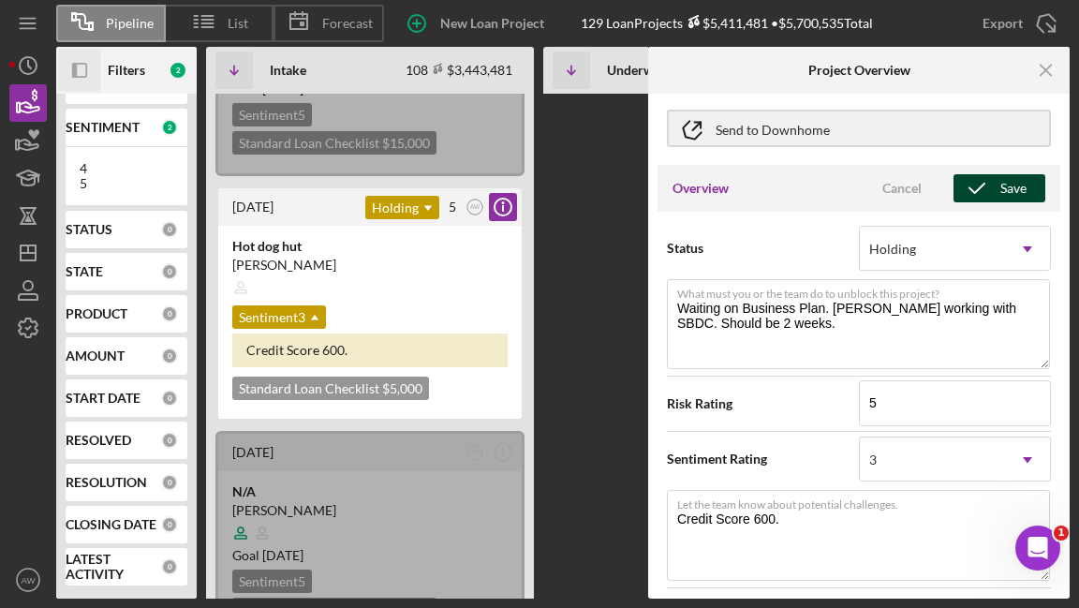
click at [968, 184] on icon "button" at bounding box center [977, 188] width 47 height 47
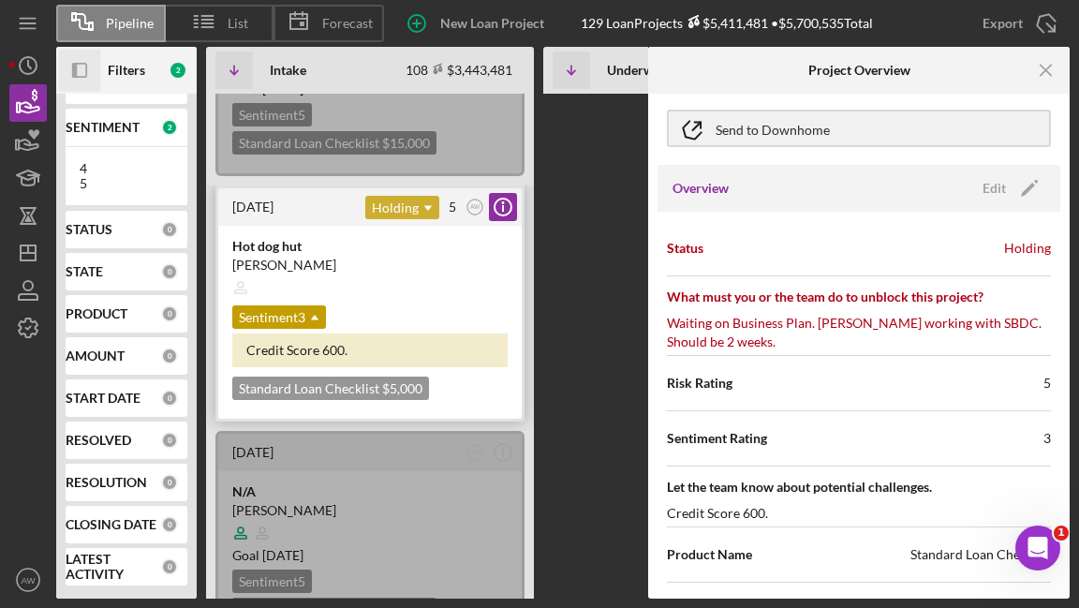
click at [417, 203] on icon "Icon/Dropdown Arrow" at bounding box center [427, 207] width 37 height 37
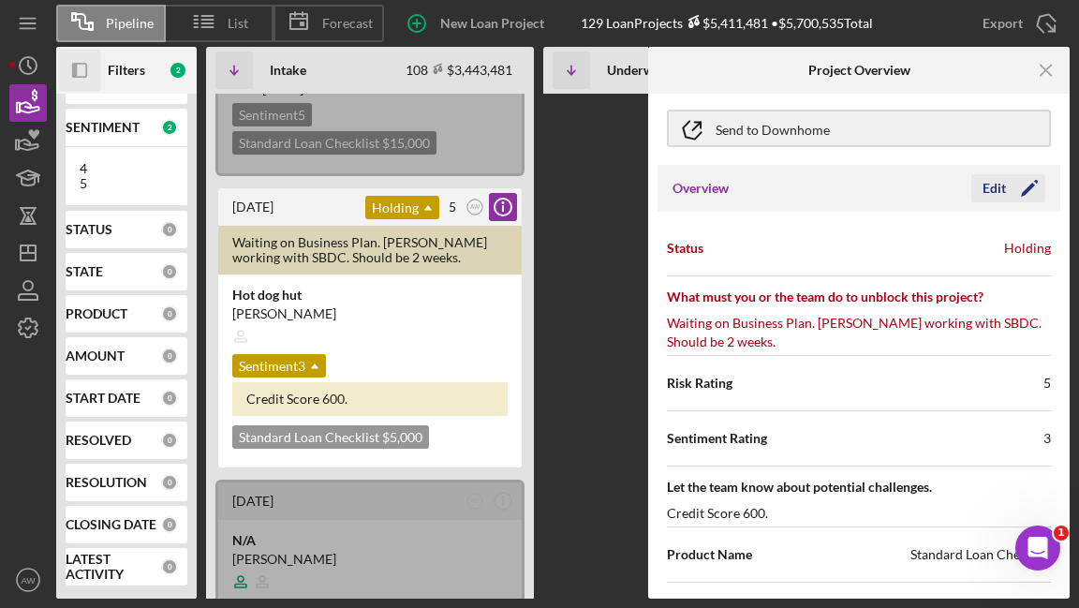
click at [995, 186] on div "Edit" at bounding box center [994, 188] width 23 height 28
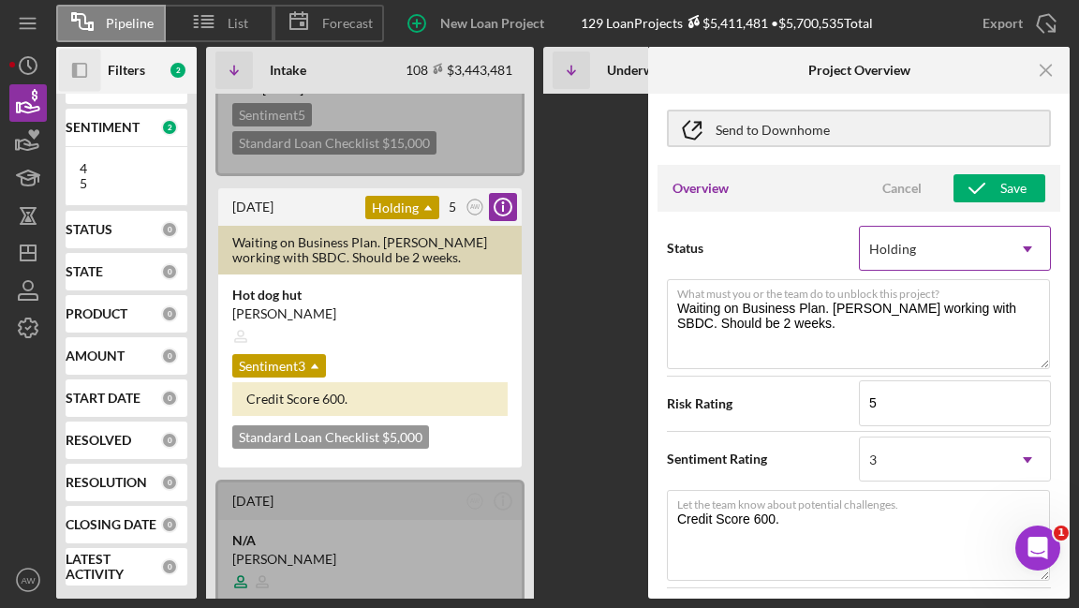
click at [960, 257] on div "Holding" at bounding box center [932, 249] width 145 height 43
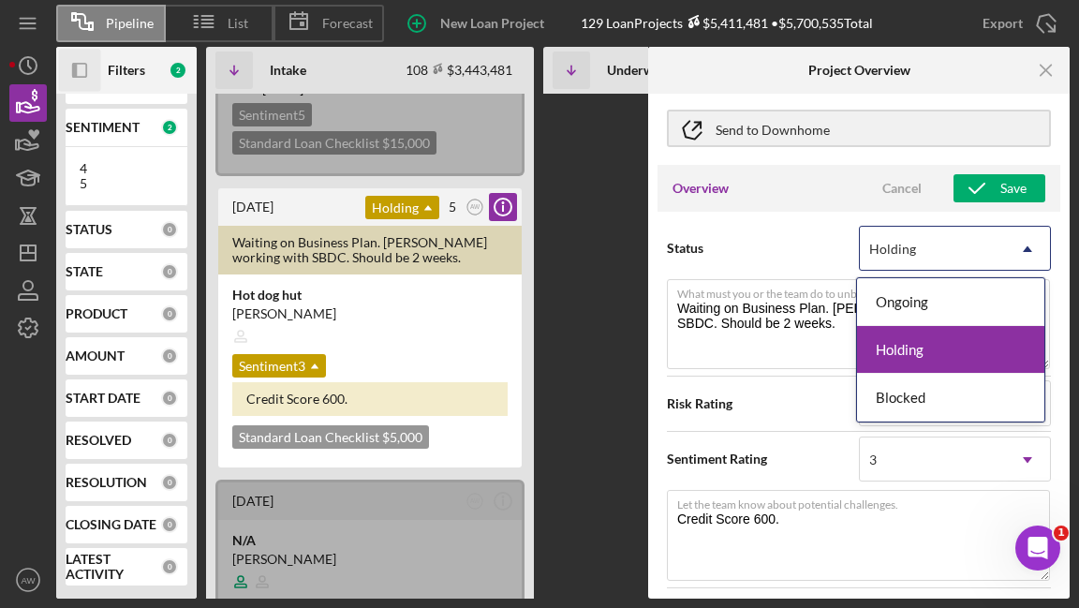
click at [765, 228] on div "Status Holding, 2 of 3. 3 results available. Use Up and Down to choose options,…" at bounding box center [859, 248] width 384 height 47
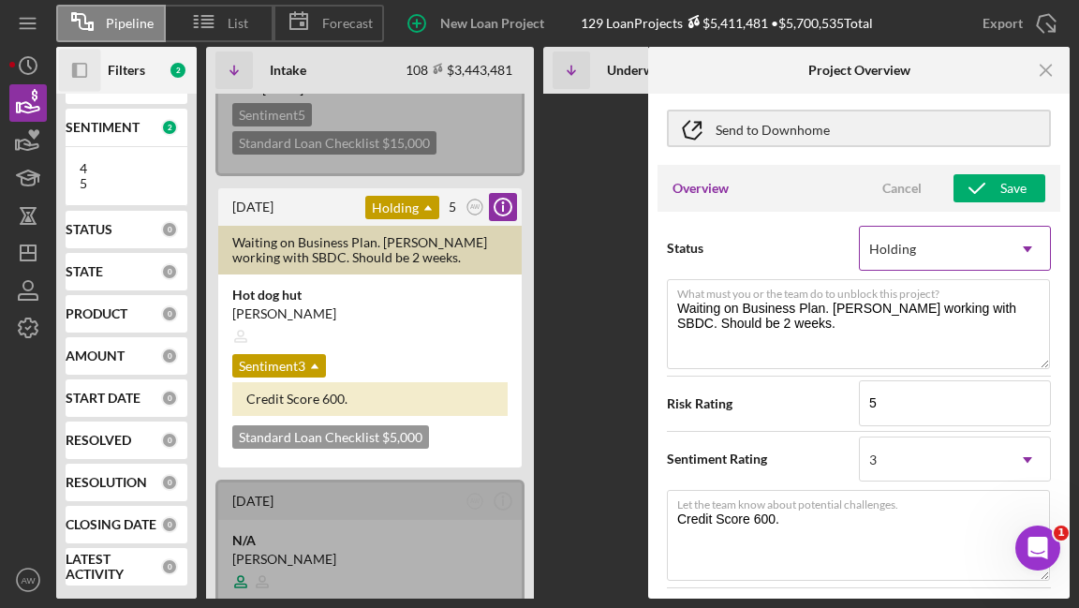
click at [949, 270] on div "Holding" at bounding box center [932, 249] width 145 height 43
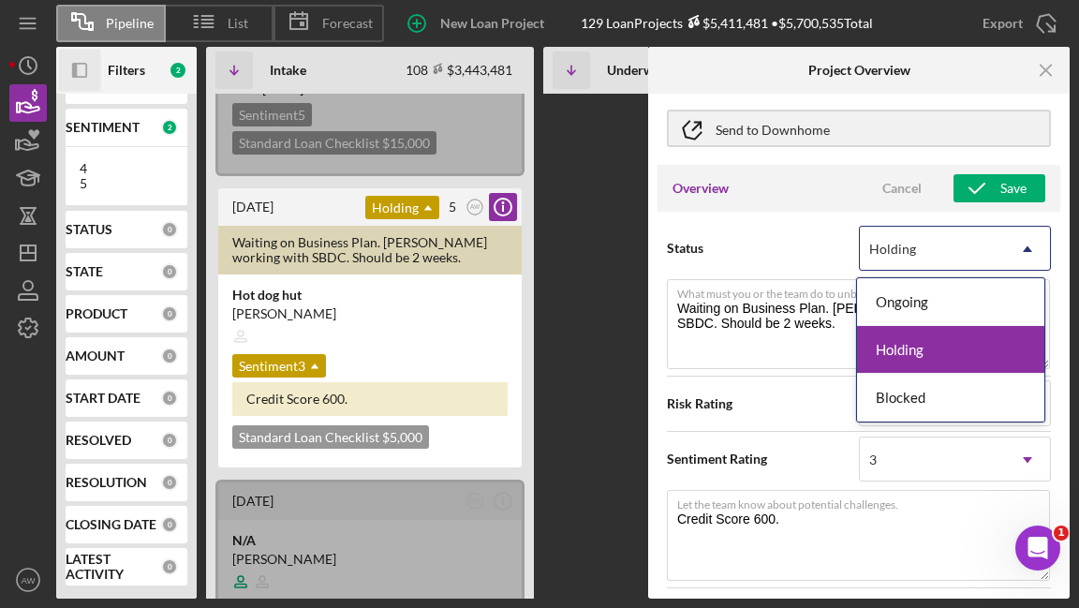
click at [781, 233] on div "Status Holding, 2 of 3. 3 results available. Use Up and Down to choose options,…" at bounding box center [859, 248] width 384 height 47
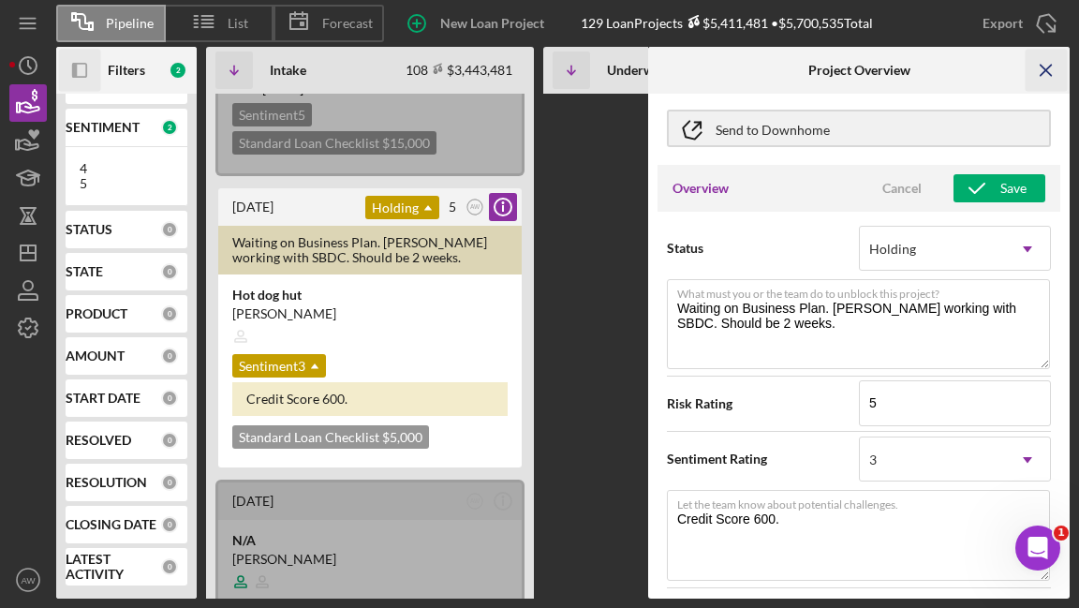
click at [1042, 59] on icon "Icon/Menu Close" at bounding box center [1047, 71] width 42 height 42
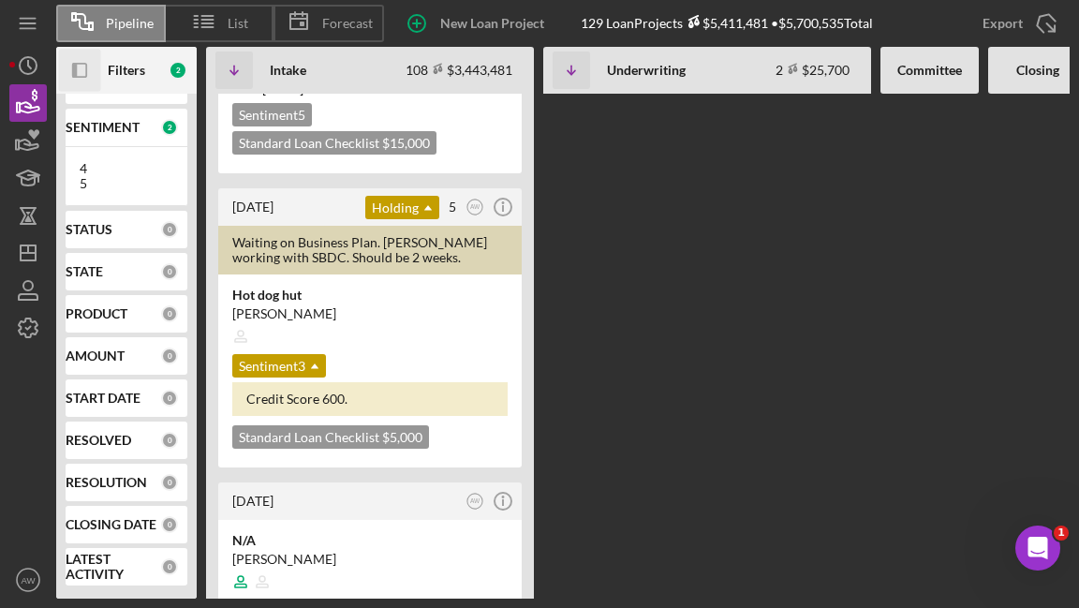
scroll to position [0, 0]
click at [69, 67] on icon "Icon/Panel Side Expand" at bounding box center [80, 71] width 42 height 42
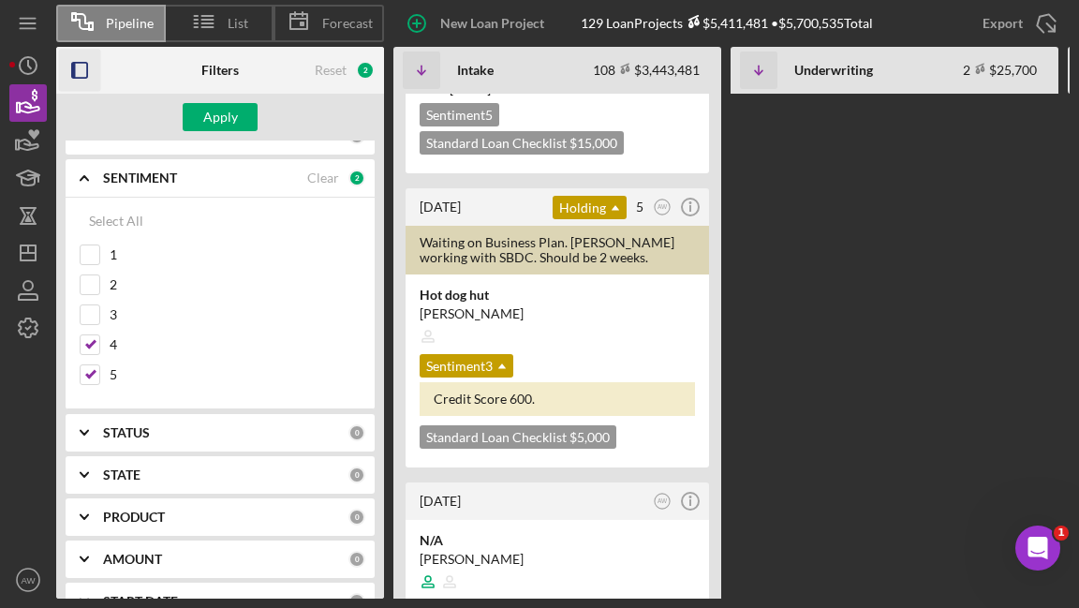
scroll to position [243, 0]
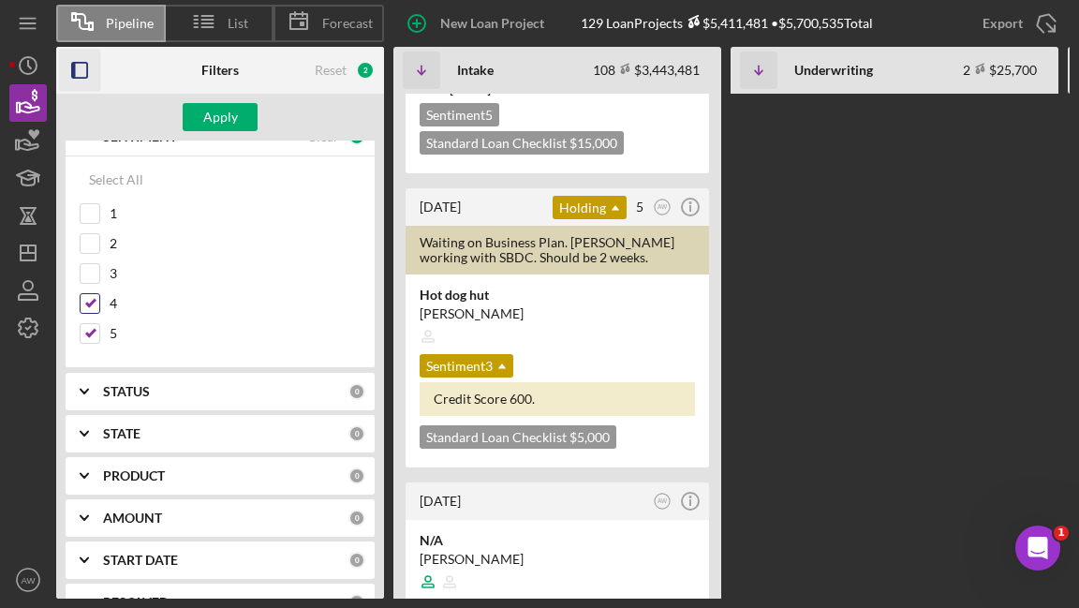
click at [92, 304] on input "4" at bounding box center [90, 303] width 19 height 19
checkbox input "false"
click at [92, 324] on input "5" at bounding box center [90, 333] width 19 height 19
checkbox input "false"
click at [91, 400] on icon "Icon/Expander" at bounding box center [84, 391] width 47 height 47
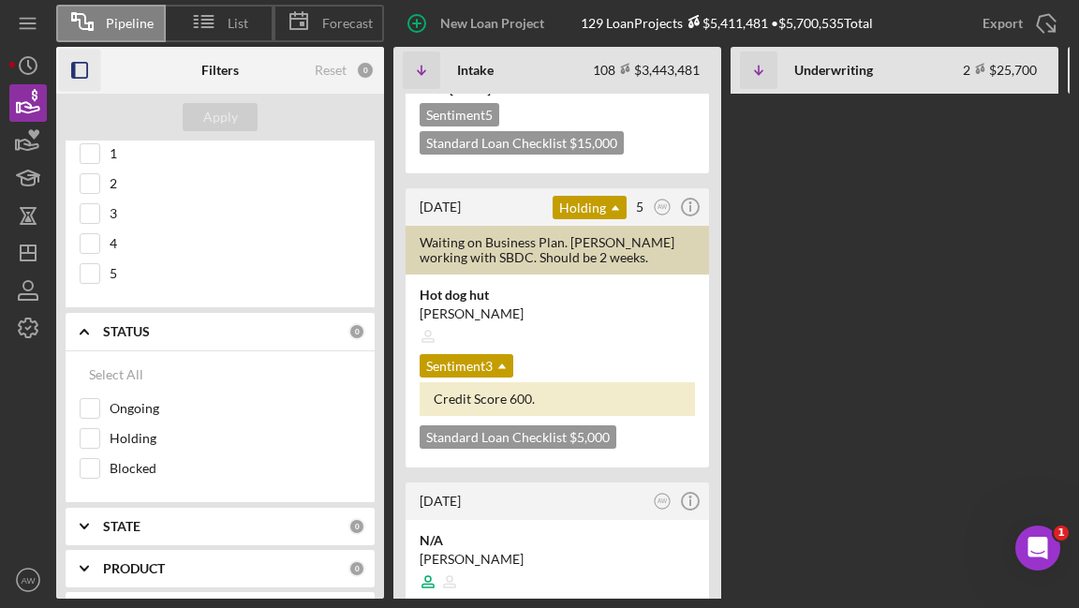
scroll to position [332, 0]
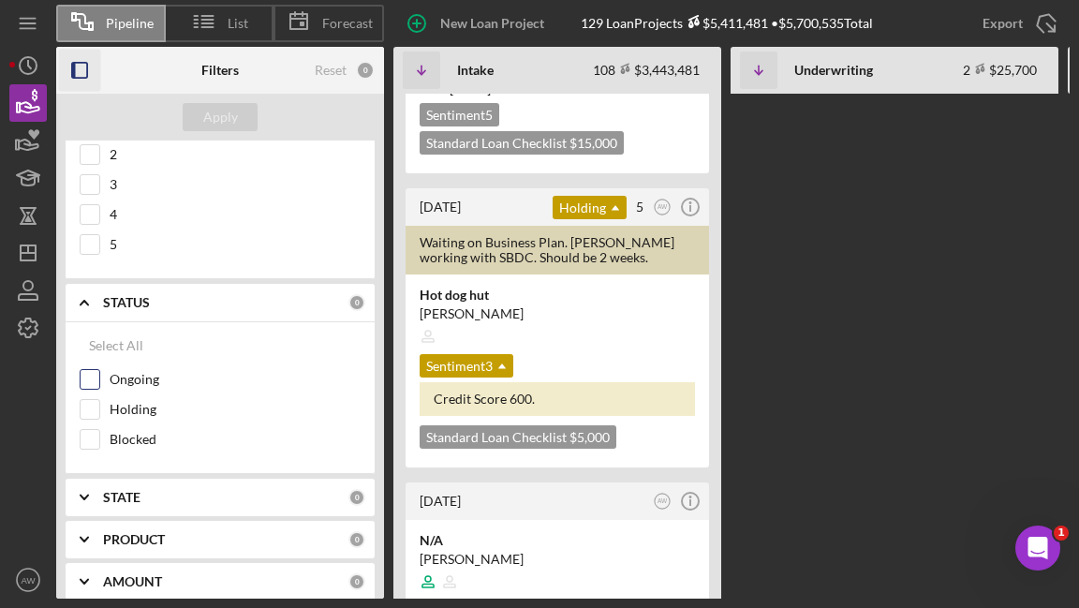
click at [93, 378] on input "Ongoing" at bounding box center [90, 379] width 19 height 19
checkbox input "true"
click at [214, 112] on div "Apply" at bounding box center [220, 117] width 35 height 28
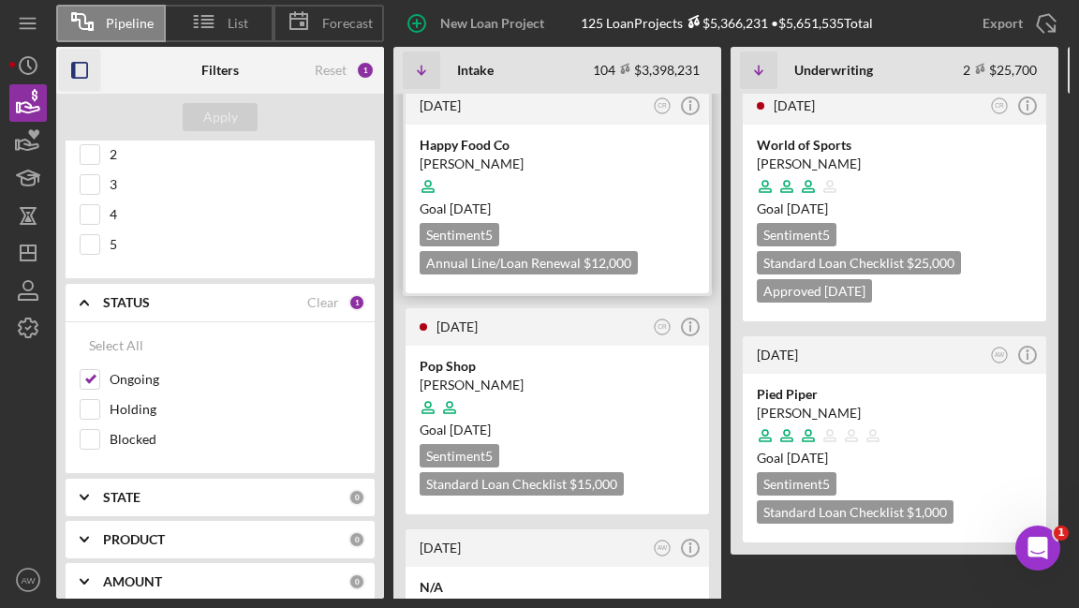
scroll to position [0, 0]
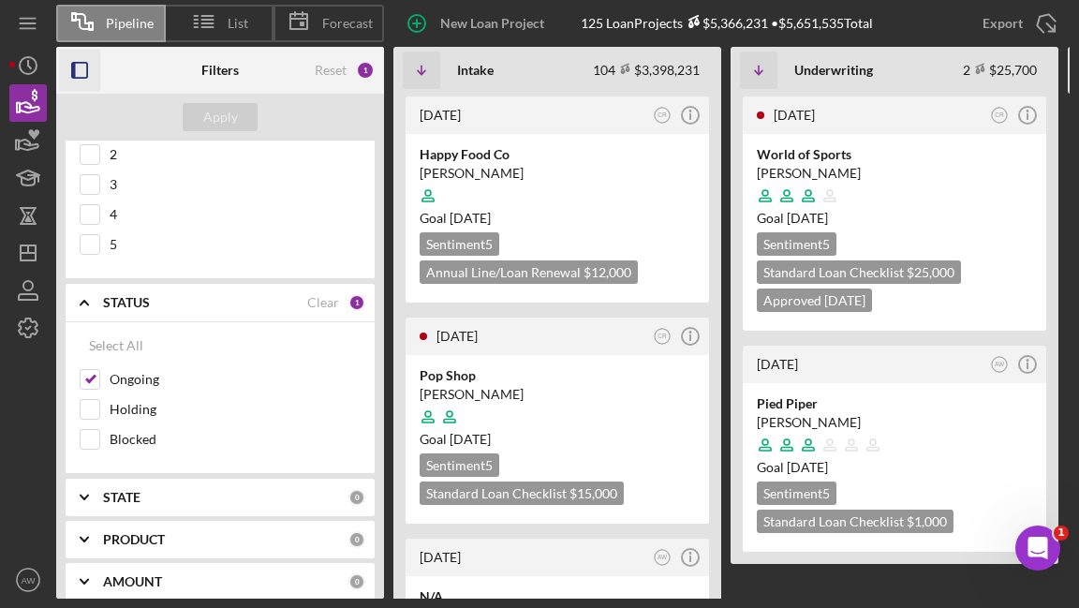
click at [80, 70] on icon "button" at bounding box center [80, 71] width 42 height 42
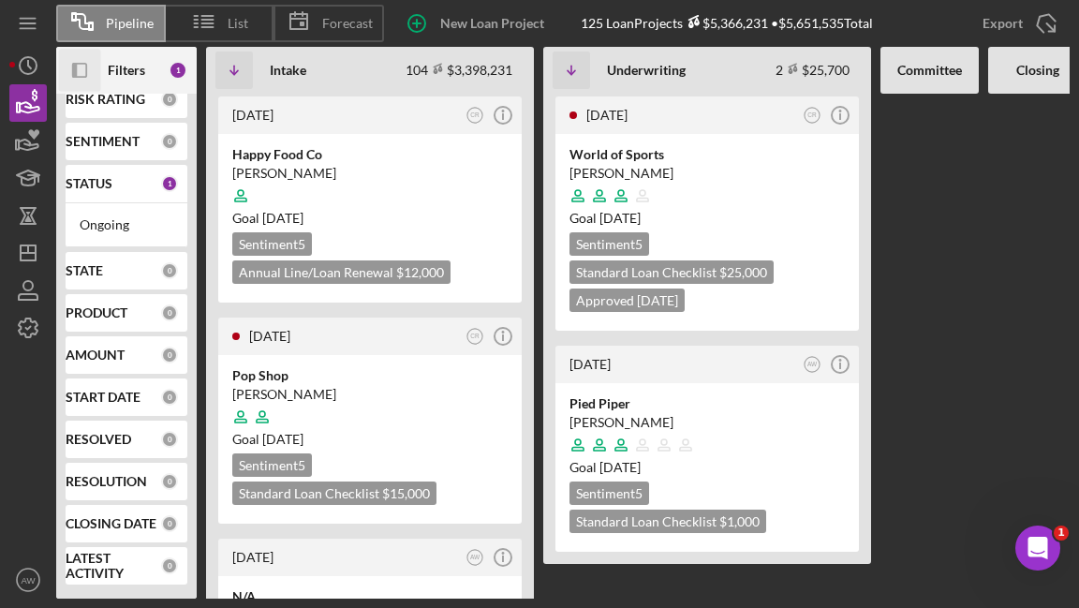
scroll to position [106, 0]
click at [505, 113] on icon "Icon/Info" at bounding box center [503, 115] width 47 height 47
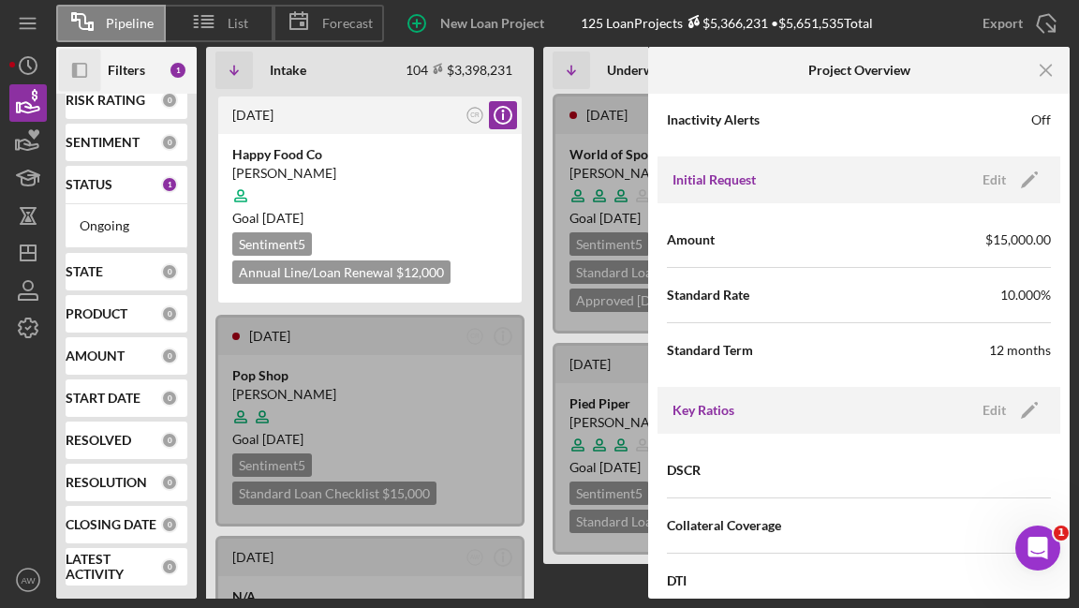
scroll to position [925, 0]
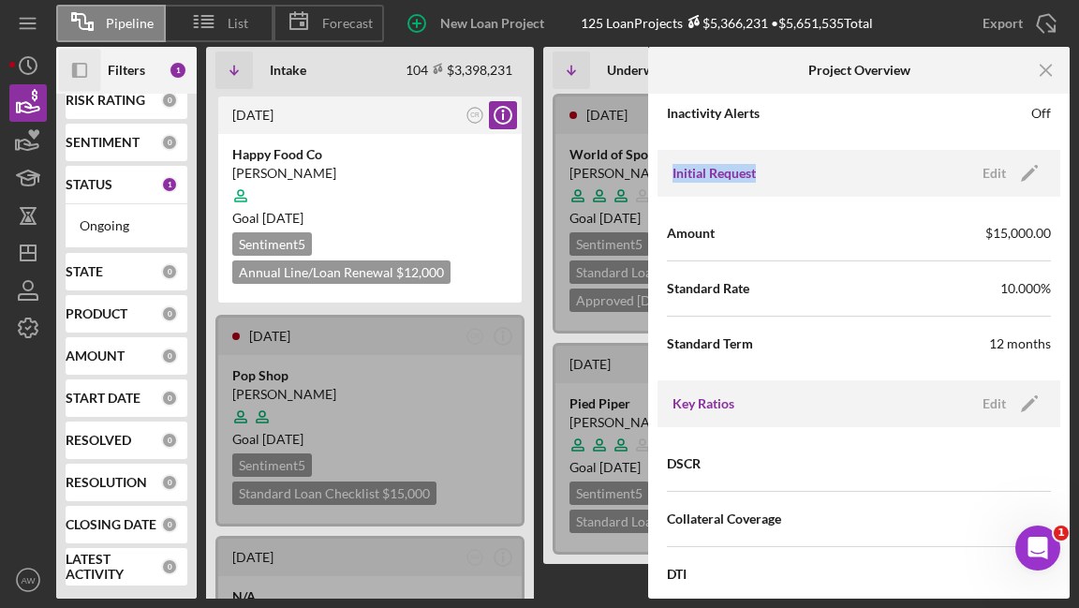
drag, startPoint x: 671, startPoint y: 170, endPoint x: 766, endPoint y: 171, distance: 94.6
click at [766, 171] on div "Initial Request Edit Icon/Edit" at bounding box center [859, 173] width 403 height 47
click at [774, 171] on div "Initial Request Edit Icon/Edit" at bounding box center [859, 173] width 403 height 47
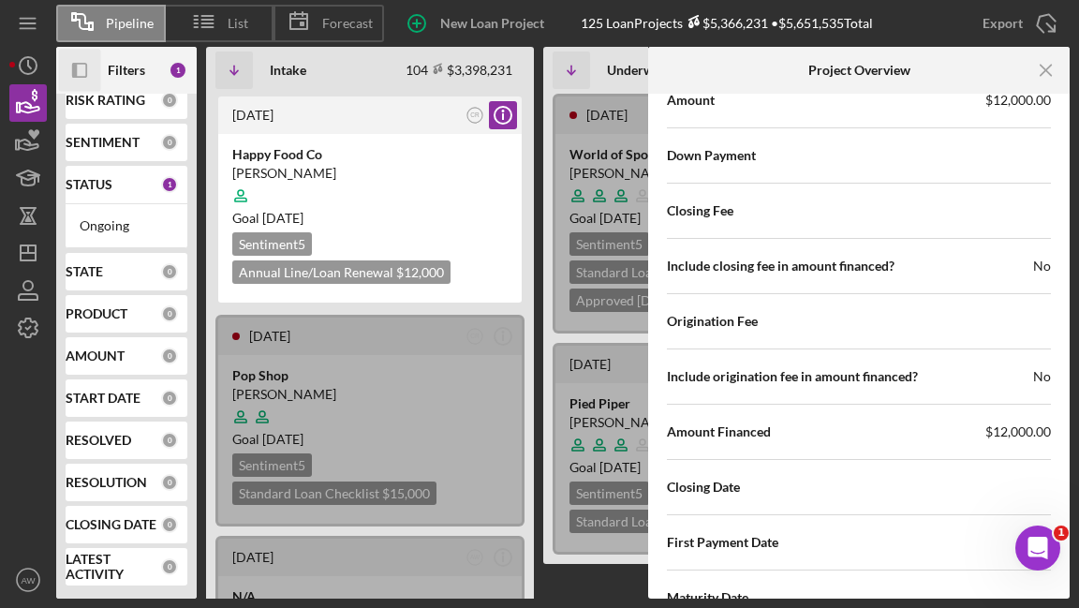
scroll to position [2174, 0]
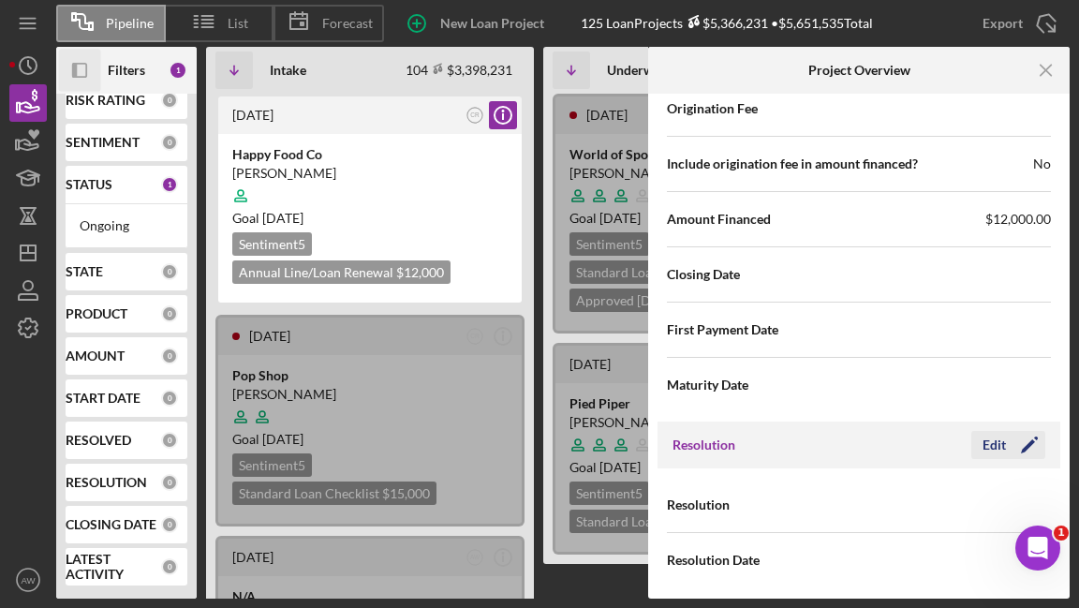
click at [995, 431] on div "Edit" at bounding box center [994, 445] width 23 height 28
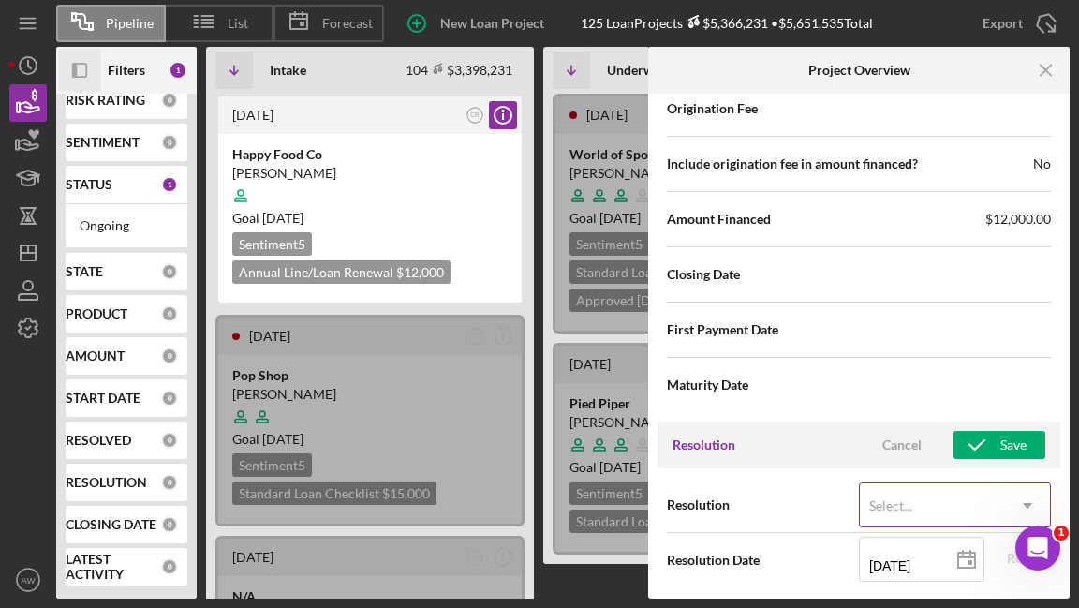
click at [895, 506] on div "Select..." at bounding box center [891, 505] width 43 height 15
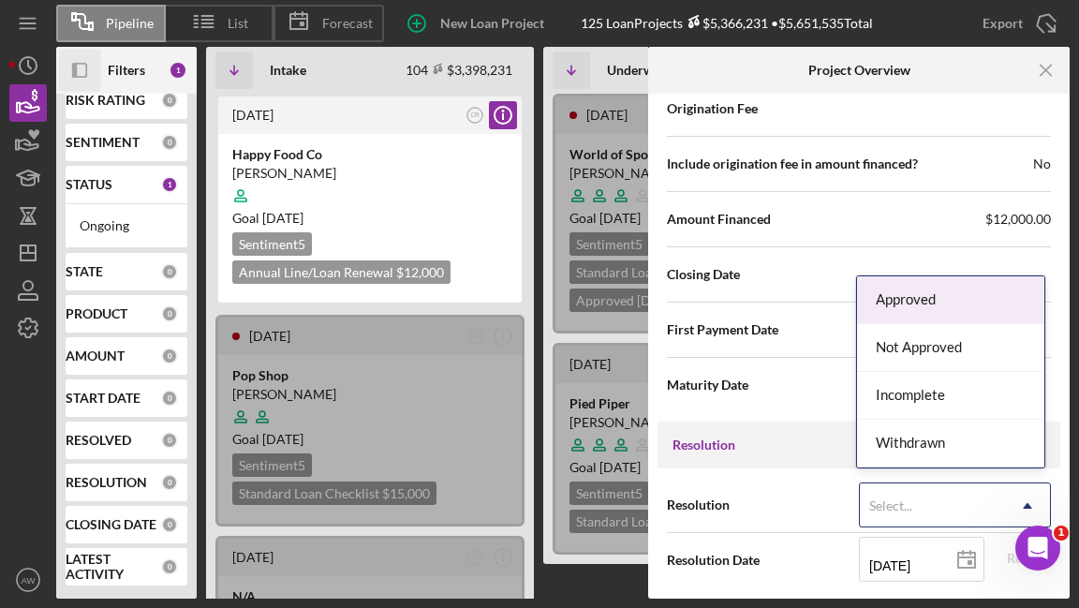
click at [909, 303] on div "Approved" at bounding box center [950, 300] width 187 height 48
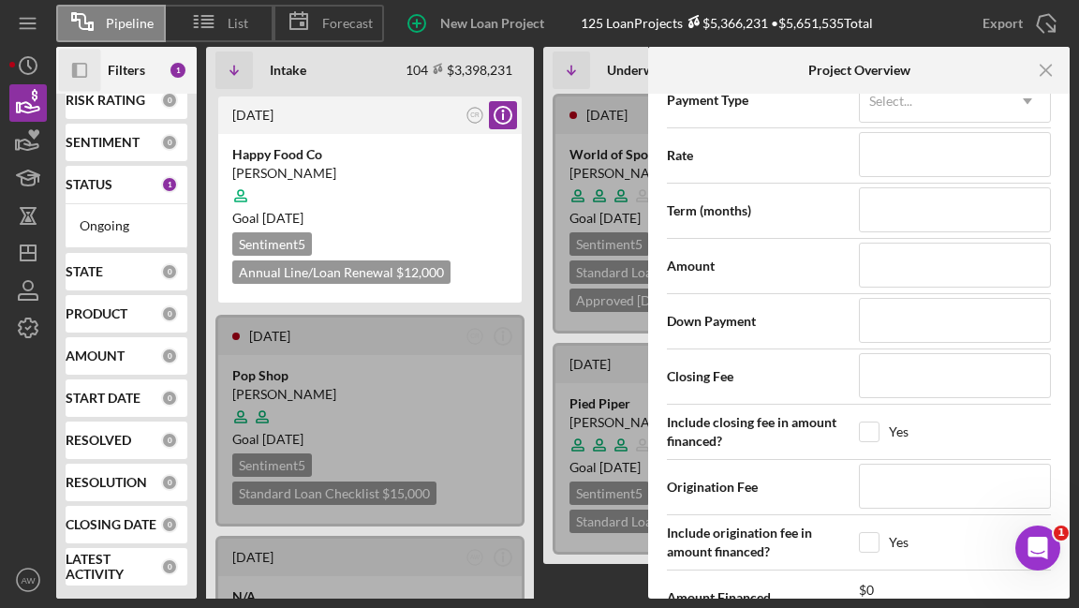
scroll to position [2692, 0]
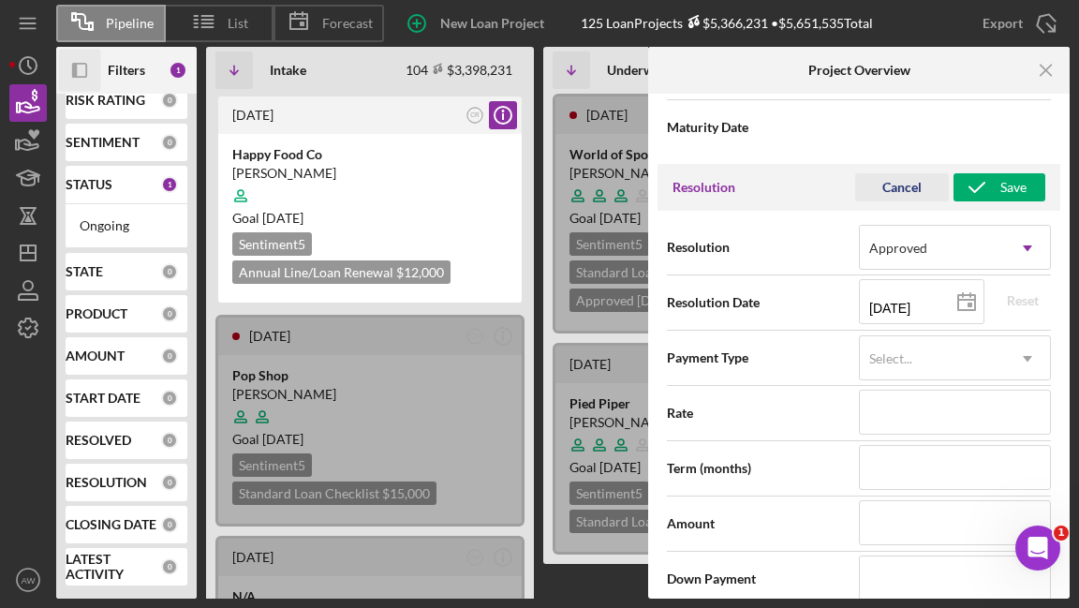
click at [894, 188] on div "Cancel" at bounding box center [902, 187] width 39 height 28
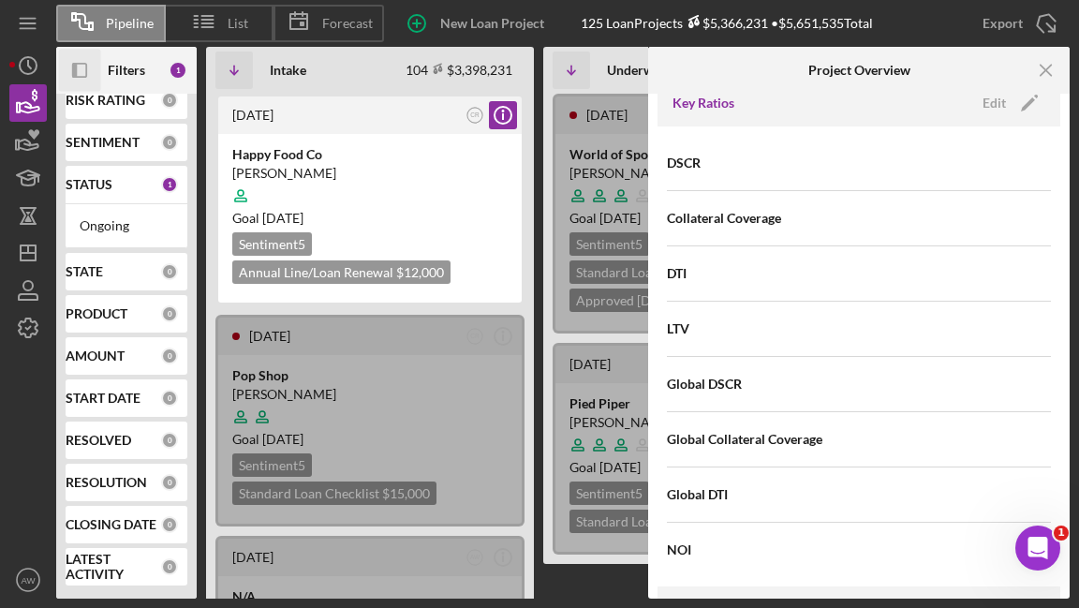
scroll to position [1227, 0]
drag, startPoint x: 665, startPoint y: 155, endPoint x: 691, endPoint y: 155, distance: 25.3
click at [687, 155] on div "DSCR Collateral Coverage DTI LTV Global DSCR Global Collateral Coverage Global …" at bounding box center [859, 356] width 403 height 460
click at [807, 174] on div "DSCR" at bounding box center [859, 162] width 384 height 47
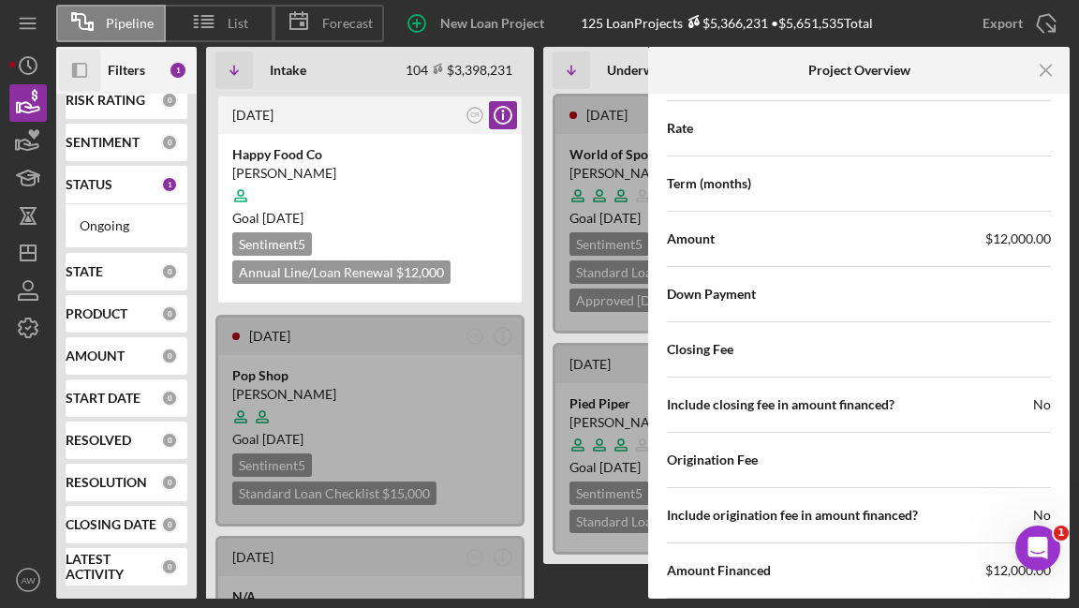
scroll to position [2174, 0]
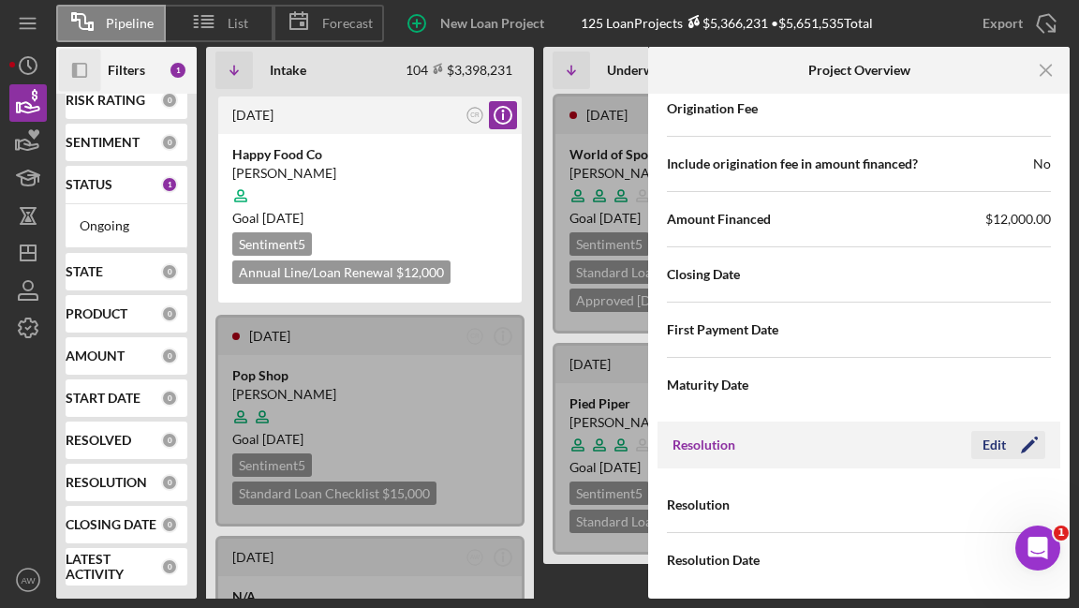
click at [991, 438] on div "Edit" at bounding box center [994, 445] width 23 height 28
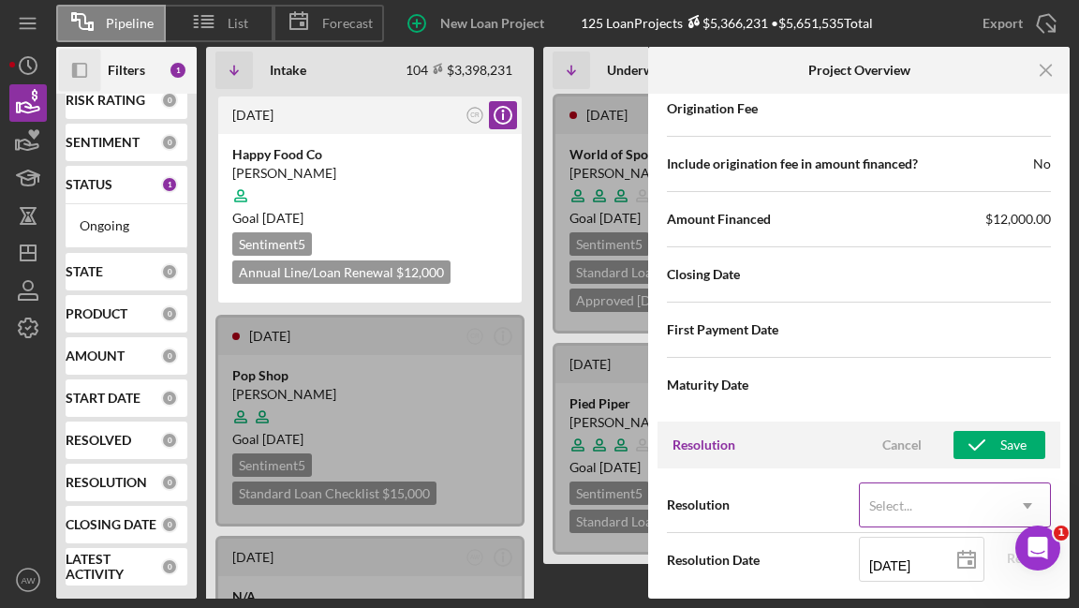
click at [896, 515] on div "Select..." at bounding box center [932, 505] width 145 height 43
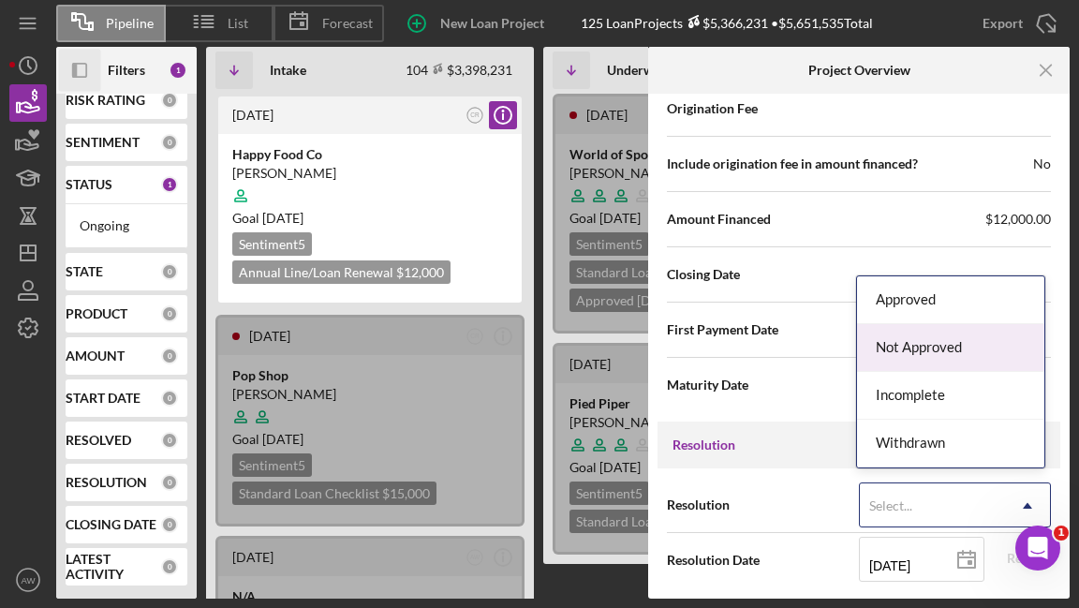
click at [918, 359] on div "Not Approved" at bounding box center [950, 348] width 187 height 48
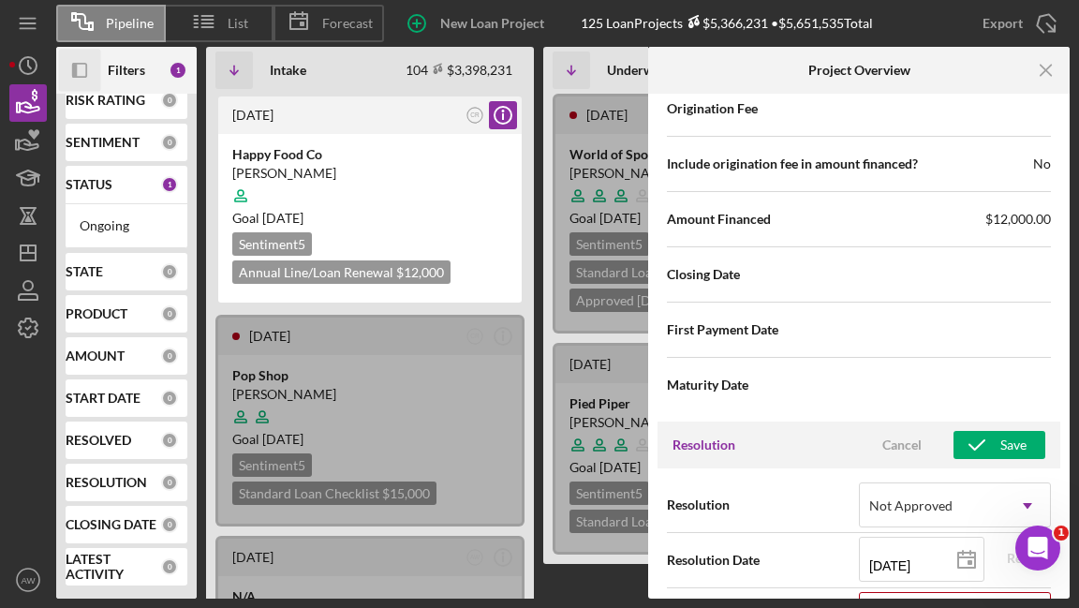
scroll to position [2294, 0]
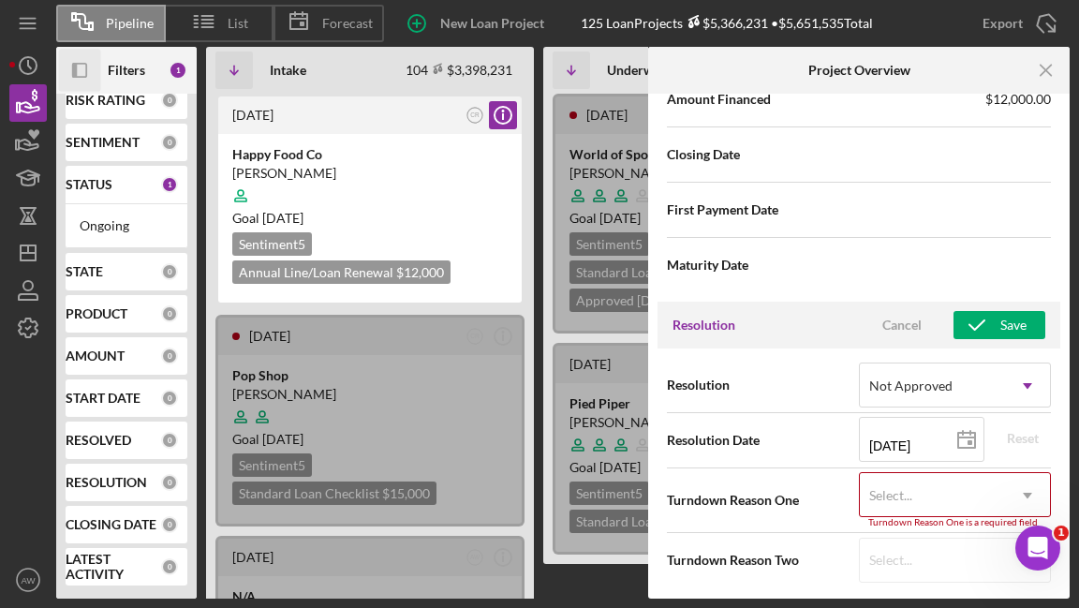
click at [900, 492] on div "Select..." at bounding box center [891, 495] width 43 height 15
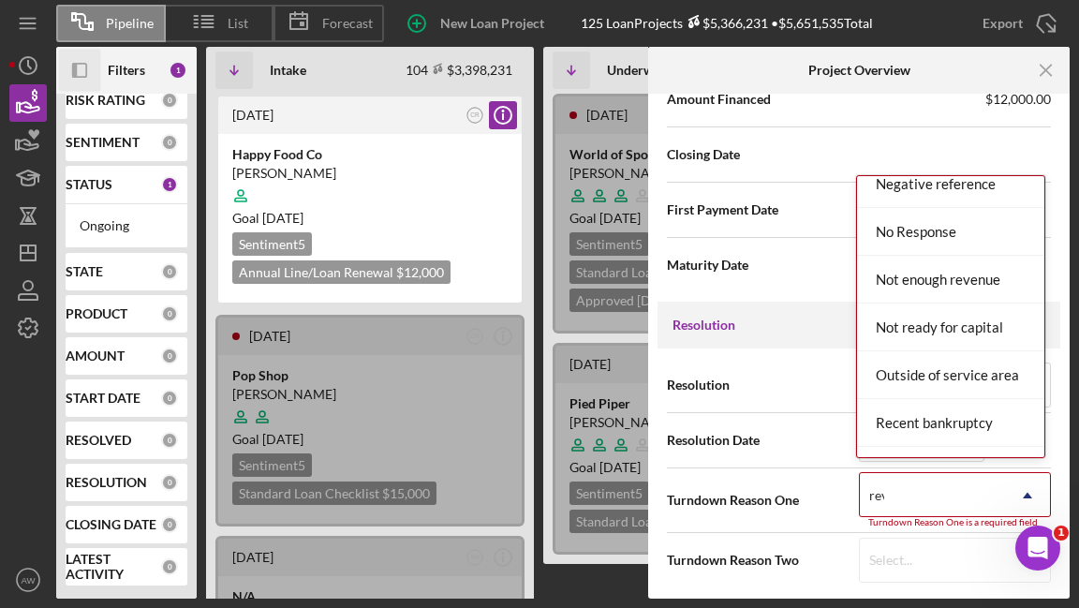
scroll to position [0, 0]
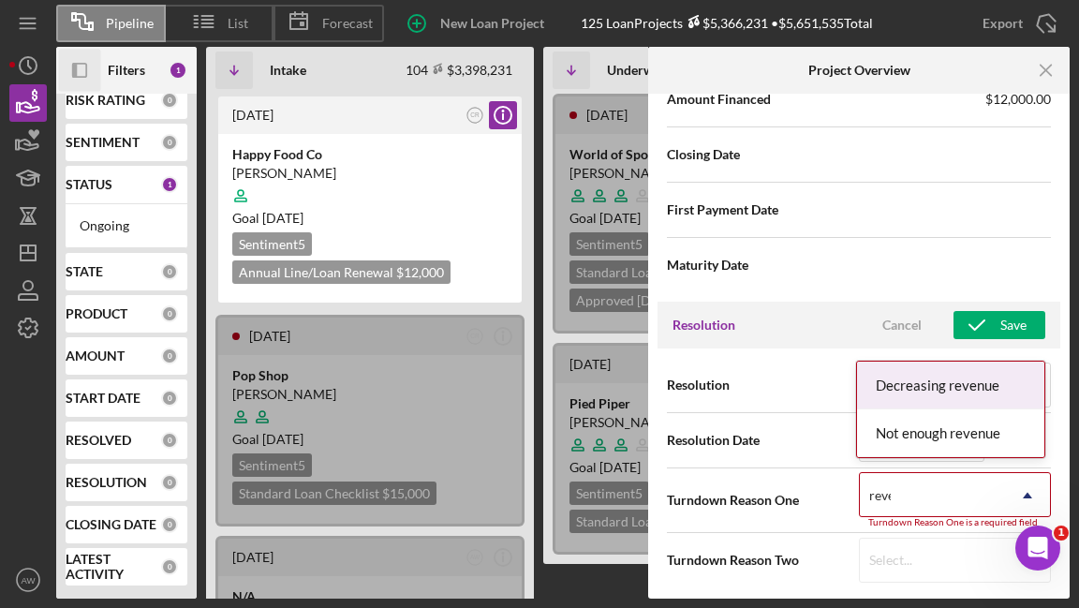
type input "reven"
click at [914, 397] on div "Decreasing revenue" at bounding box center [950, 386] width 187 height 48
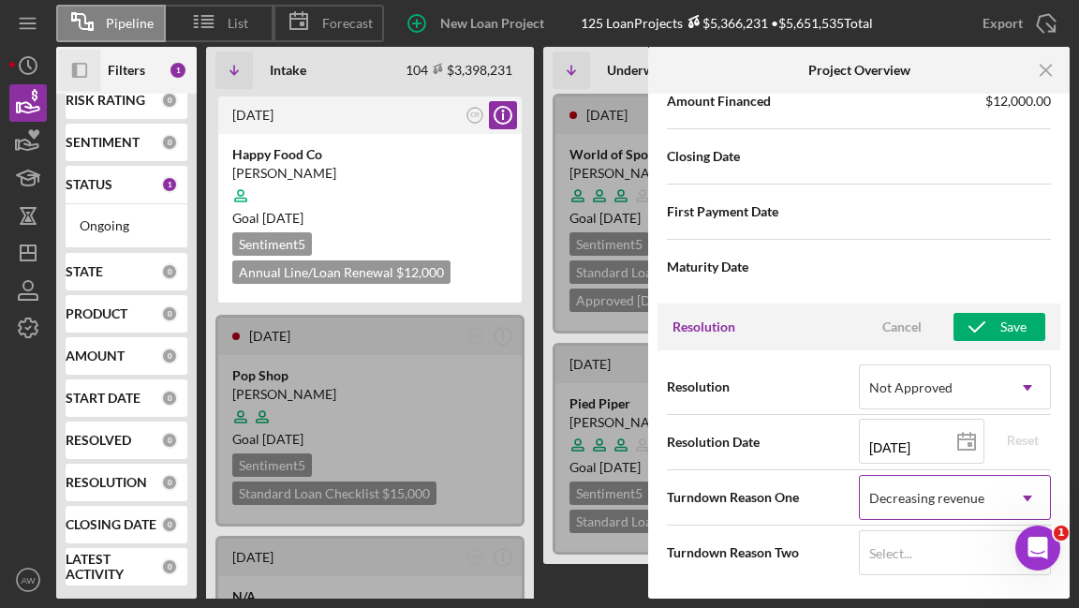
scroll to position [2284, 0]
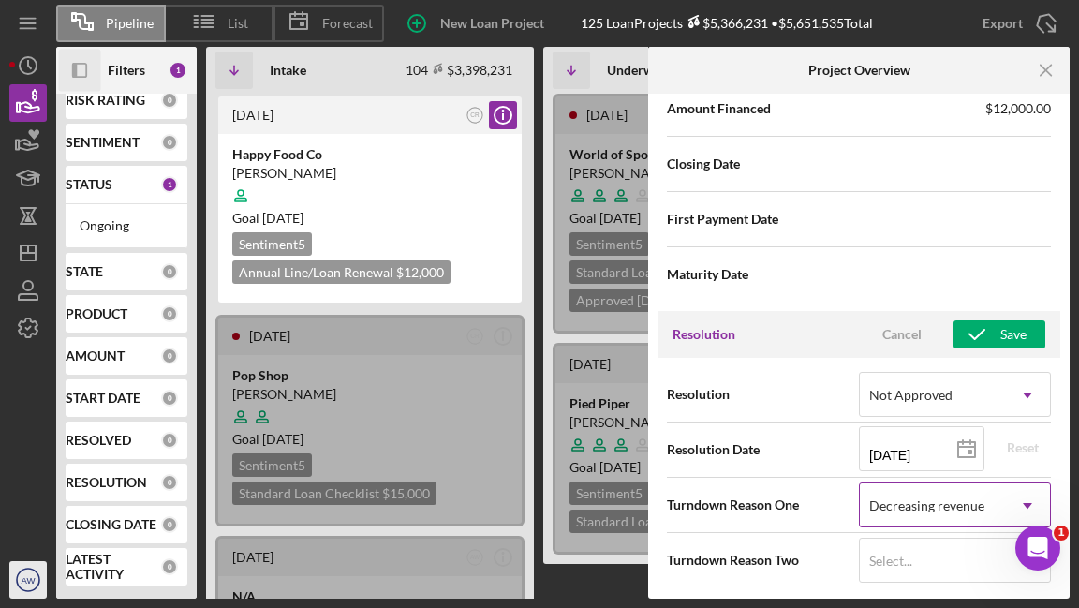
click at [24, 581] on text "AW" at bounding box center [28, 580] width 15 height 10
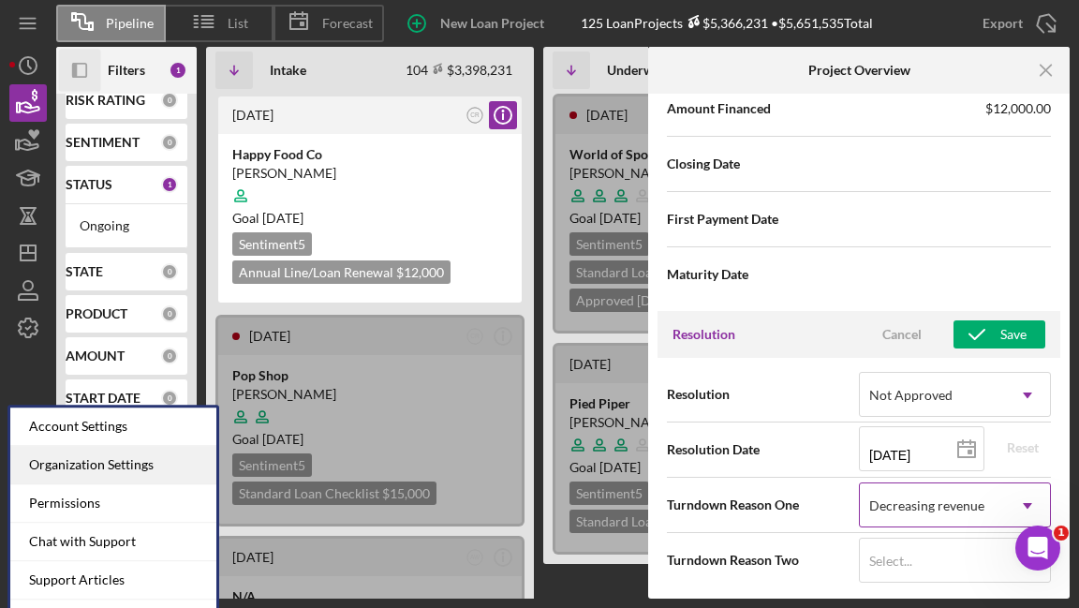
click at [64, 479] on div "Organization Settings" at bounding box center [113, 465] width 206 height 38
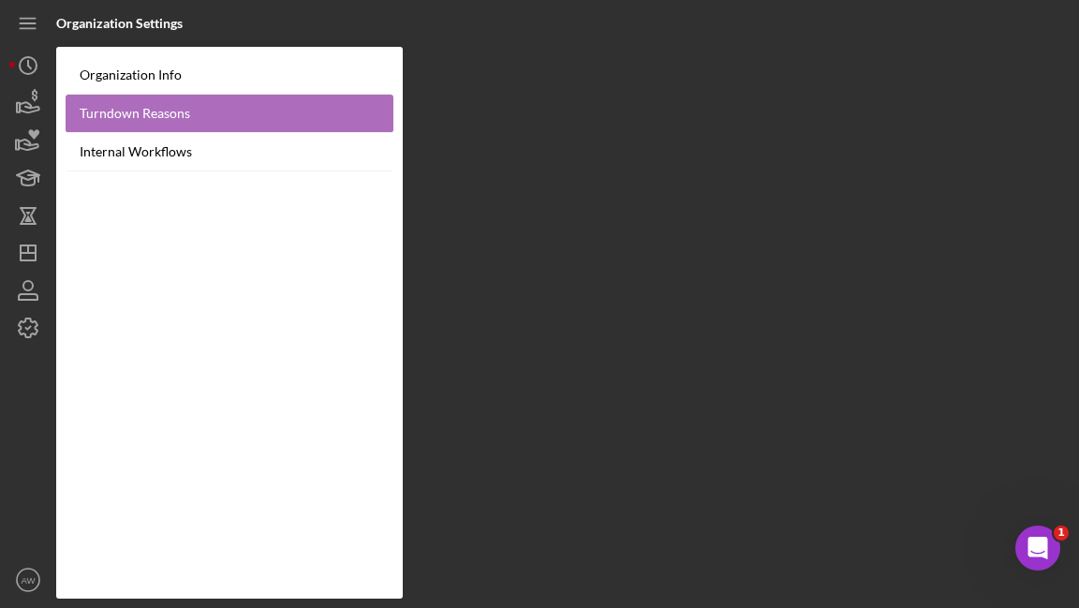
click at [116, 116] on link "Turndown Reasons" at bounding box center [230, 114] width 328 height 38
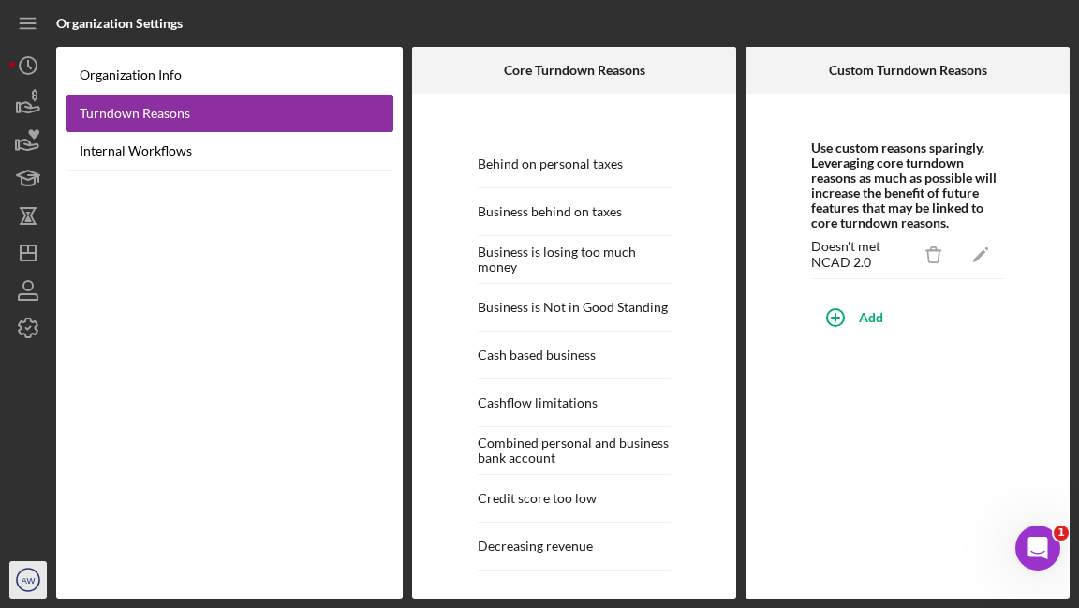
click at [32, 572] on icon "AW" at bounding box center [27, 580] width 37 height 47
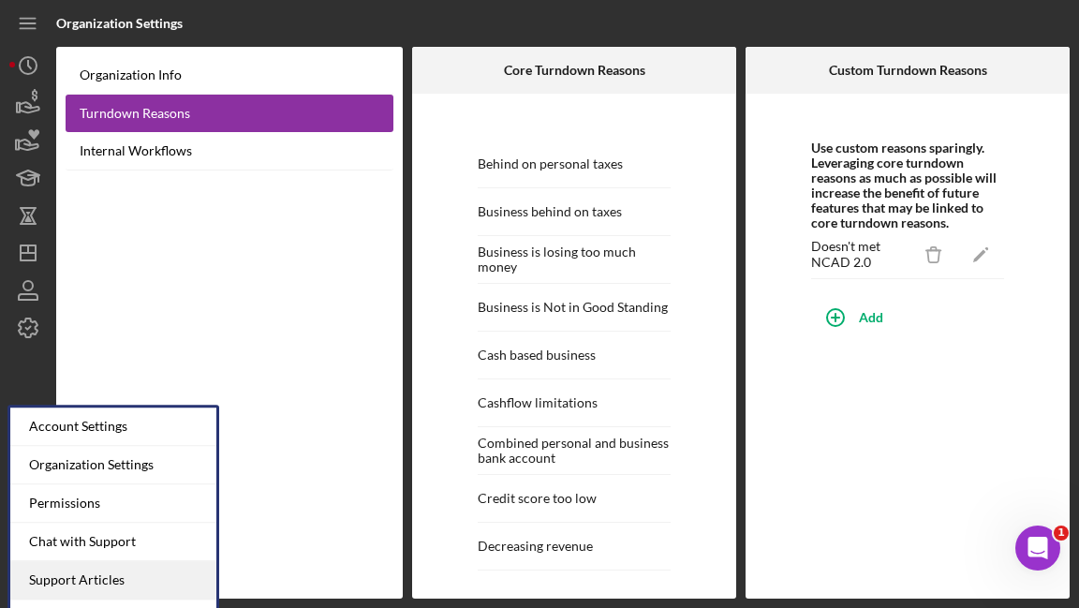
click at [87, 578] on link "Support Articles" at bounding box center [113, 580] width 206 height 38
